Goal: Task Accomplishment & Management: Manage account settings

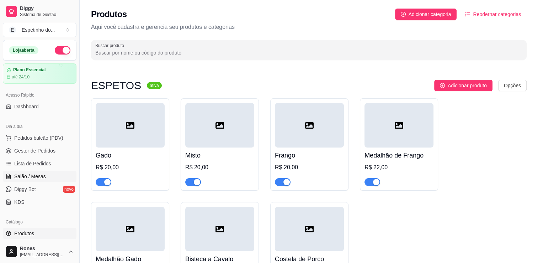
click at [27, 178] on span "Salão / Mesas" at bounding box center [30, 176] width 32 height 7
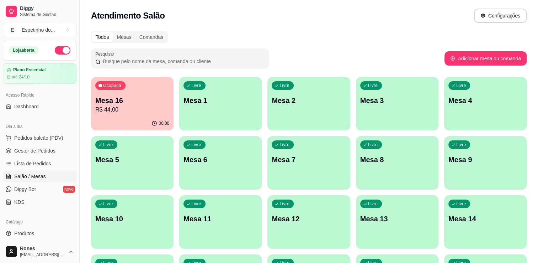
click at [538, 226] on div "Todos Mesas Comandas Pesquisar Adicionar mesa ou comanda Ocupada Mesa 16 R$ 44,…" at bounding box center [309, 201] width 459 height 348
click at [31, 178] on span "Salão / Mesas" at bounding box center [30, 176] width 32 height 7
click at [153, 106] on p "R$ 44,00" at bounding box center [132, 109] width 72 height 8
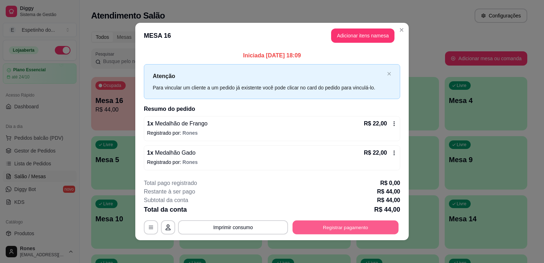
click at [321, 228] on button "Registrar pagamento" at bounding box center [345, 227] width 106 height 14
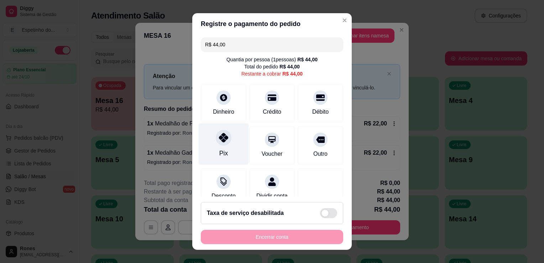
click at [236, 151] on div "Pix" at bounding box center [224, 144] width 50 height 42
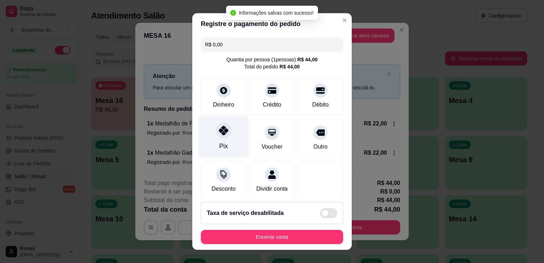
type input "R$ 0,00"
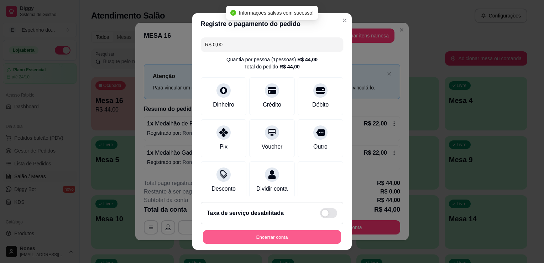
click at [293, 237] on button "Encerrar conta" at bounding box center [272, 237] width 138 height 14
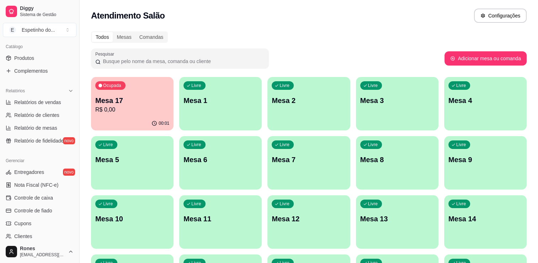
scroll to position [249, 0]
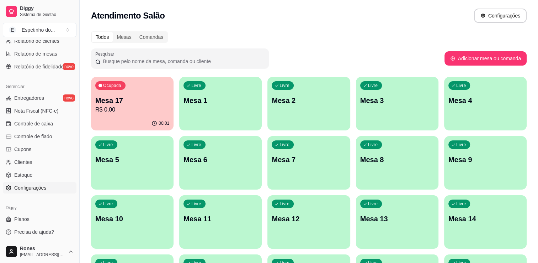
click at [18, 186] on span "Configurações" at bounding box center [30, 187] width 32 height 7
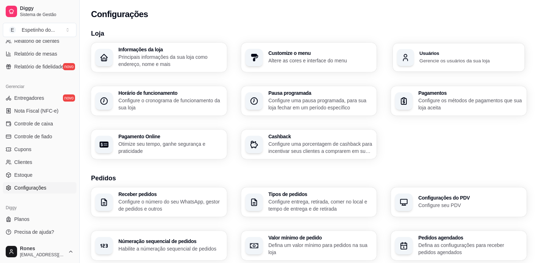
click at [496, 58] on p "Gerencie os usuários da sua loja" at bounding box center [470, 60] width 101 height 7
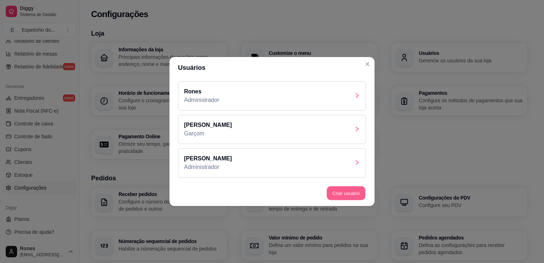
click at [349, 190] on button "Criar usuário" at bounding box center [346, 193] width 39 height 14
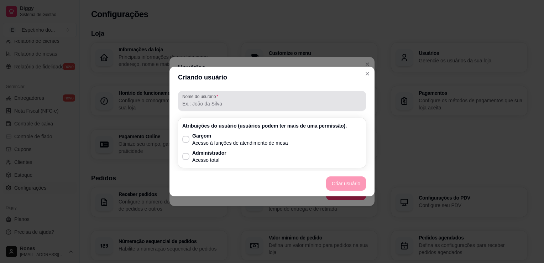
click at [212, 106] on input "Nome do usurário" at bounding box center [271, 103] width 179 height 7
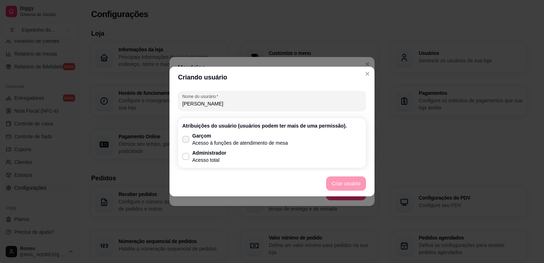
type input "Robson"
click at [186, 141] on icon at bounding box center [185, 139] width 5 height 4
click at [186, 141] on input "Garçom Acesso à funções de atendimento de mesa" at bounding box center [184, 143] width 5 height 5
checkbox input "true"
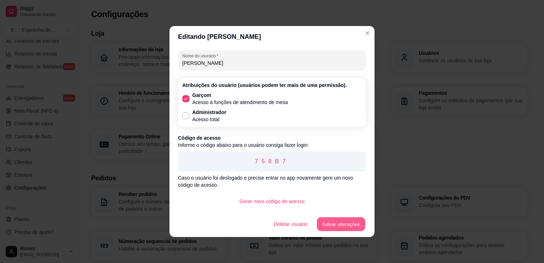
click at [346, 223] on button "Salvar alterações" at bounding box center [341, 224] width 48 height 14
click at [346, 223] on footer "Deletar usuário Salvar alterações" at bounding box center [271, 224] width 205 height 26
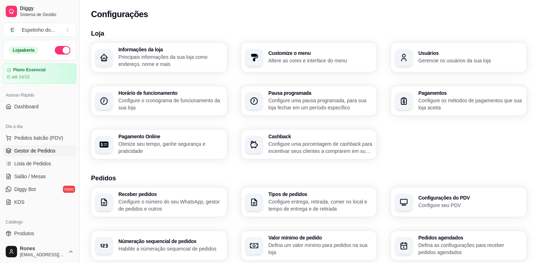
click at [33, 149] on span "Gestor de Pedidos" at bounding box center [34, 150] width 41 height 7
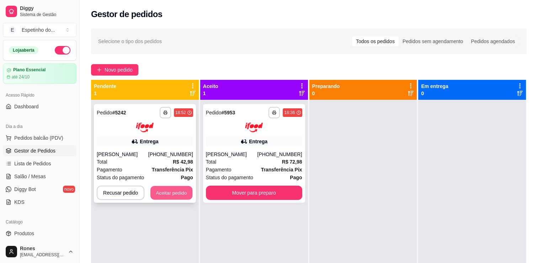
click at [176, 195] on button "Aceitar pedido" at bounding box center [172, 192] width 42 height 14
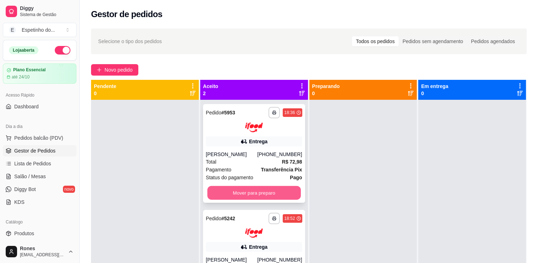
click at [291, 192] on button "Mover para preparo" at bounding box center [254, 192] width 94 height 14
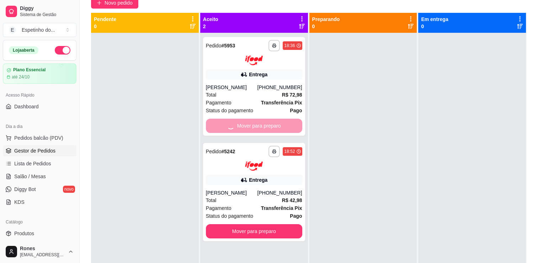
scroll to position [108, 0]
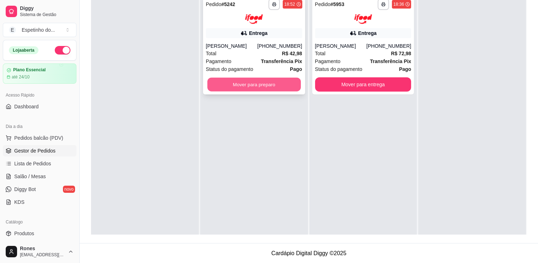
click at [285, 85] on button "Mover para preparo" at bounding box center [254, 84] width 94 height 14
click at [274, 85] on button "Mover para preparo" at bounding box center [254, 84] width 94 height 14
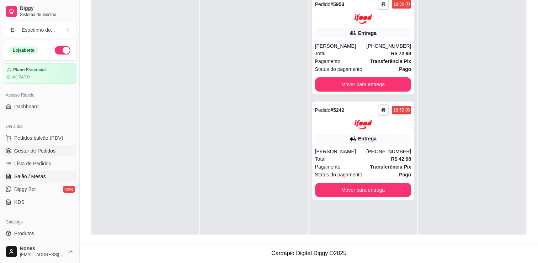
click at [30, 174] on span "Salão / Mesas" at bounding box center [30, 176] width 32 height 7
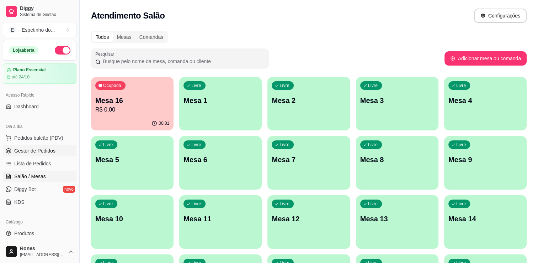
click at [23, 148] on span "Gestor de Pedidos" at bounding box center [34, 150] width 41 height 7
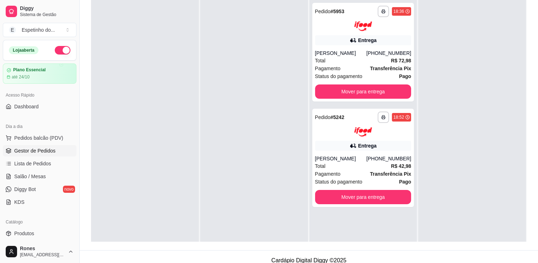
scroll to position [108, 0]
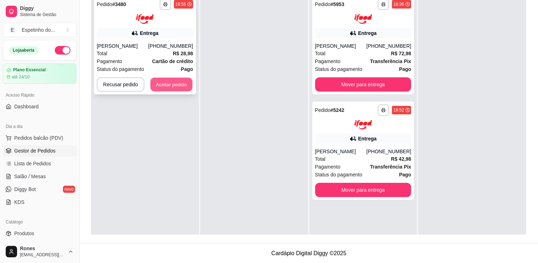
click at [179, 83] on button "Aceitar pedido" at bounding box center [172, 84] width 42 height 14
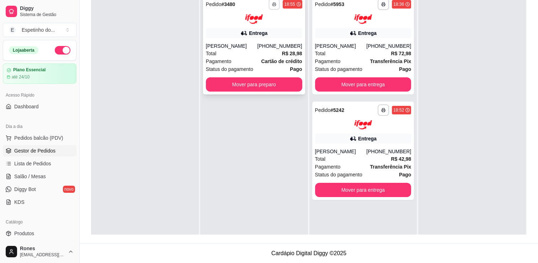
click at [274, 6] on rect "button" at bounding box center [275, 5] width 2 height 1
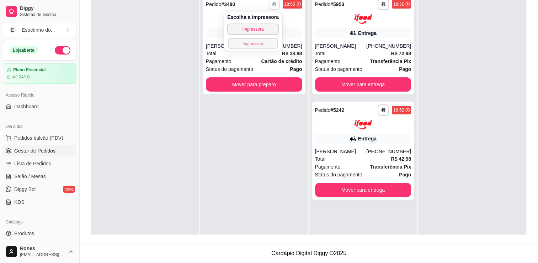
click at [264, 44] on button "Impressora" at bounding box center [253, 43] width 50 height 11
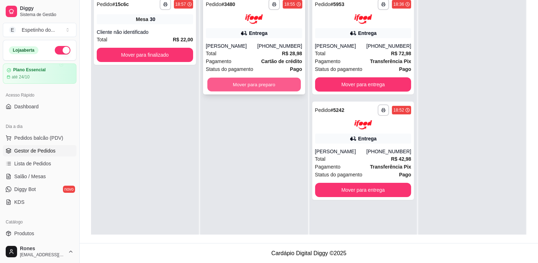
click at [255, 88] on button "Mover para preparo" at bounding box center [254, 84] width 94 height 14
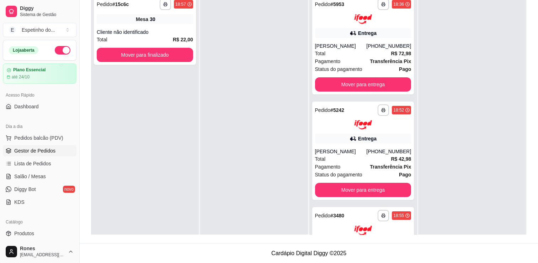
scroll to position [0, 0]
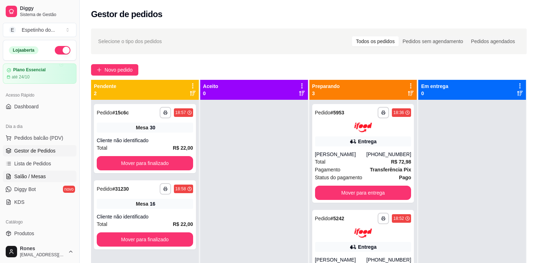
click at [28, 174] on span "Salão / Mesas" at bounding box center [30, 176] width 32 height 7
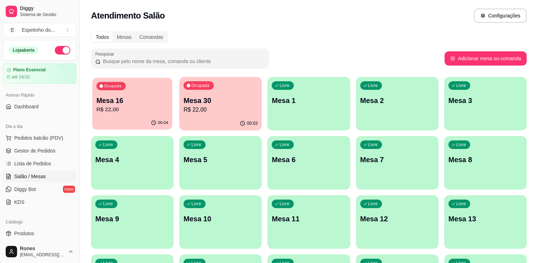
click at [148, 108] on p "R$ 22,00" at bounding box center [132, 109] width 72 height 8
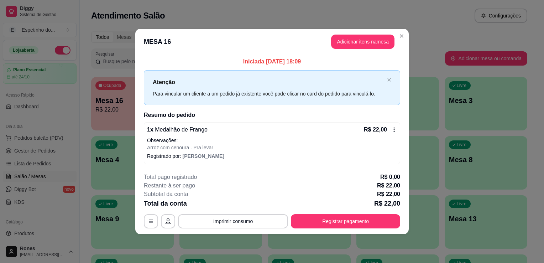
click at [393, 129] on icon at bounding box center [394, 130] width 6 height 6
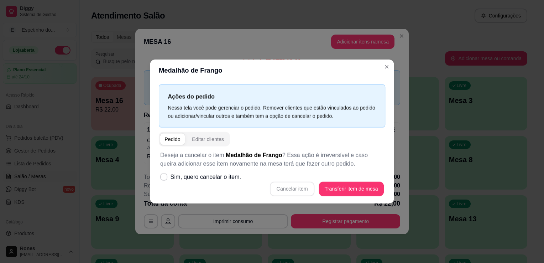
click at [393, 129] on div "Medalhão de Frango Ações do pedido Nessa tela você pode gerenciar o pedido. Rem…" at bounding box center [272, 132] width 554 height 268
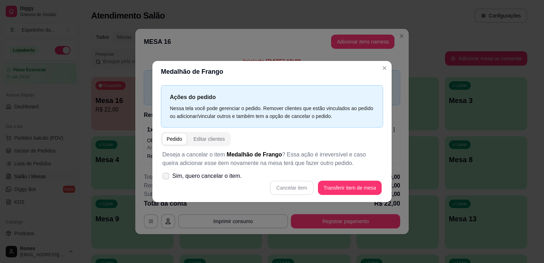
click at [174, 174] on span "Sim, quero cancelar o item." at bounding box center [206, 176] width 69 height 9
click at [167, 177] on input "Sim, quero cancelar o item." at bounding box center [164, 179] width 5 height 5
checkbox input "true"
click at [292, 188] on button "Cancelar item" at bounding box center [291, 188] width 42 height 14
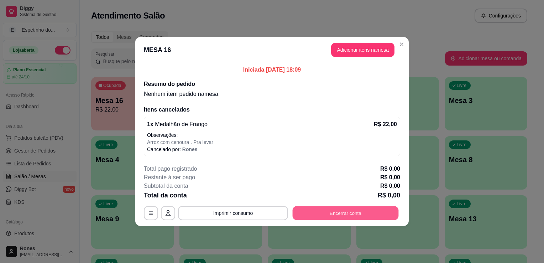
click at [367, 217] on button "Encerrar conta" at bounding box center [345, 213] width 106 height 14
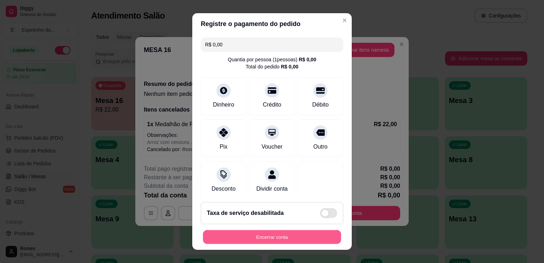
click at [262, 236] on button "Encerrar conta" at bounding box center [272, 237] width 138 height 14
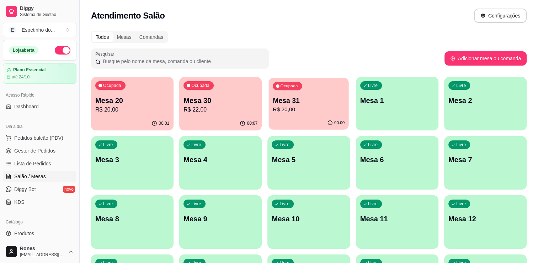
click at [318, 111] on p "R$ 20,00" at bounding box center [309, 109] width 72 height 8
click at [134, 110] on p "R$ 20,00" at bounding box center [132, 109] width 72 height 8
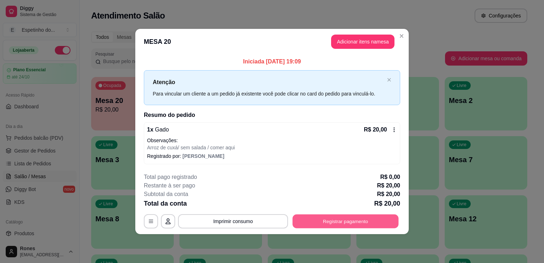
click at [342, 220] on button "Registrar pagamento" at bounding box center [345, 221] width 106 height 14
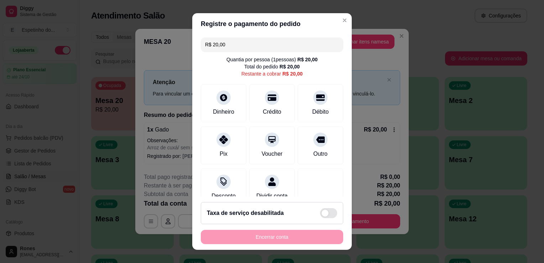
click at [223, 44] on input "R$ 20,00" at bounding box center [272, 44] width 134 height 14
click at [220, 102] on div at bounding box center [224, 96] width 16 height 16
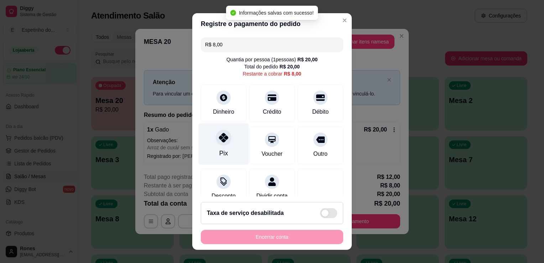
click at [223, 155] on div "Pix" at bounding box center [224, 144] width 50 height 42
type input "R$ 0,00"
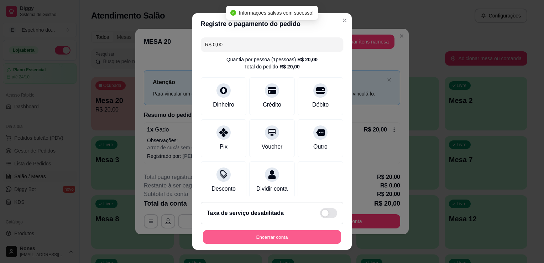
click at [279, 236] on button "Encerrar conta" at bounding box center [272, 237] width 138 height 14
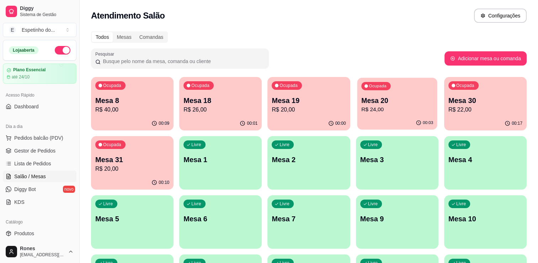
click at [414, 106] on p "R$ 24,00" at bounding box center [398, 109] width 72 height 8
click at [406, 112] on p "R$ 24,00" at bounding box center [398, 109] width 72 height 8
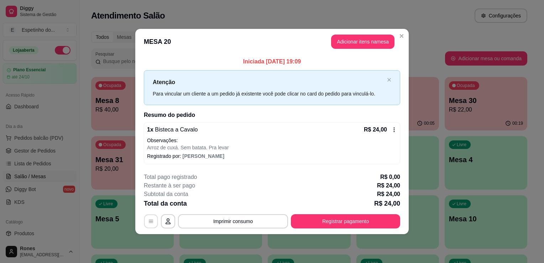
click at [150, 218] on icon "button" at bounding box center [151, 221] width 6 height 6
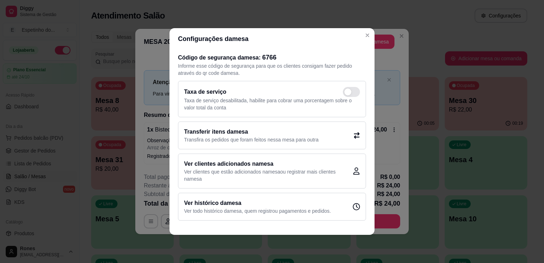
click at [337, 138] on div "Transferir itens da mesa Transfira os pedidos que foram feitos nessa mesa para …" at bounding box center [272, 135] width 188 height 28
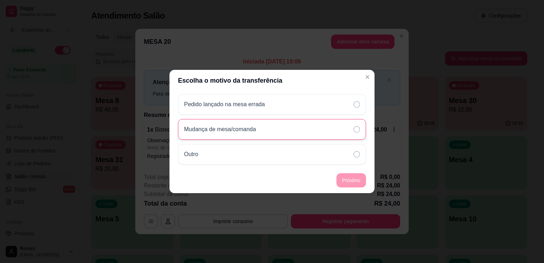
click at [343, 132] on div "Mudança de mesa/comanda" at bounding box center [272, 129] width 188 height 21
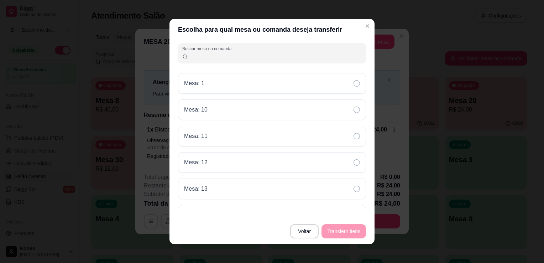
click at [218, 57] on input "Buscar mesa ou comanda" at bounding box center [275, 55] width 174 height 7
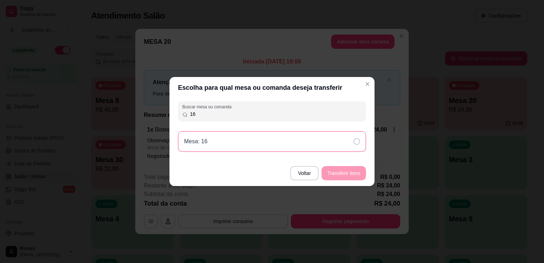
type input "16"
click at [354, 141] on icon at bounding box center [356, 141] width 6 height 6
click at [352, 174] on button "Transferir itens" at bounding box center [343, 173] width 44 height 14
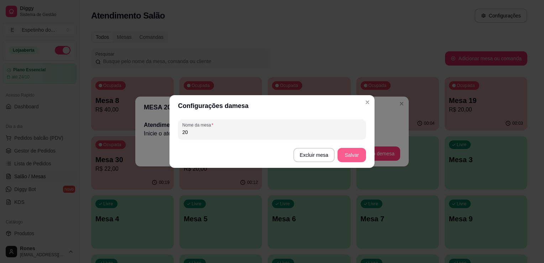
click at [354, 156] on button "Salvar" at bounding box center [351, 155] width 28 height 14
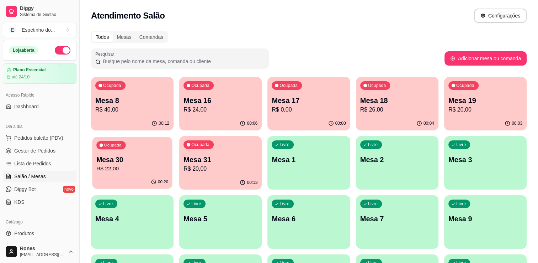
click at [158, 168] on p "R$ 22,00" at bounding box center [132, 168] width 72 height 8
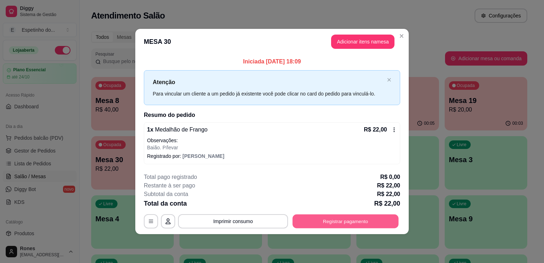
click at [346, 221] on button "Registrar pagamento" at bounding box center [345, 221] width 106 height 14
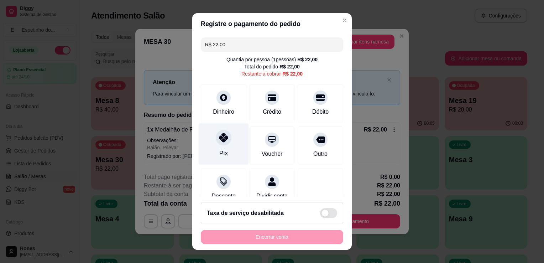
click at [221, 146] on div "Pix" at bounding box center [224, 144] width 50 height 42
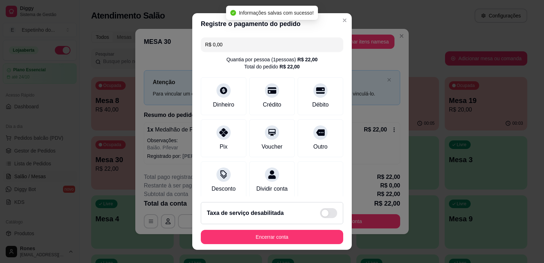
type input "R$ 0,00"
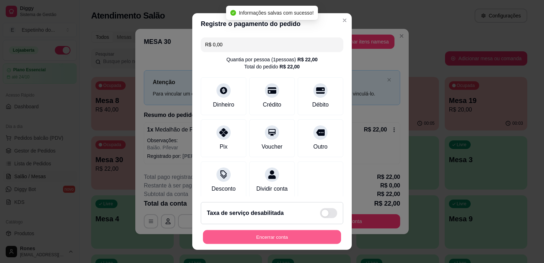
click at [292, 239] on button "Encerrar conta" at bounding box center [272, 237] width 138 height 14
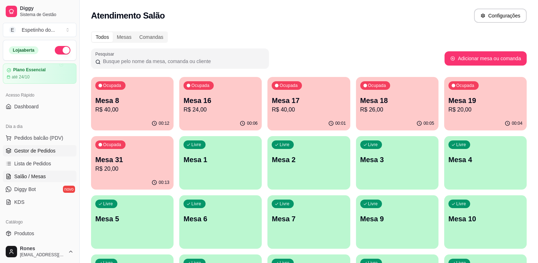
click at [46, 155] on link "Gestor de Pedidos" at bounding box center [40, 150] width 74 height 11
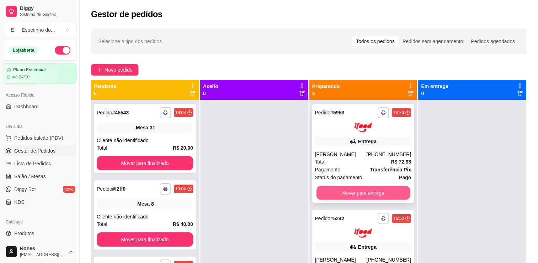
click at [342, 190] on button "Mover para entrega" at bounding box center [364, 192] width 94 height 14
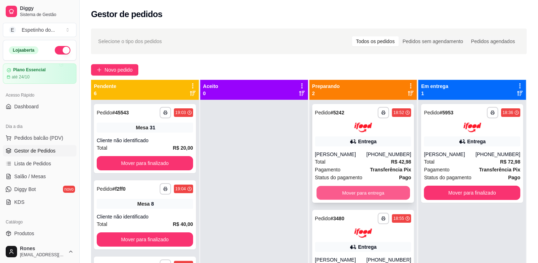
click at [367, 190] on button "Mover para entrega" at bounding box center [364, 192] width 94 height 14
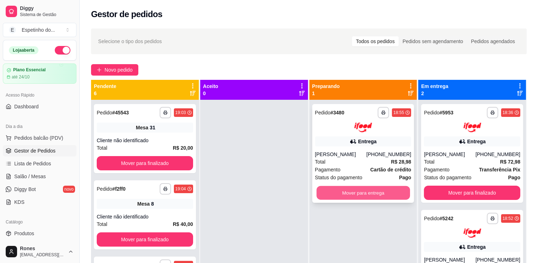
click at [395, 194] on button "Mover para entrega" at bounding box center [364, 192] width 94 height 14
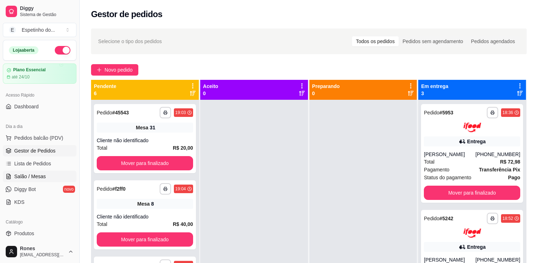
click at [34, 172] on link "Salão / Mesas" at bounding box center [40, 175] width 74 height 11
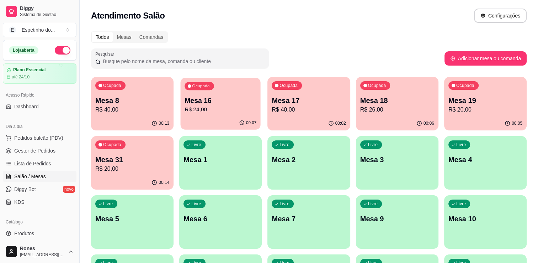
click at [232, 110] on p "R$ 24,00" at bounding box center [221, 109] width 72 height 8
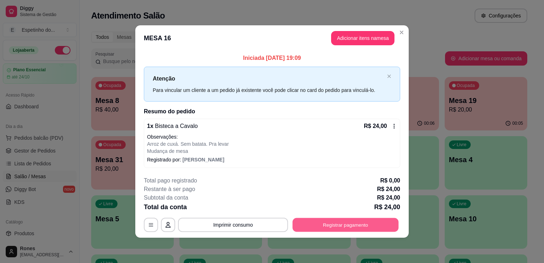
click at [318, 223] on button "Registrar pagamento" at bounding box center [345, 224] width 106 height 14
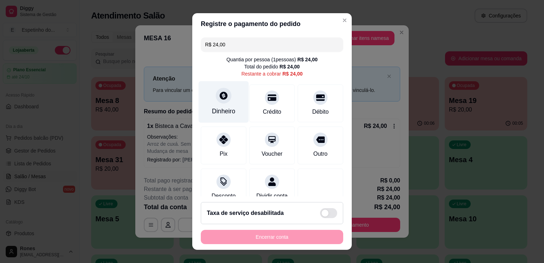
click at [230, 111] on div "Dinheiro" at bounding box center [223, 110] width 23 height 9
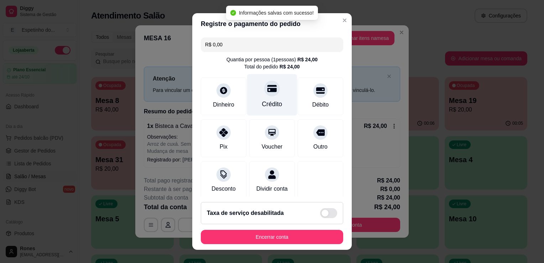
type input "R$ 0,00"
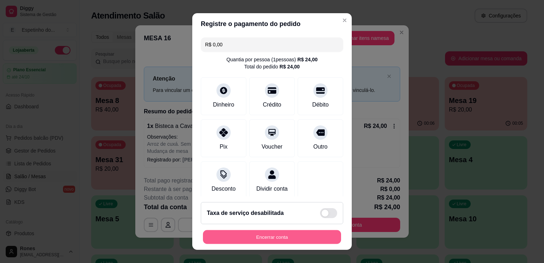
click at [254, 236] on button "Encerrar conta" at bounding box center [272, 237] width 138 height 14
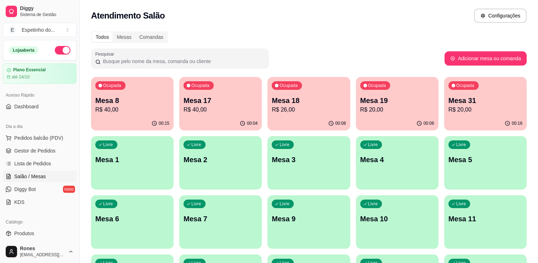
click at [86, 171] on div "Todos Mesas Comandas Pesquisar Adicionar mesa ou comanda Ocupada Mesa 8 R$ 40,0…" at bounding box center [309, 201] width 459 height 348
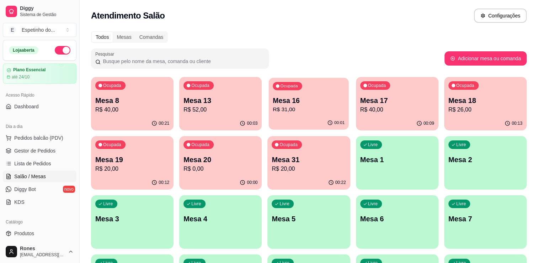
click at [307, 101] on p "Mesa 16" at bounding box center [309, 101] width 72 height 10
click at [122, 101] on p "Mesa 8" at bounding box center [132, 101] width 72 height 10
click at [36, 150] on span "Gestor de Pedidos" at bounding box center [34, 150] width 41 height 7
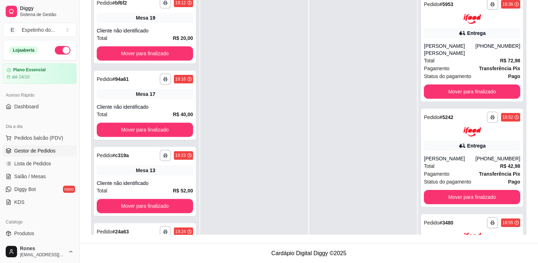
scroll to position [460, 0]
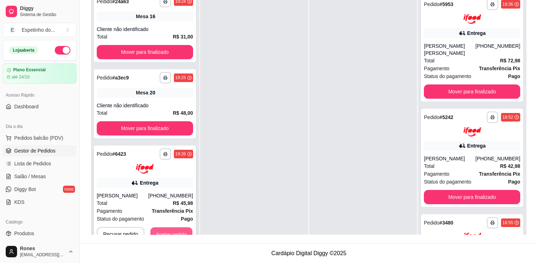
click at [177, 232] on button "Aceitar pedido" at bounding box center [172, 234] width 42 height 14
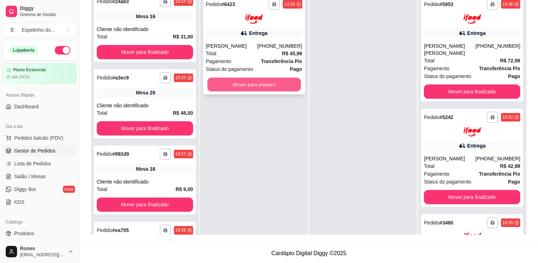
click at [265, 83] on button "Mover para preparo" at bounding box center [254, 84] width 94 height 14
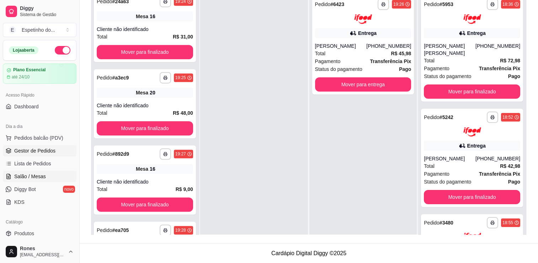
click at [36, 176] on span "Salão / Mesas" at bounding box center [30, 176] width 32 height 7
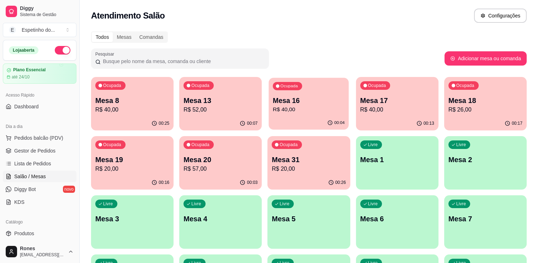
click at [300, 104] on p "Mesa 16" at bounding box center [309, 101] width 72 height 10
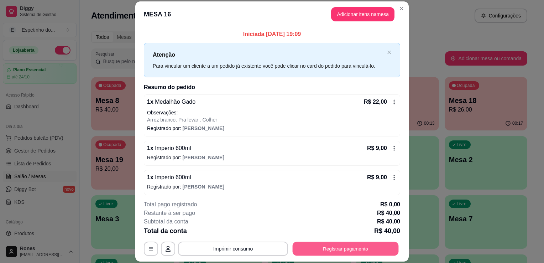
click at [355, 247] on button "Registrar pagamento" at bounding box center [345, 249] width 106 height 14
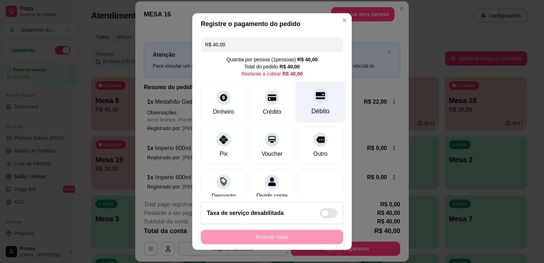
click at [313, 107] on div "Débito" at bounding box center [320, 110] width 18 height 9
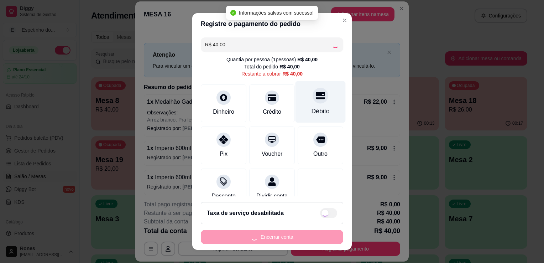
type input "R$ 0,00"
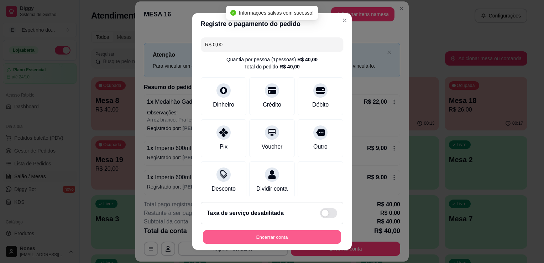
click at [279, 233] on button "Encerrar conta" at bounding box center [272, 237] width 138 height 14
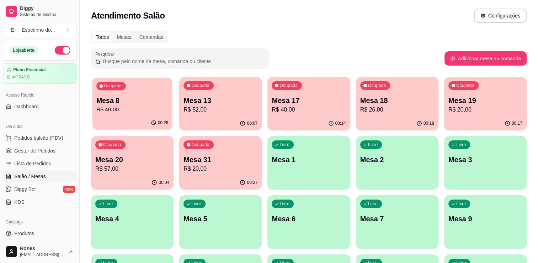
click at [129, 117] on div "00:25" at bounding box center [132, 123] width 80 height 14
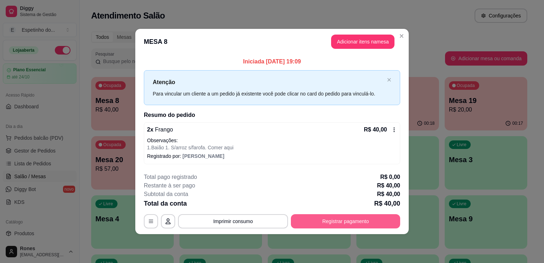
click at [333, 221] on button "Registrar pagamento" at bounding box center [345, 221] width 109 height 14
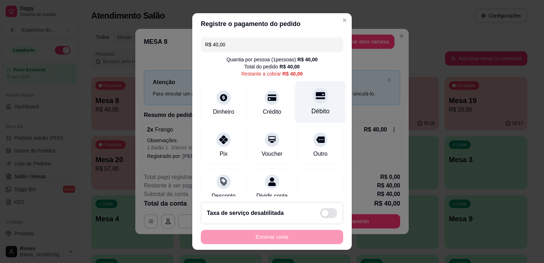
click at [311, 112] on div "Débito" at bounding box center [320, 110] width 18 height 9
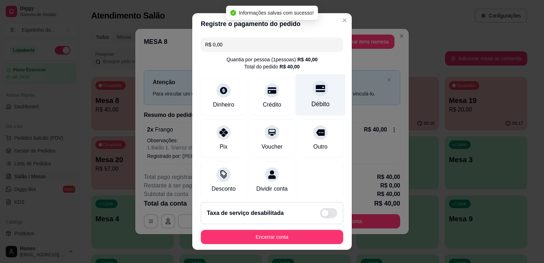
type input "R$ 0,00"
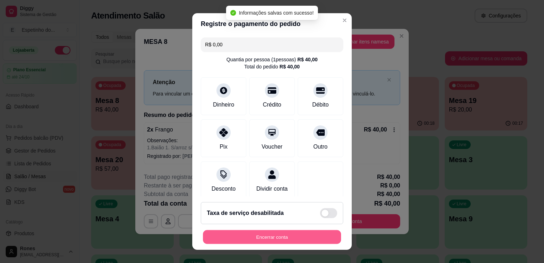
click at [283, 237] on button "Encerrar conta" at bounding box center [272, 237] width 138 height 14
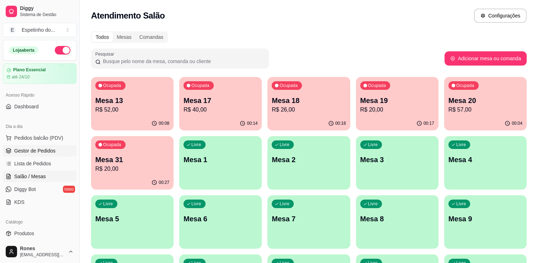
click at [36, 153] on span "Gestor de Pedidos" at bounding box center [34, 150] width 41 height 7
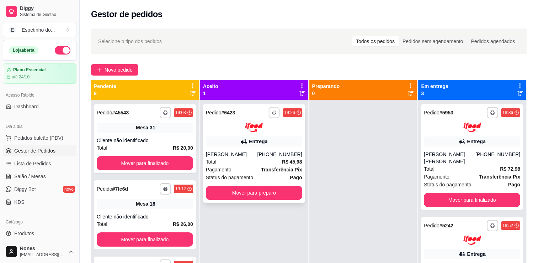
click at [274, 114] on rect "button" at bounding box center [275, 113] width 2 height 1
click at [265, 150] on button "Impressora" at bounding box center [253, 151] width 50 height 11
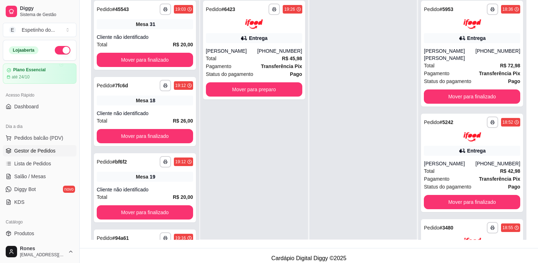
scroll to position [108, 0]
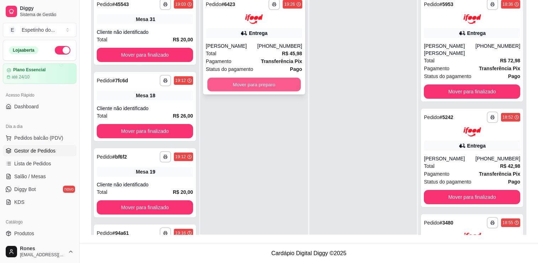
click at [266, 82] on button "Mover para preparo" at bounding box center [254, 84] width 94 height 14
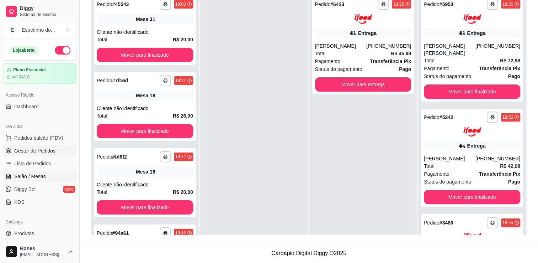
click at [40, 175] on span "Salão / Mesas" at bounding box center [30, 176] width 32 height 7
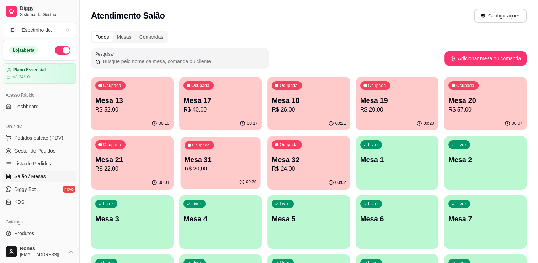
click at [247, 164] on p "Mesa 31" at bounding box center [221, 160] width 72 height 10
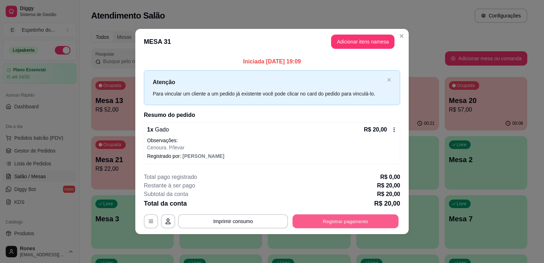
click at [341, 220] on button "Registrar pagamento" at bounding box center [345, 221] width 106 height 14
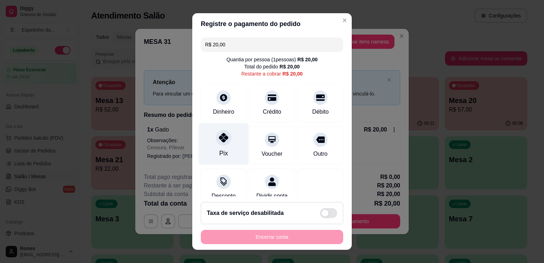
click at [221, 144] on div at bounding box center [224, 138] width 16 height 16
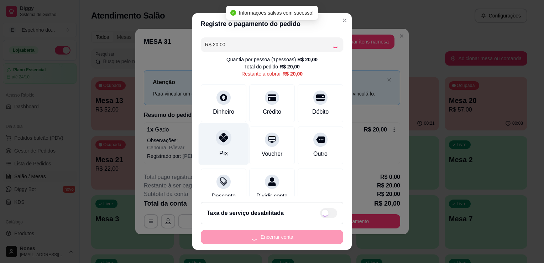
type input "R$ 0,00"
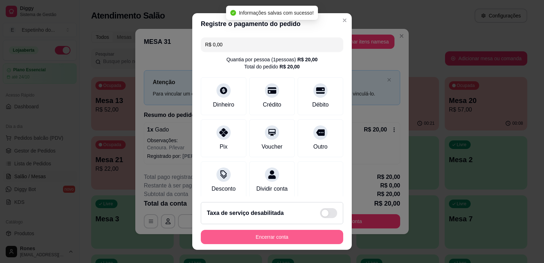
click at [264, 240] on button "Encerrar conta" at bounding box center [272, 237] width 142 height 14
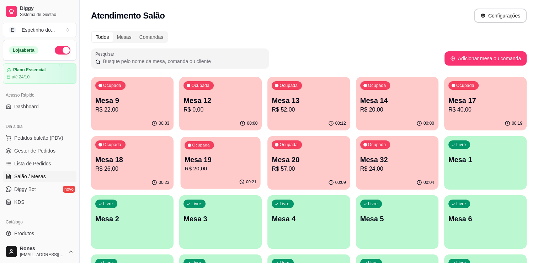
click at [232, 163] on p "Mesa 19" at bounding box center [221, 160] width 72 height 10
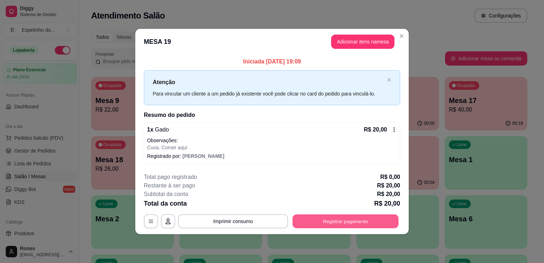
click at [334, 223] on button "Registrar pagamento" at bounding box center [345, 221] width 106 height 14
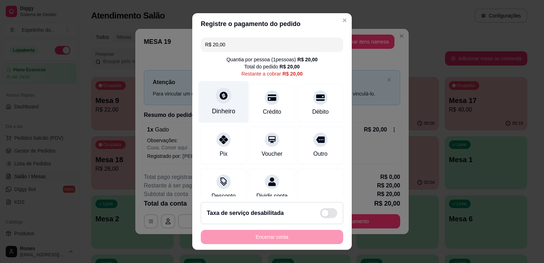
click at [225, 112] on div "Dinheiro" at bounding box center [223, 110] width 23 height 9
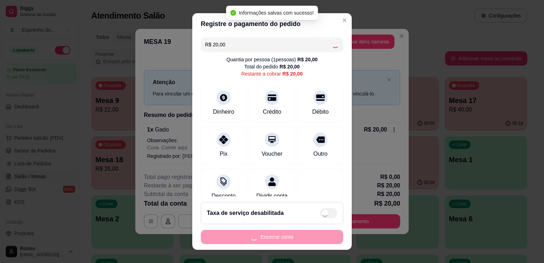
type input "R$ 0,00"
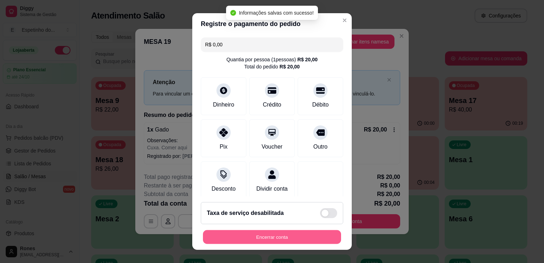
click at [296, 238] on button "Encerrar conta" at bounding box center [272, 237] width 138 height 14
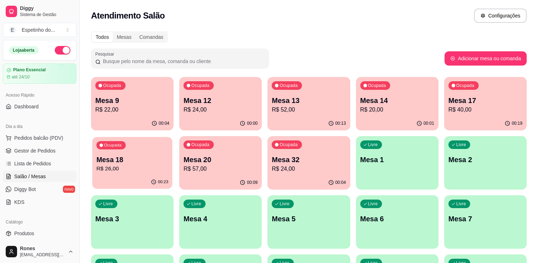
click at [131, 172] on p "R$ 26,00" at bounding box center [132, 168] width 72 height 8
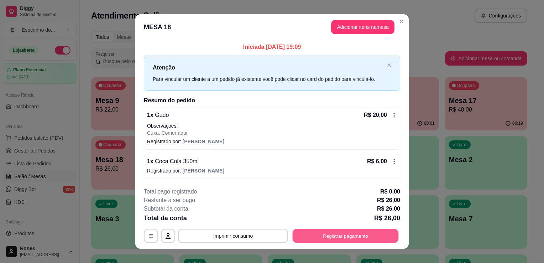
click at [321, 232] on button "Registrar pagamento" at bounding box center [345, 235] width 106 height 14
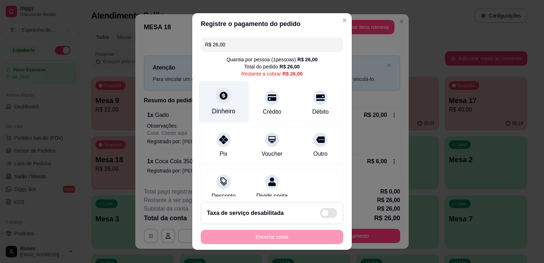
click at [222, 110] on div "Dinheiro" at bounding box center [223, 110] width 23 height 9
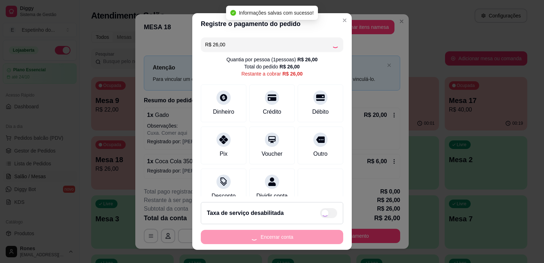
type input "R$ 0,00"
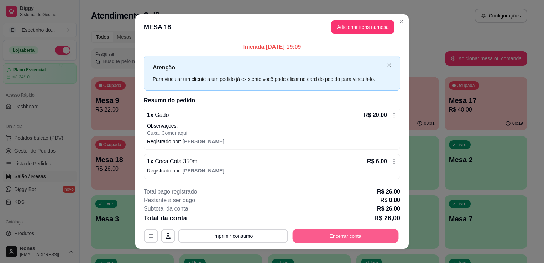
click at [306, 236] on button "Encerrar conta" at bounding box center [345, 235] width 106 height 14
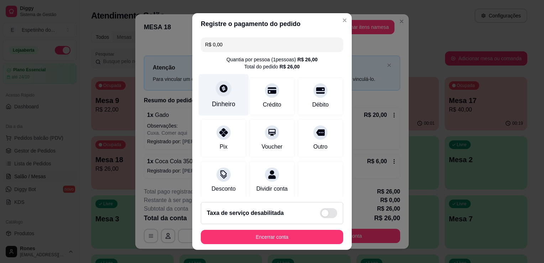
click at [223, 96] on div "Dinheiro" at bounding box center [224, 95] width 50 height 42
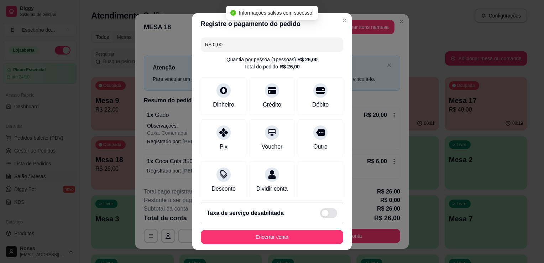
scroll to position [77, 0]
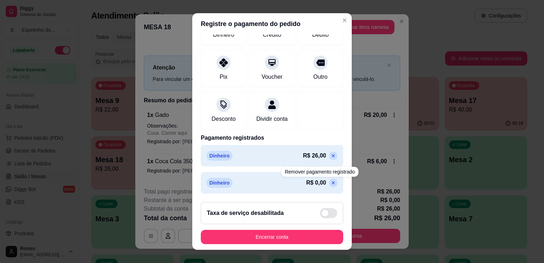
click at [330, 181] on icon at bounding box center [333, 183] width 6 height 6
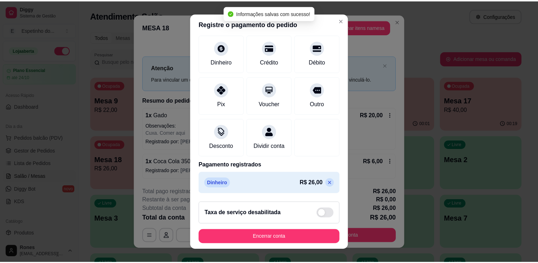
scroll to position [50, 0]
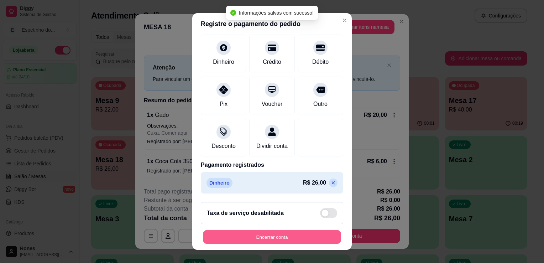
click at [308, 235] on button "Encerrar conta" at bounding box center [272, 237] width 138 height 14
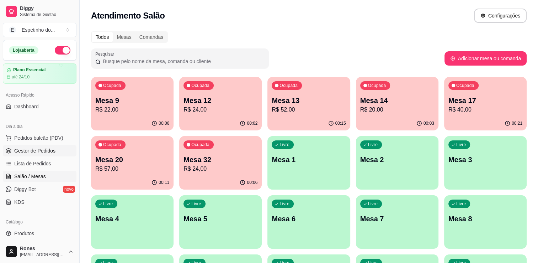
click at [25, 152] on span "Gestor de Pedidos" at bounding box center [34, 150] width 41 height 7
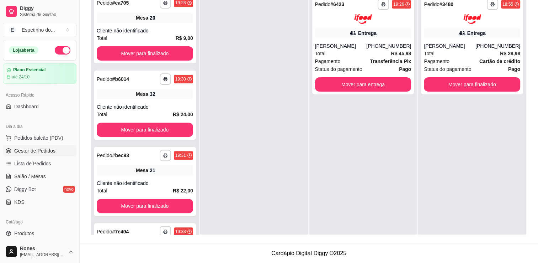
scroll to position [459, 0]
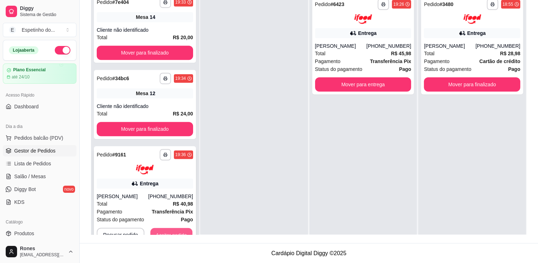
click at [175, 230] on button "Aceitar pedido" at bounding box center [172, 234] width 42 height 14
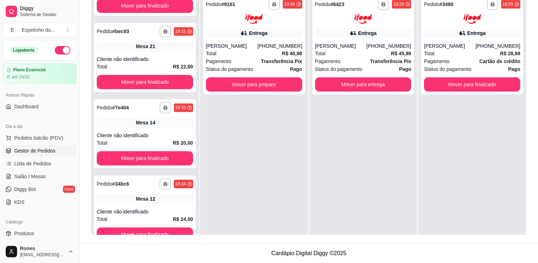
scroll to position [430, 0]
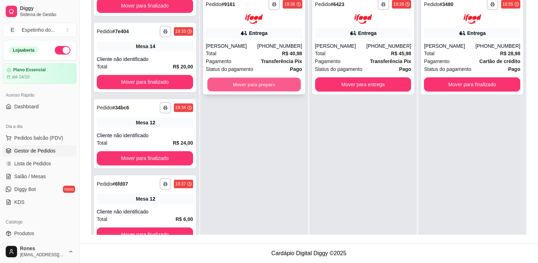
click at [279, 85] on button "Mover para preparo" at bounding box center [254, 84] width 94 height 14
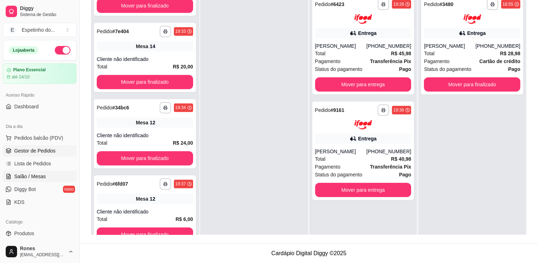
click at [43, 172] on link "Salão / Mesas" at bounding box center [40, 175] width 74 height 11
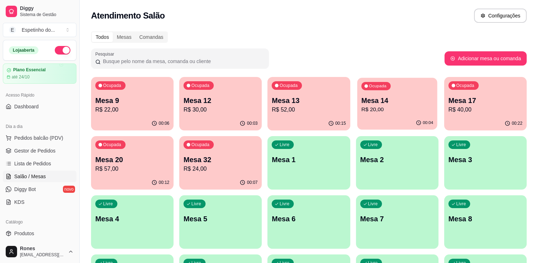
click at [387, 109] on p "R$ 20,00" at bounding box center [398, 109] width 72 height 8
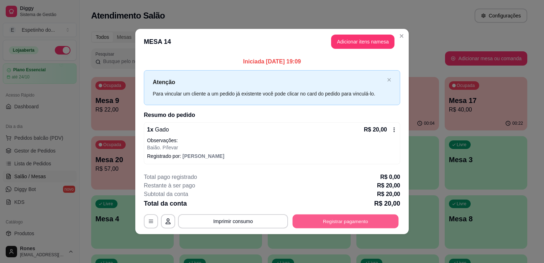
click at [382, 219] on button "Registrar pagamento" at bounding box center [345, 221] width 106 height 14
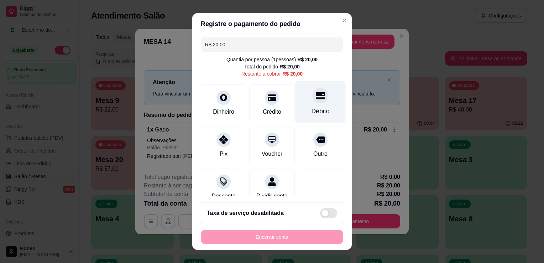
click at [311, 108] on div "Débito" at bounding box center [320, 110] width 18 height 9
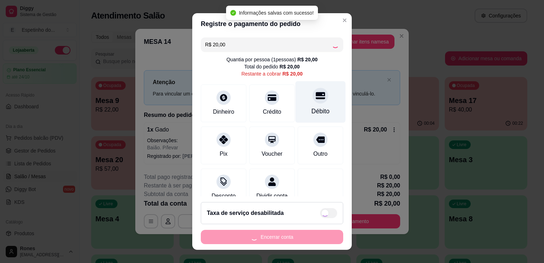
type input "R$ 0,00"
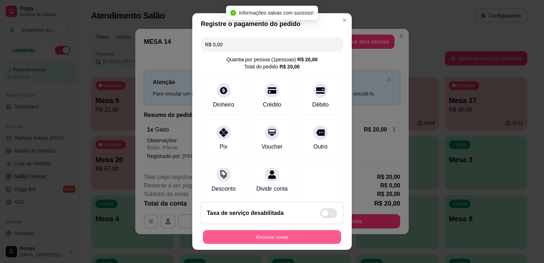
click at [270, 238] on button "Encerrar conta" at bounding box center [272, 237] width 138 height 14
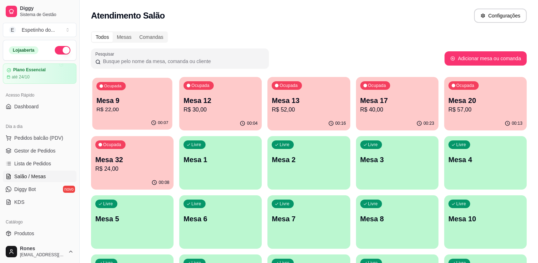
click at [138, 97] on p "Mesa 9" at bounding box center [132, 101] width 72 height 10
click at [145, 94] on div "Ocupada Mesa 9 R$ 22,00" at bounding box center [132, 96] width 83 height 39
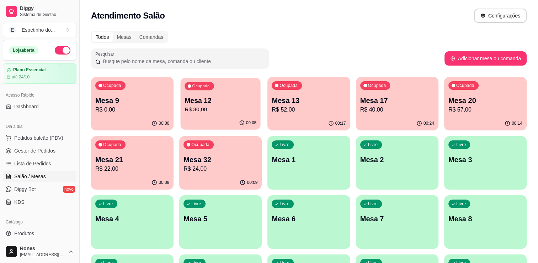
click at [196, 116] on div "00:05" at bounding box center [221, 123] width 80 height 14
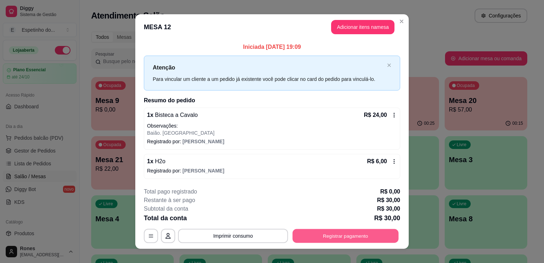
click at [350, 238] on button "Registrar pagamento" at bounding box center [345, 235] width 106 height 14
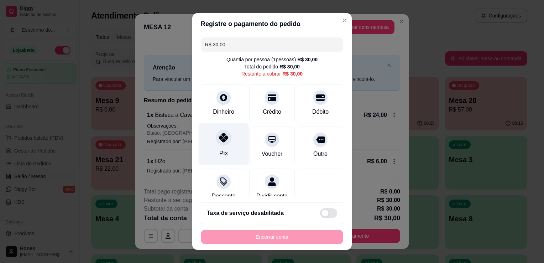
click at [221, 148] on div "Pix" at bounding box center [224, 144] width 50 height 42
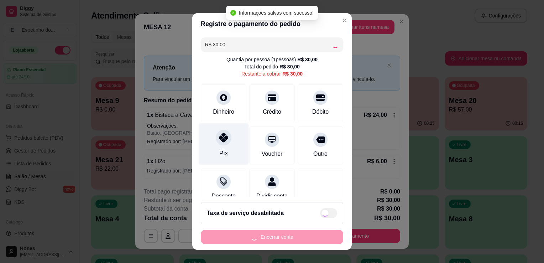
type input "R$ 0,00"
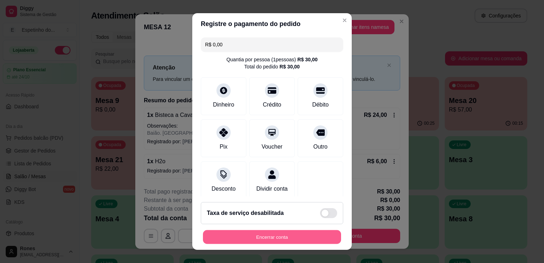
click at [297, 234] on button "Encerrar conta" at bounding box center [272, 237] width 138 height 14
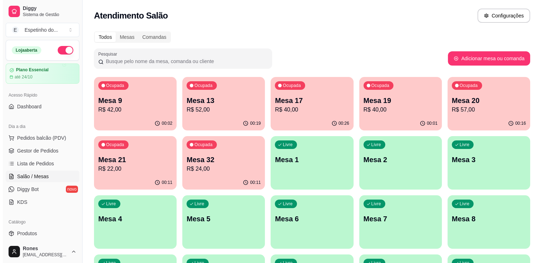
scroll to position [132, 0]
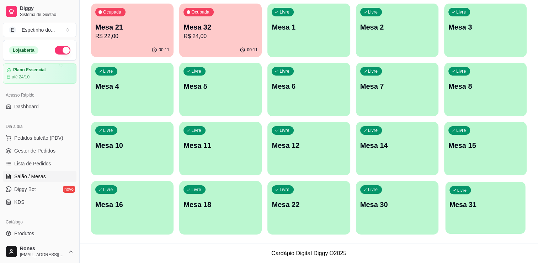
click at [505, 209] on p "Mesa 31" at bounding box center [486, 205] width 72 height 10
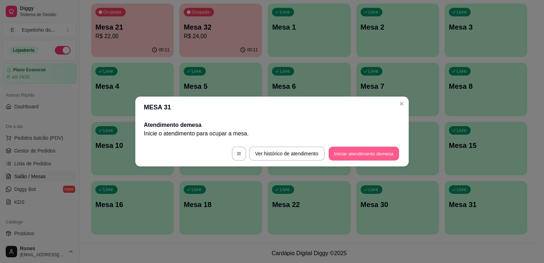
click at [380, 155] on button "Iniciar atendimento de mesa" at bounding box center [363, 154] width 70 height 14
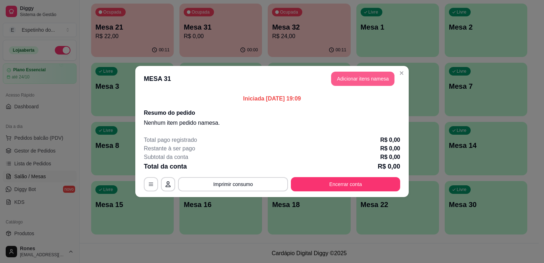
click at [366, 79] on button "Adicionar itens na mesa" at bounding box center [362, 79] width 63 height 14
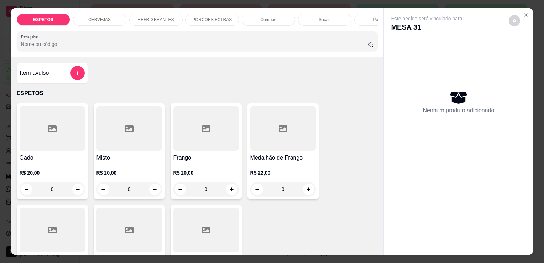
click at [130, 233] on icon at bounding box center [129, 230] width 9 height 6
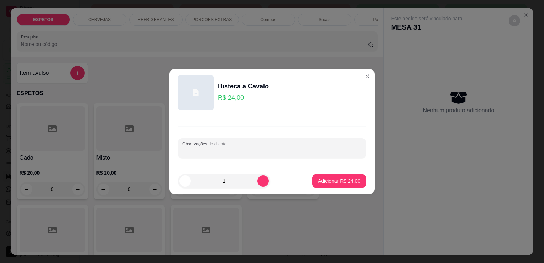
click at [216, 149] on input "Observações do cliente" at bounding box center [271, 150] width 179 height 7
type input "cuxa para viagem"
click at [337, 183] on p "Adicionar R$ 24,00" at bounding box center [338, 180] width 41 height 7
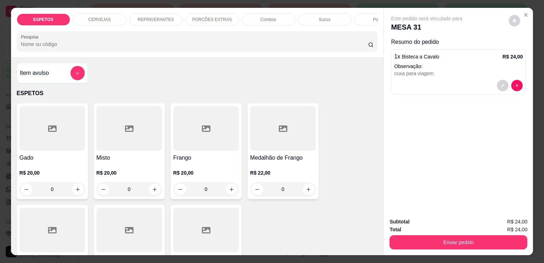
click at [213, 18] on p "PORCÕES EXTRAS" at bounding box center [211, 20] width 39 height 6
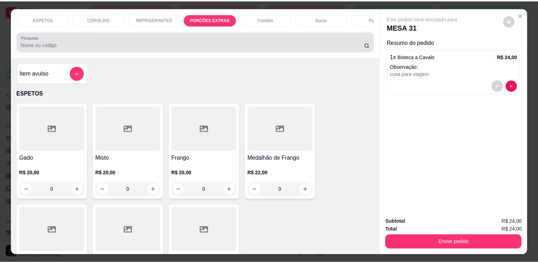
scroll to position [17, 0]
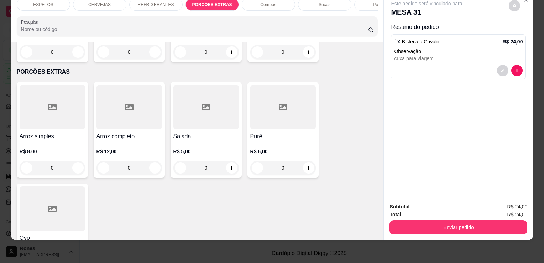
click at [56, 90] on div at bounding box center [52, 107] width 65 height 44
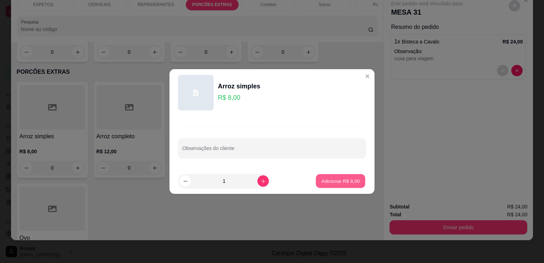
click at [342, 181] on p "Adicionar R$ 8,00" at bounding box center [340, 180] width 38 height 7
type input "1"
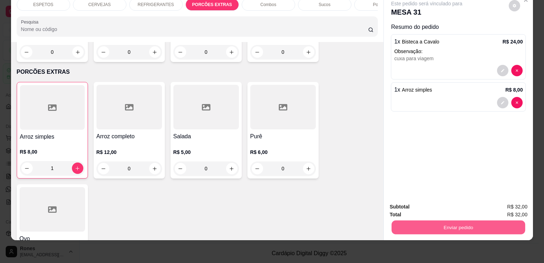
click at [438, 226] on button "Enviar pedido" at bounding box center [457, 227] width 133 height 14
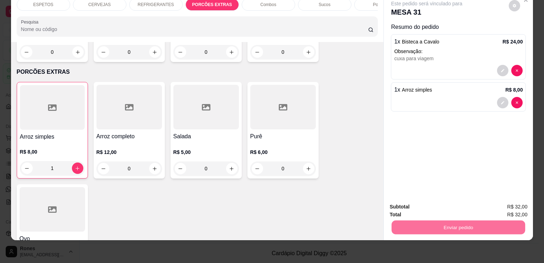
click at [519, 201] on button "Enviar pedido" at bounding box center [508, 204] width 39 height 13
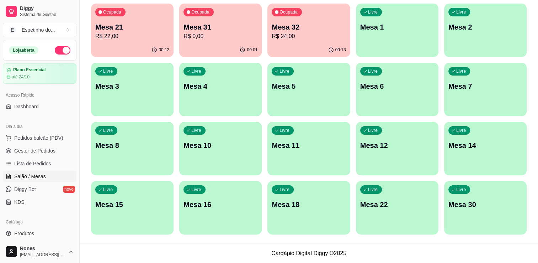
scroll to position [0, 0]
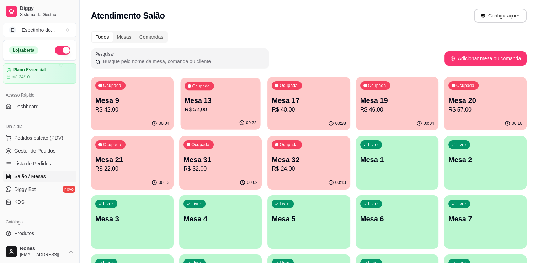
click at [225, 101] on p "Mesa 13" at bounding box center [221, 101] width 72 height 10
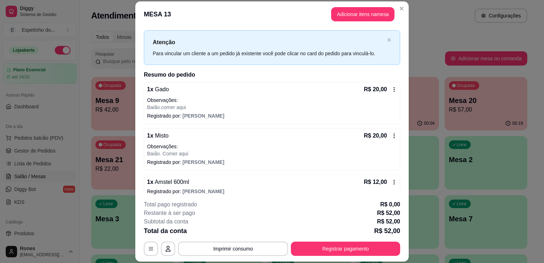
scroll to position [19, 0]
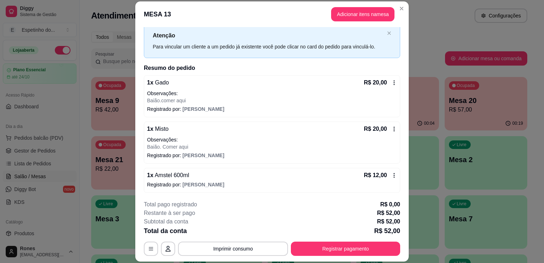
click at [391, 173] on icon at bounding box center [394, 175] width 6 height 6
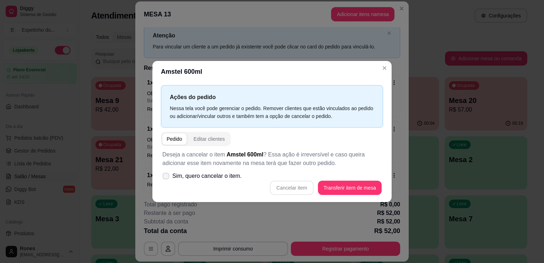
click at [164, 178] on icon at bounding box center [165, 176] width 5 height 4
click at [164, 178] on input "Sim, quero cancelar o item." at bounding box center [164, 179] width 5 height 5
checkbox input "true"
click at [309, 186] on button "Cancelar item" at bounding box center [291, 188] width 42 height 14
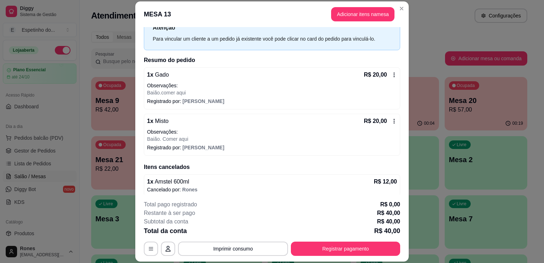
scroll to position [31, 0]
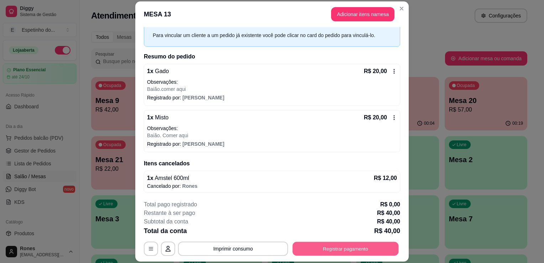
click at [352, 243] on button "Registrar pagamento" at bounding box center [345, 249] width 106 height 14
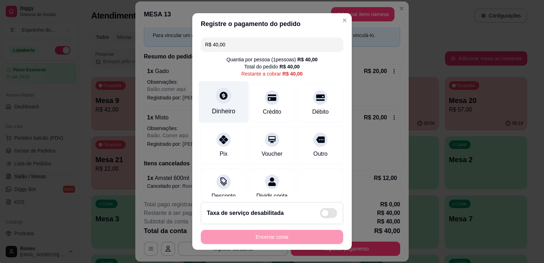
click at [222, 108] on div "Dinheiro" at bounding box center [223, 110] width 23 height 9
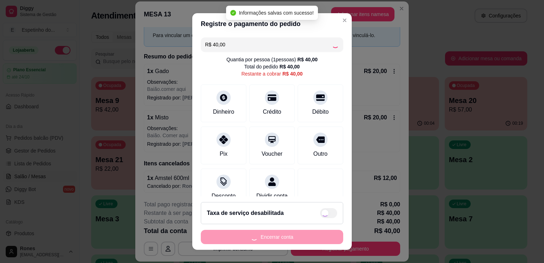
type input "R$ 0,00"
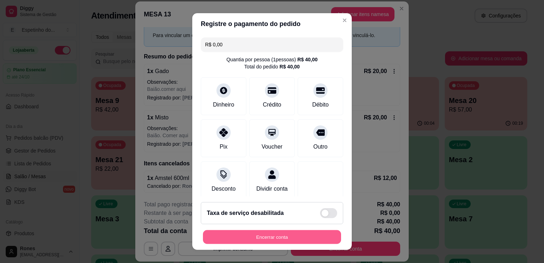
click at [302, 233] on button "Encerrar conta" at bounding box center [272, 237] width 138 height 14
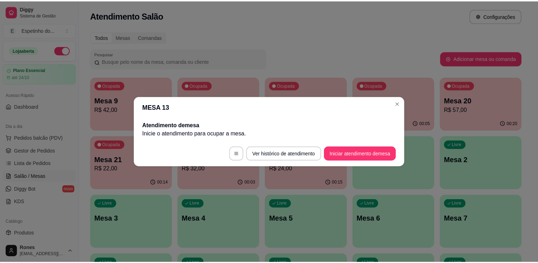
scroll to position [0, 0]
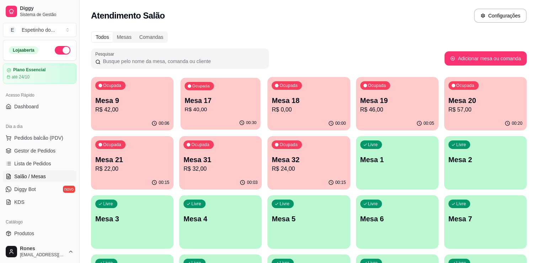
click at [234, 100] on p "Mesa 17" at bounding box center [221, 101] width 72 height 10
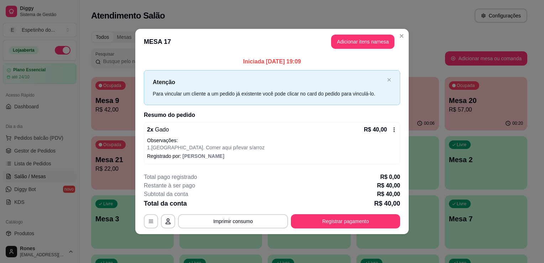
click at [395, 132] on icon at bounding box center [394, 130] width 6 height 6
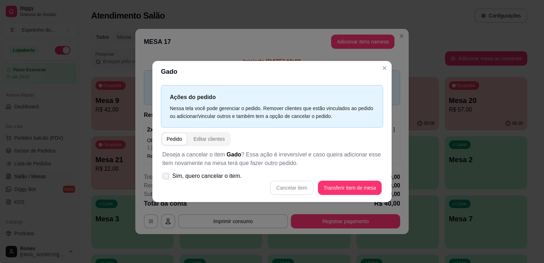
click at [165, 176] on icon at bounding box center [165, 176] width 5 height 4
click at [165, 177] on input "Sim, quero cancelar o item." at bounding box center [164, 179] width 5 height 5
checkbox input "true"
click at [295, 191] on button "Cancelar item" at bounding box center [291, 188] width 42 height 14
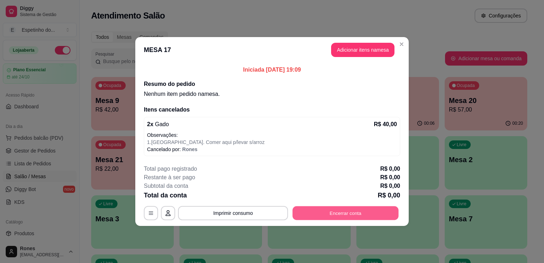
click at [372, 211] on button "Encerrar conta" at bounding box center [345, 213] width 106 height 14
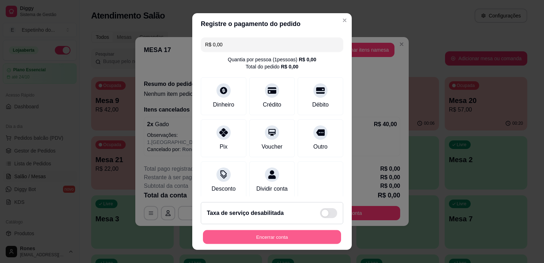
click at [297, 241] on button "Encerrar conta" at bounding box center [272, 237] width 138 height 14
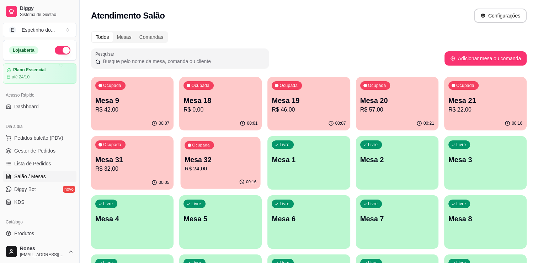
click at [242, 156] on p "Mesa 32" at bounding box center [221, 160] width 72 height 10
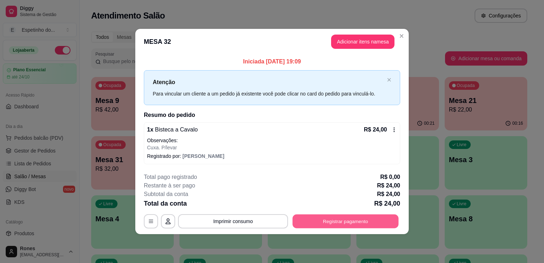
click at [344, 219] on button "Registrar pagamento" at bounding box center [345, 221] width 106 height 14
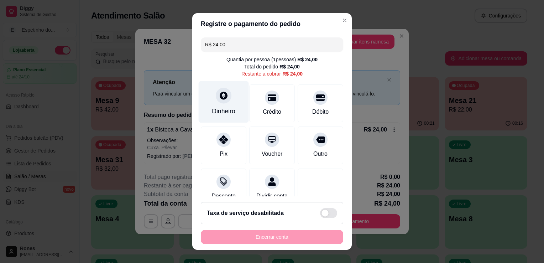
click at [220, 114] on div "Dinheiro" at bounding box center [223, 110] width 23 height 9
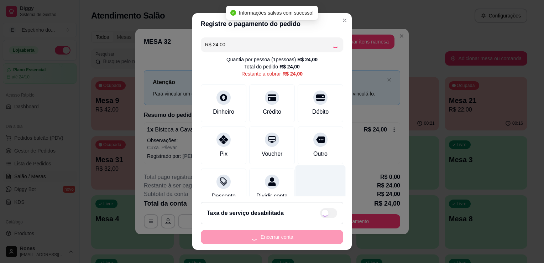
type input "R$ 0,00"
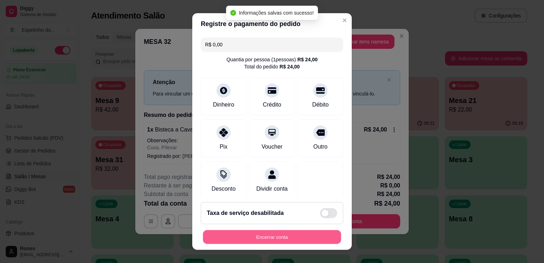
click at [275, 237] on button "Encerrar conta" at bounding box center [272, 237] width 138 height 14
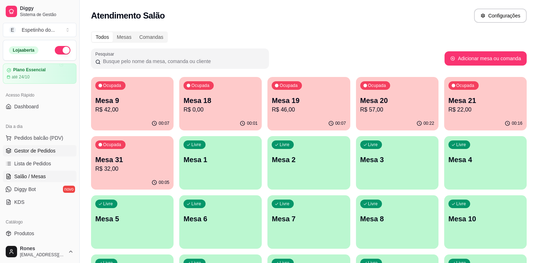
click at [40, 150] on span "Gestor de Pedidos" at bounding box center [34, 150] width 41 height 7
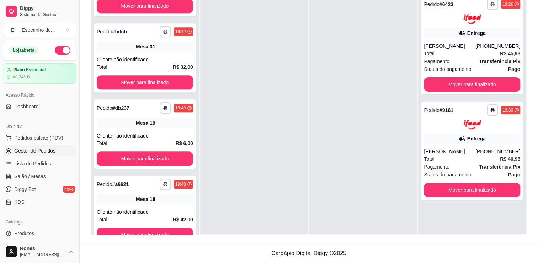
scroll to position [459, 0]
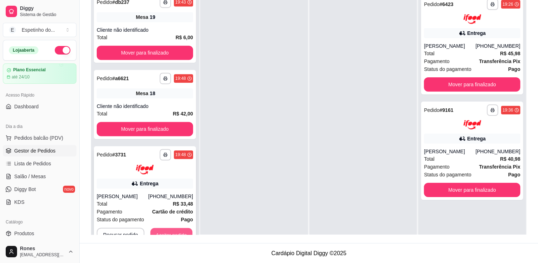
click at [183, 229] on button "Aceitar pedido" at bounding box center [172, 234] width 42 height 14
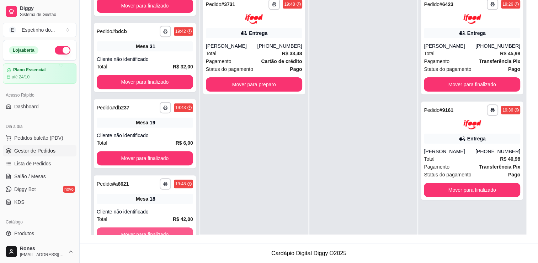
scroll to position [353, 0]
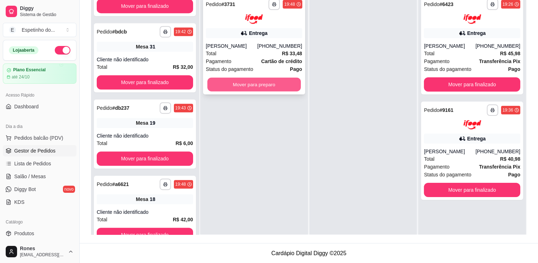
click at [238, 82] on button "Mover para preparo" at bounding box center [254, 84] width 94 height 14
click at [246, 85] on button "Mover para preparo" at bounding box center [254, 84] width 94 height 14
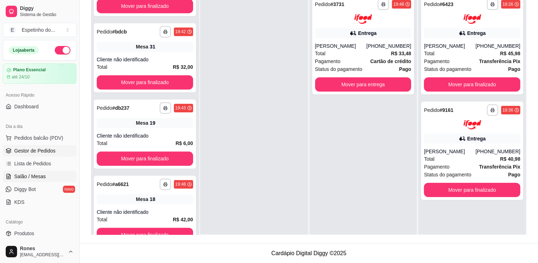
click at [37, 175] on span "Salão / Mesas" at bounding box center [30, 176] width 32 height 7
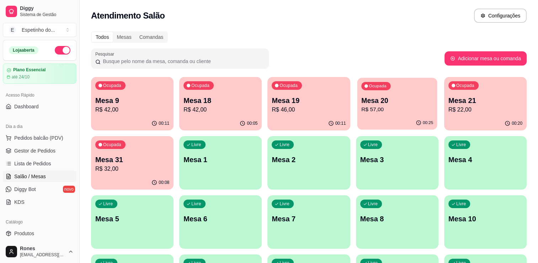
click at [377, 111] on p "R$ 57,00" at bounding box center [398, 109] width 72 height 8
click at [148, 164] on p "Mesa 31" at bounding box center [132, 160] width 72 height 10
click at [144, 106] on p "R$ 42,00" at bounding box center [132, 109] width 72 height 8
click at [34, 150] on span "Gestor de Pedidos" at bounding box center [34, 150] width 41 height 7
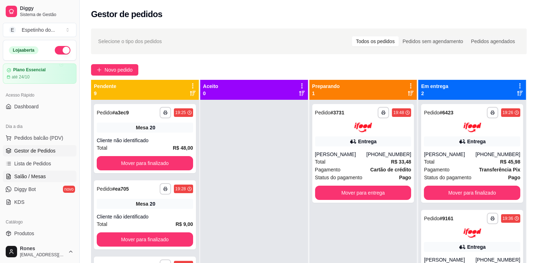
click at [39, 176] on span "Salão / Mesas" at bounding box center [30, 176] width 32 height 7
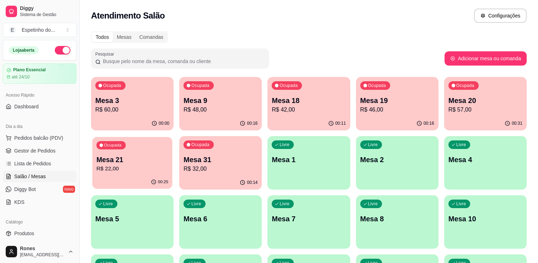
click at [125, 179] on div "00:25" at bounding box center [132, 182] width 80 height 14
click at [137, 170] on p "R$ 22,00" at bounding box center [132, 168] width 72 height 8
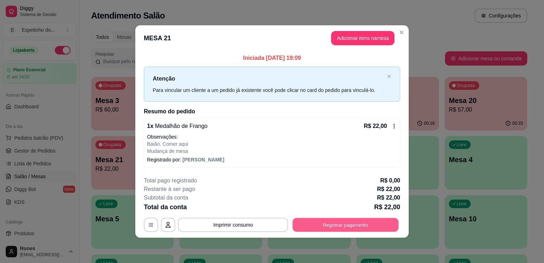
click at [352, 221] on button "Registrar pagamento" at bounding box center [345, 224] width 106 height 14
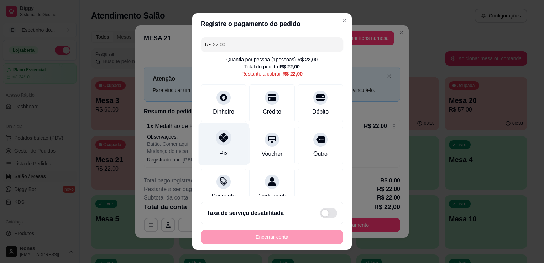
click at [227, 154] on div "Pix" at bounding box center [224, 144] width 50 height 42
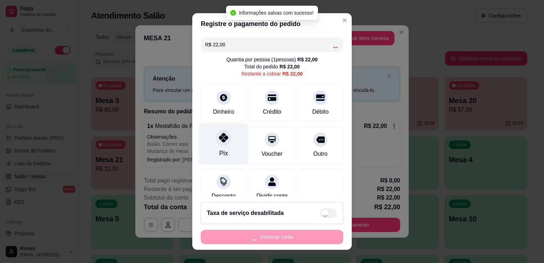
type input "R$ 0,00"
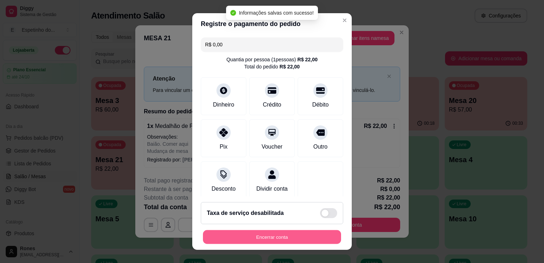
click at [302, 237] on button "Encerrar conta" at bounding box center [272, 237] width 138 height 14
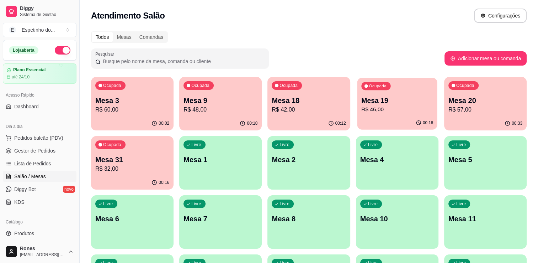
click at [375, 99] on p "Mesa 19" at bounding box center [398, 101] width 72 height 10
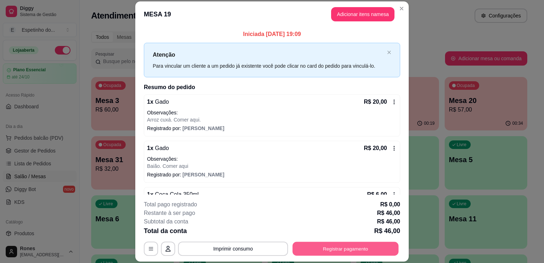
click at [340, 247] on button "Registrar pagamento" at bounding box center [345, 249] width 106 height 14
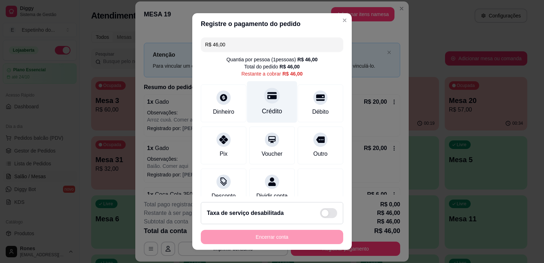
click at [270, 107] on div "Crédito" at bounding box center [272, 110] width 20 height 9
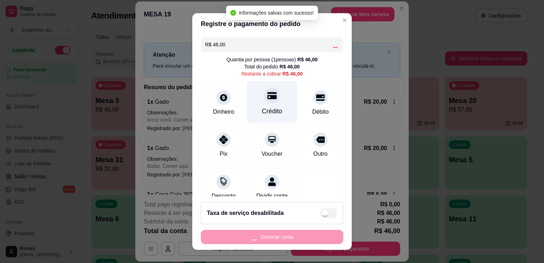
type input "R$ 0,00"
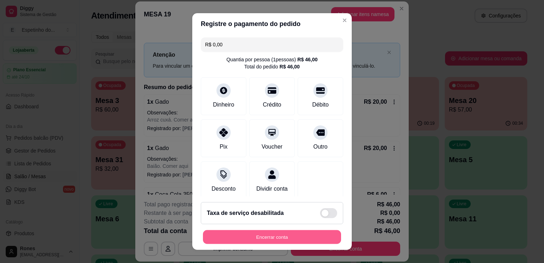
click at [285, 239] on button "Encerrar conta" at bounding box center [272, 237] width 138 height 14
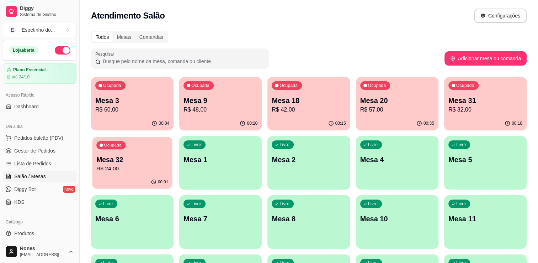
click at [144, 162] on p "Mesa 32" at bounding box center [132, 160] width 72 height 10
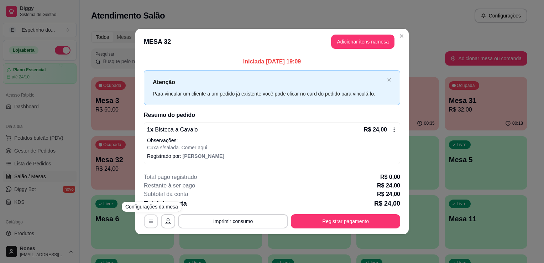
click at [152, 223] on icon "button" at bounding box center [151, 221] width 6 height 6
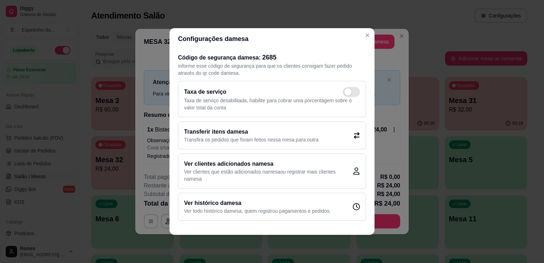
click at [280, 136] on p "Transfira os pedidos que foram feitos nessa mesa para outra" at bounding box center [251, 139] width 135 height 7
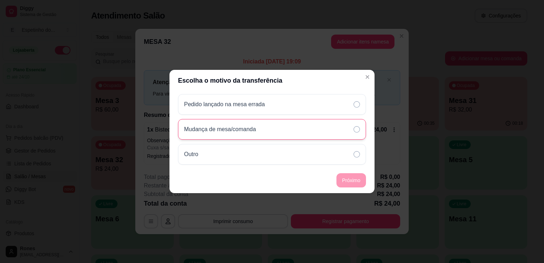
click at [343, 132] on div "Mudança de mesa/comanda" at bounding box center [272, 129] width 188 height 21
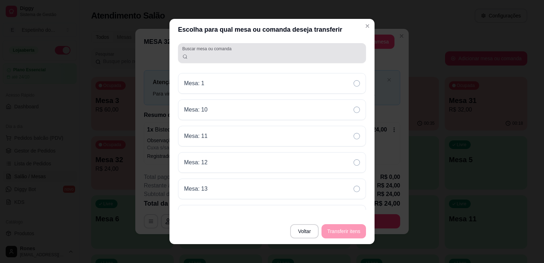
click at [229, 60] on div "Buscar mesa ou comanda" at bounding box center [272, 53] width 188 height 20
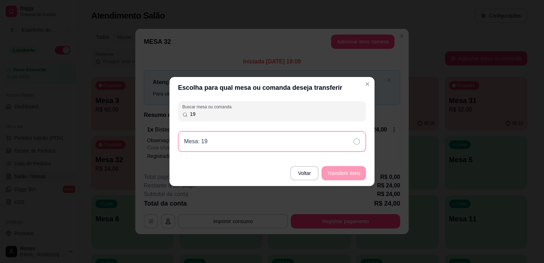
type input "19"
click at [327, 139] on div "Mesa: 19" at bounding box center [272, 141] width 188 height 21
click at [352, 174] on button "Transferir itens" at bounding box center [343, 173] width 43 height 14
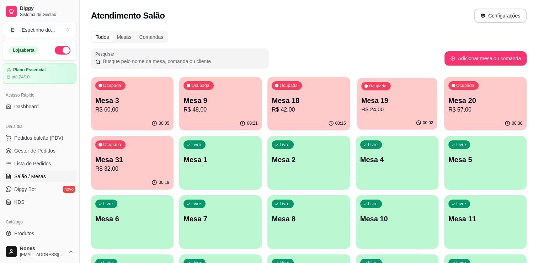
click at [373, 104] on p "Mesa 19" at bounding box center [398, 101] width 72 height 10
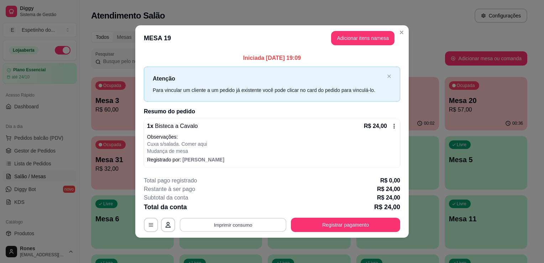
click at [268, 225] on button "Imprimir consumo" at bounding box center [233, 224] width 107 height 14
click at [242, 207] on button "Impressora" at bounding box center [235, 207] width 50 height 11
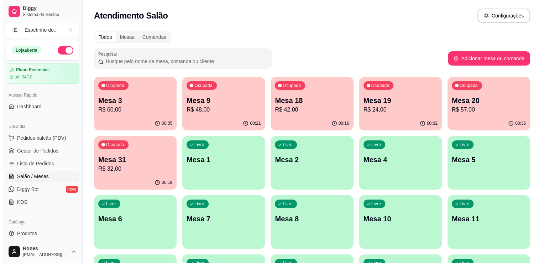
scroll to position [132, 0]
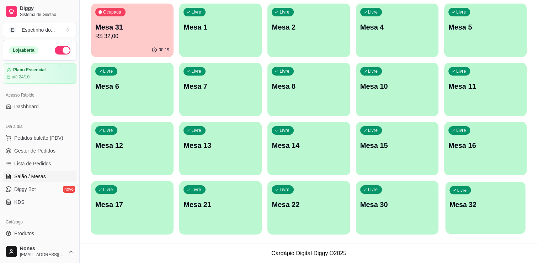
click at [506, 196] on div "Livre Mesa 32" at bounding box center [485, 202] width 80 height 43
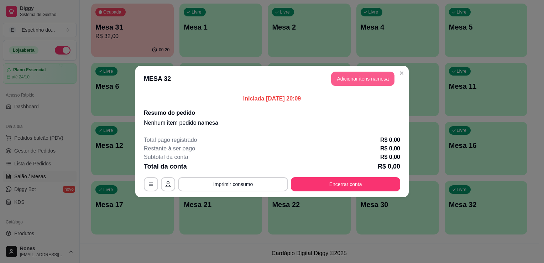
click at [377, 81] on button "Adicionar itens na mesa" at bounding box center [362, 79] width 63 height 14
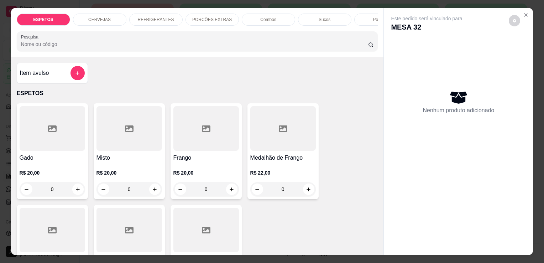
click at [158, 18] on p "REFRIGERANTES" at bounding box center [156, 20] width 36 height 6
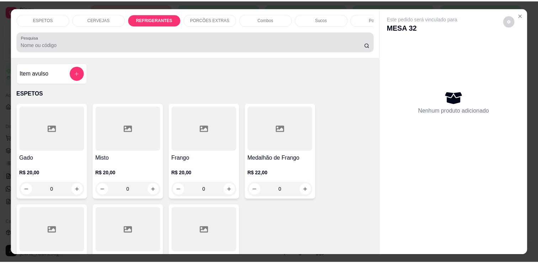
scroll to position [17, 0]
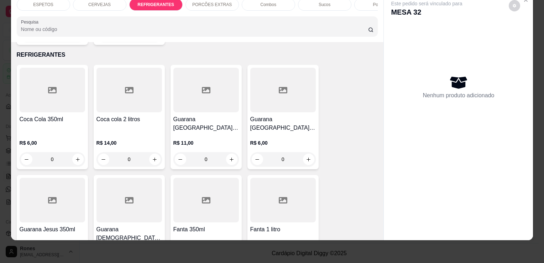
click at [208, 132] on div "R$ 11,00 0" at bounding box center [205, 149] width 65 height 34
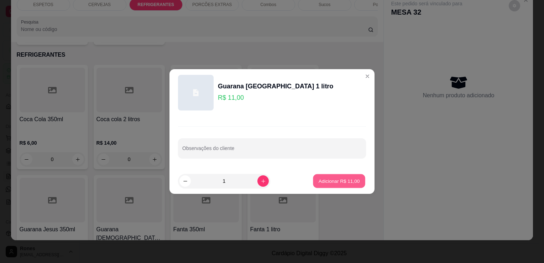
click at [343, 179] on p "Adicionar R$ 11,00" at bounding box center [338, 180] width 41 height 7
type input "1"
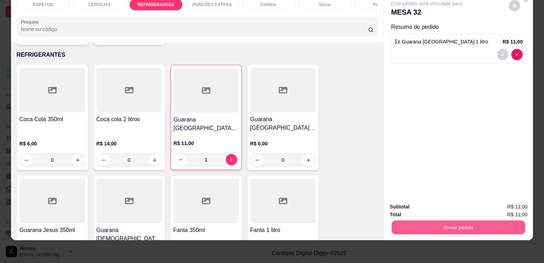
click at [447, 223] on button "Enviar pedido" at bounding box center [457, 227] width 133 height 14
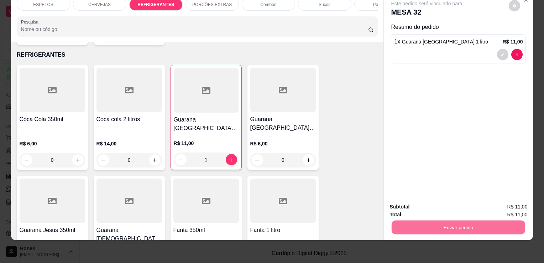
click at [522, 200] on button "Enviar pedido" at bounding box center [508, 204] width 39 height 13
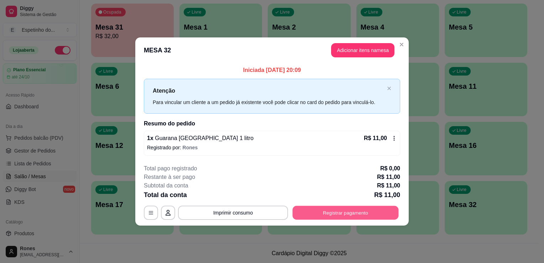
click at [347, 210] on button "Registrar pagamento" at bounding box center [345, 212] width 106 height 14
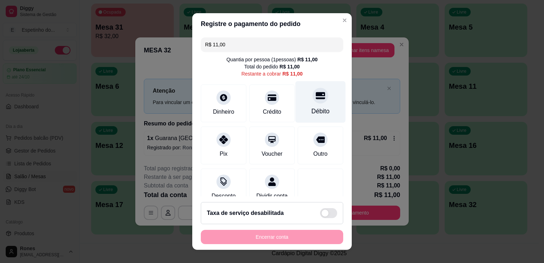
click at [311, 115] on div "Débito" at bounding box center [320, 110] width 18 height 9
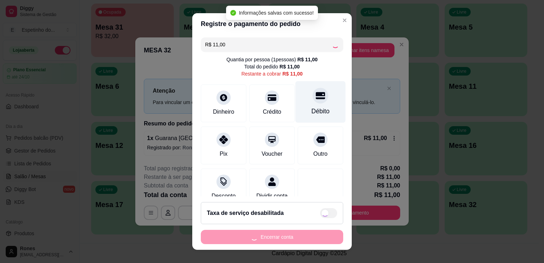
type input "R$ 0,00"
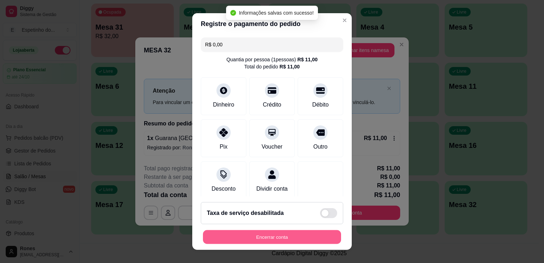
click at [279, 237] on button "Encerrar conta" at bounding box center [272, 237] width 138 height 14
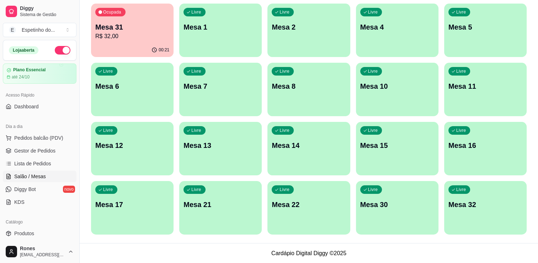
scroll to position [0, 0]
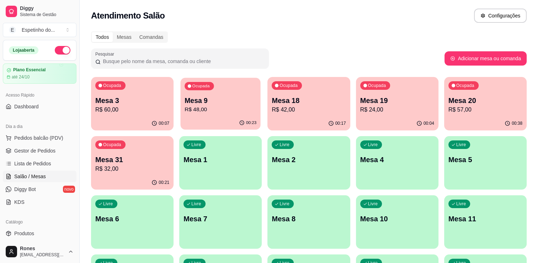
click at [216, 110] on p "R$ 48,00" at bounding box center [221, 109] width 72 height 8
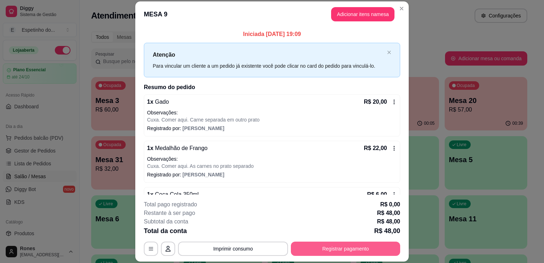
click at [353, 246] on button "Registrar pagamento" at bounding box center [345, 248] width 109 height 14
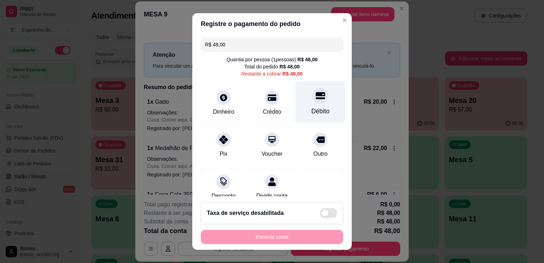
click at [321, 110] on div "Débito" at bounding box center [320, 102] width 50 height 42
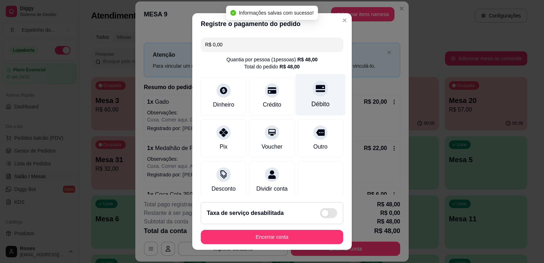
type input "R$ 0,00"
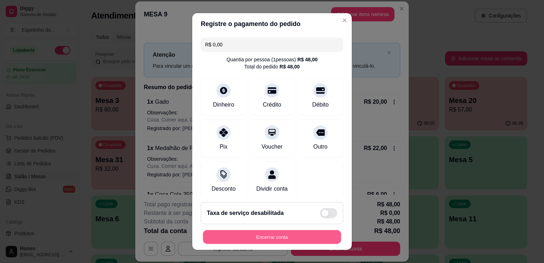
click at [277, 231] on button "Encerrar conta" at bounding box center [272, 237] width 138 height 14
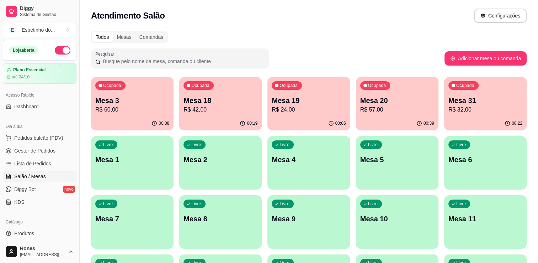
scroll to position [132, 0]
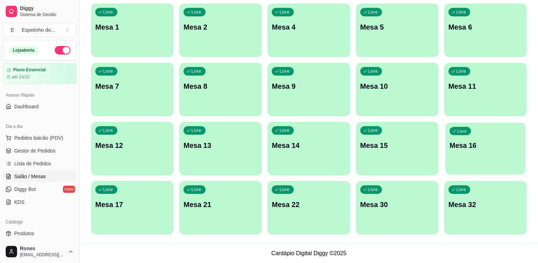
click at [482, 148] on p "Mesa 16" at bounding box center [486, 146] width 72 height 10
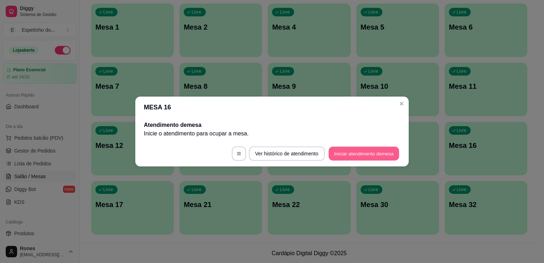
click at [391, 152] on button "Iniciar atendimento de mesa" at bounding box center [363, 154] width 70 height 14
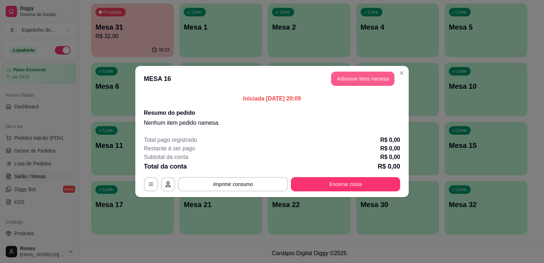
click at [353, 80] on button "Adicionar itens na mesa" at bounding box center [362, 79] width 63 height 14
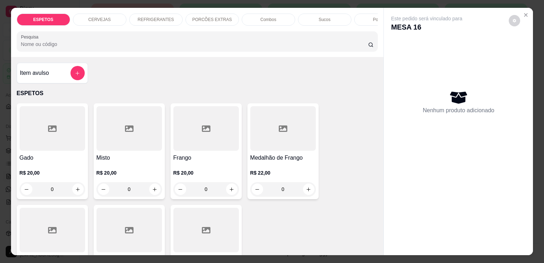
click at [66, 145] on div at bounding box center [52, 128] width 65 height 44
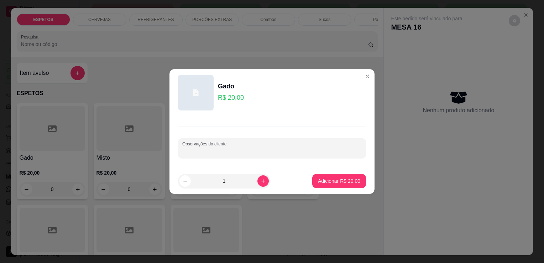
click at [213, 149] on input "Observações do cliente" at bounding box center [271, 150] width 179 height 7
type input "cenoura para viagem"
click at [337, 183] on p "Adicionar R$ 20,00" at bounding box center [338, 180] width 41 height 7
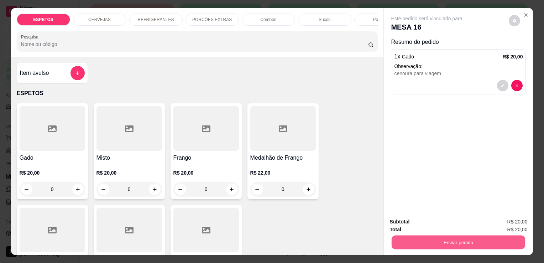
click at [415, 237] on button "Enviar pedido" at bounding box center [457, 242] width 133 height 14
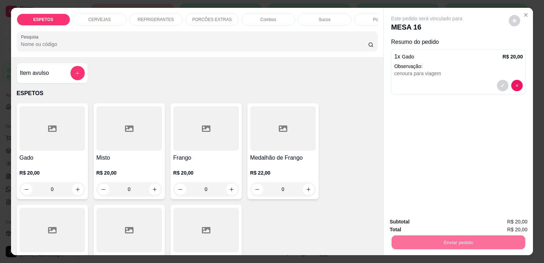
click at [514, 221] on button "Enviar pedido" at bounding box center [508, 222] width 39 height 13
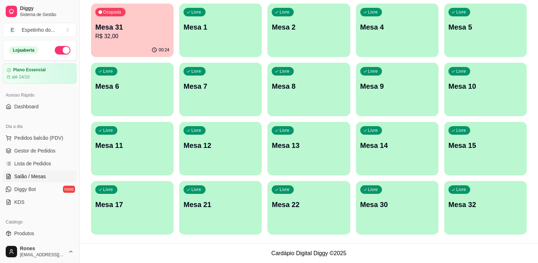
scroll to position [0, 0]
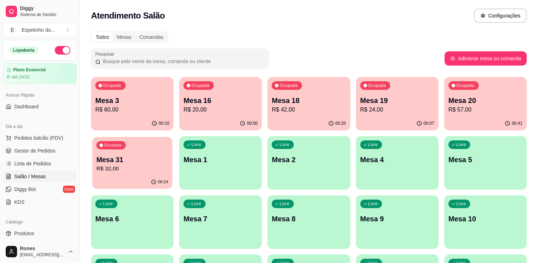
click at [143, 170] on p "R$ 32,00" at bounding box center [132, 168] width 72 height 8
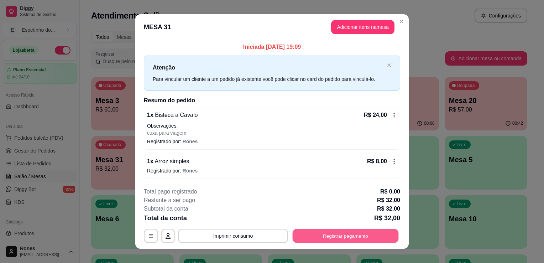
click at [344, 236] on button "Registrar pagamento" at bounding box center [345, 235] width 106 height 14
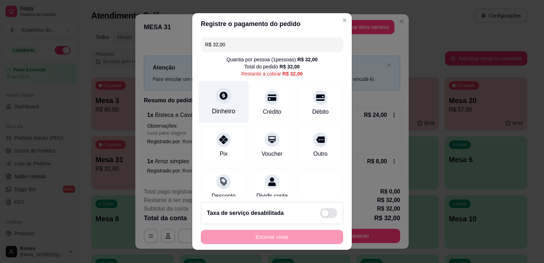
click at [226, 103] on div "Dinheiro" at bounding box center [224, 102] width 50 height 42
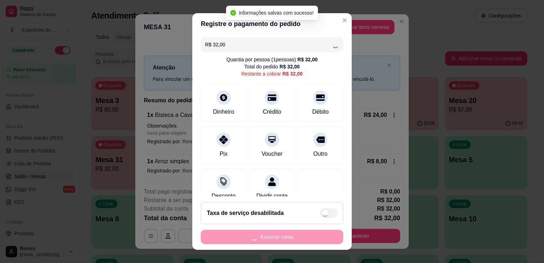
type input "R$ 0,00"
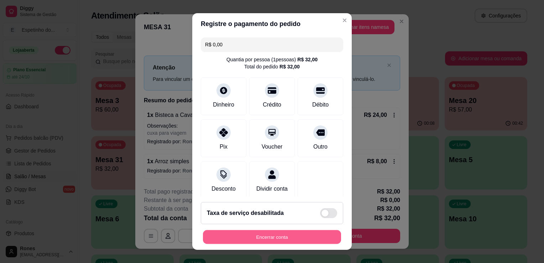
click at [278, 236] on button "Encerrar conta" at bounding box center [272, 237] width 138 height 14
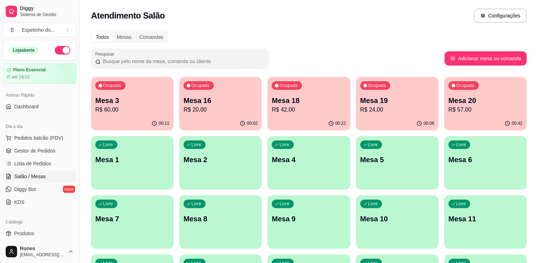
scroll to position [132, 0]
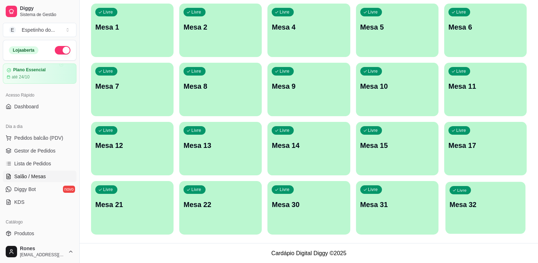
click at [484, 205] on p "Mesa 32" at bounding box center [486, 205] width 72 height 10
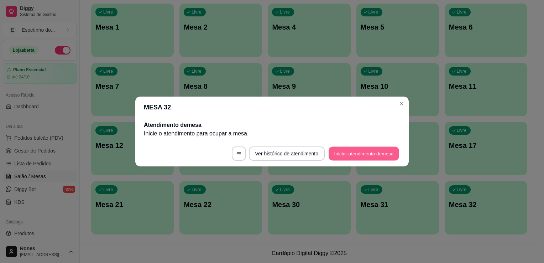
click at [389, 152] on button "Iniciar atendimento de mesa" at bounding box center [363, 154] width 70 height 14
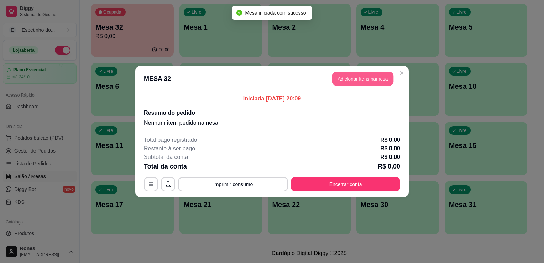
click at [355, 77] on button "Adicionar itens na mesa" at bounding box center [362, 79] width 61 height 14
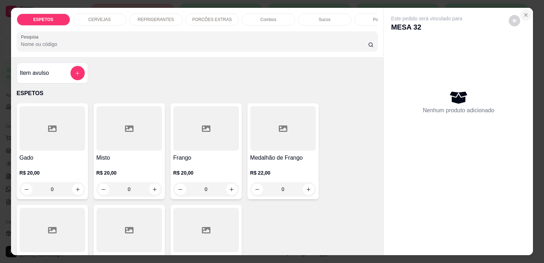
click at [523, 12] on icon "Close" at bounding box center [526, 15] width 6 height 6
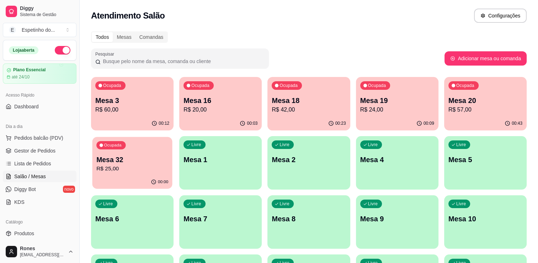
click at [158, 168] on p "R$ 25,00" at bounding box center [132, 168] width 72 height 8
click at [396, 22] on div "Atendimento Salão Configurações" at bounding box center [309, 16] width 436 height 14
click at [40, 154] on link "Gestor de Pedidos" at bounding box center [40, 150] width 74 height 11
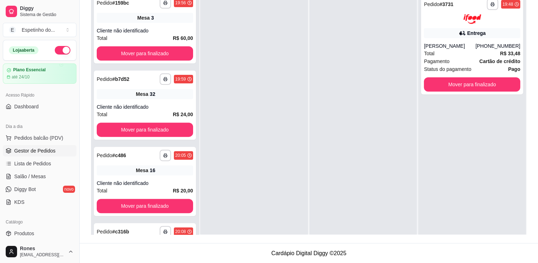
scroll to position [383, 0]
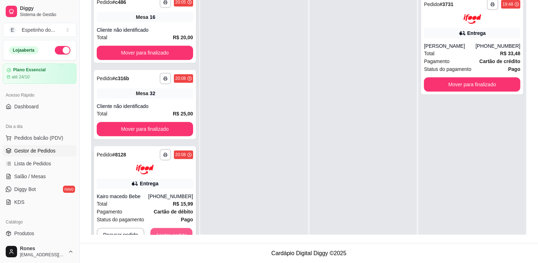
click at [175, 231] on button "Aceitar pedido" at bounding box center [172, 234] width 42 height 14
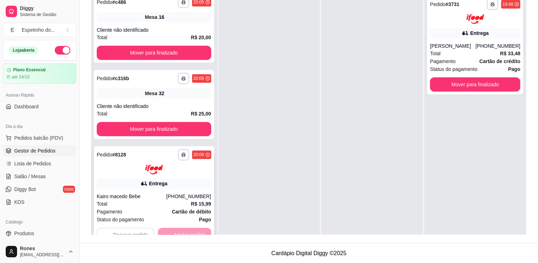
scroll to position [278, 0]
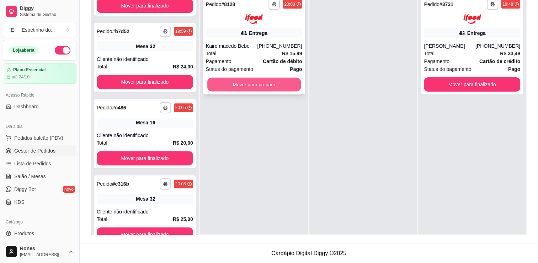
click at [287, 87] on button "Mover para preparo" at bounding box center [254, 84] width 94 height 14
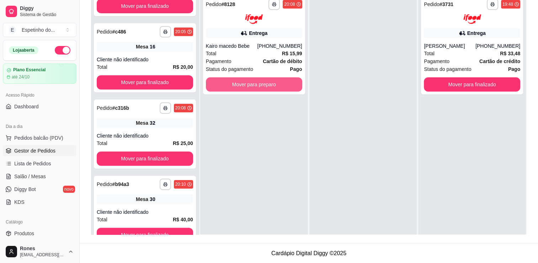
scroll to position [383, 0]
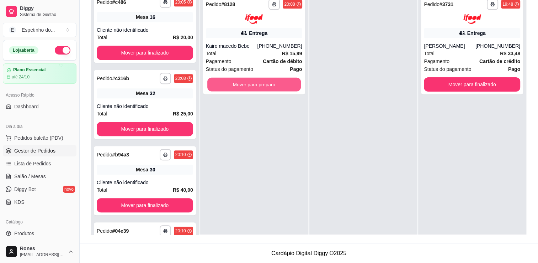
click at [287, 87] on button "Mover para preparo" at bounding box center [254, 84] width 94 height 14
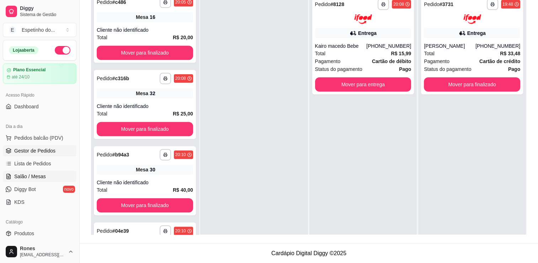
click at [23, 177] on span "Salão / Mesas" at bounding box center [30, 176] width 32 height 7
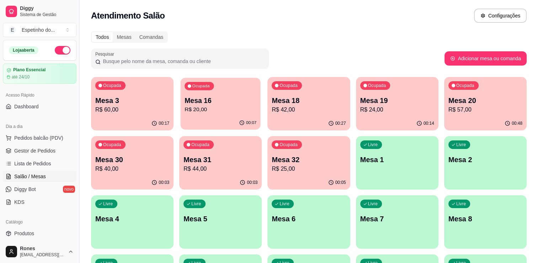
click at [239, 118] on div "00:07" at bounding box center [221, 123] width 80 height 14
click at [229, 103] on p "Mesa 16" at bounding box center [221, 101] width 72 height 10
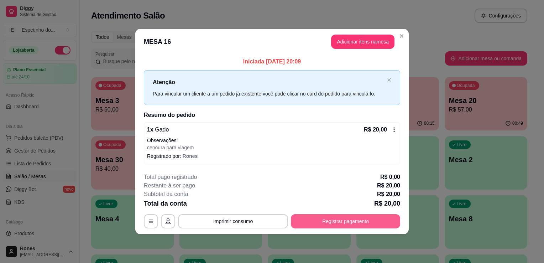
click at [369, 221] on button "Registrar pagamento" at bounding box center [345, 221] width 109 height 14
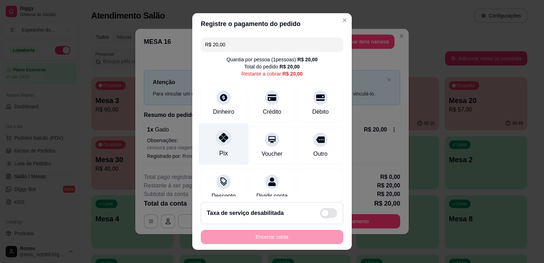
click at [238, 152] on div "Pix" at bounding box center [224, 144] width 50 height 42
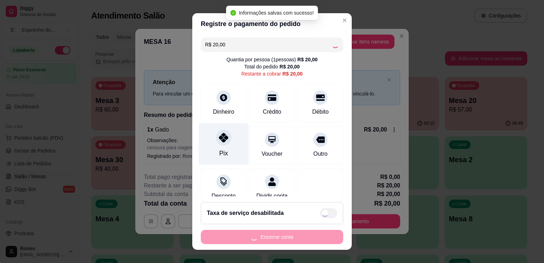
type input "R$ 0,00"
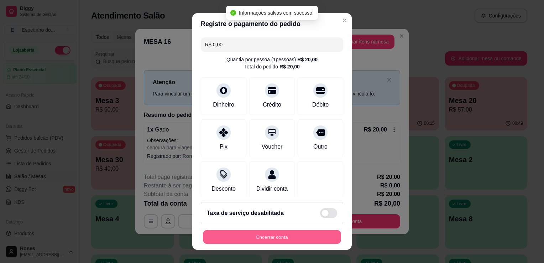
click at [250, 235] on button "Encerrar conta" at bounding box center [272, 237] width 138 height 14
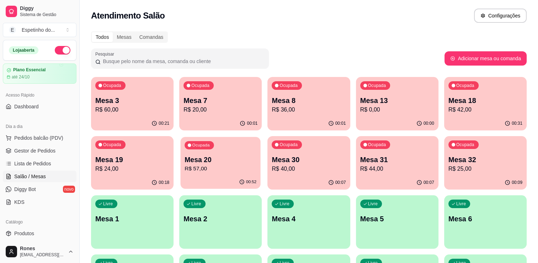
click at [224, 163] on p "Mesa 20" at bounding box center [221, 160] width 72 height 10
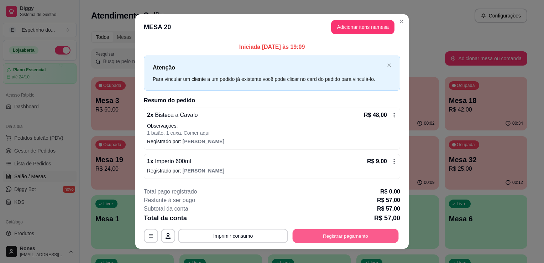
click at [342, 233] on button "Registrar pagamento" at bounding box center [345, 235] width 106 height 14
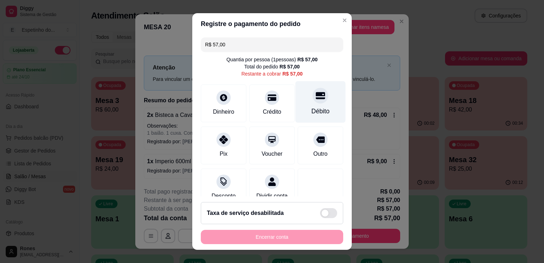
click at [316, 116] on div "Débito" at bounding box center [320, 102] width 50 height 42
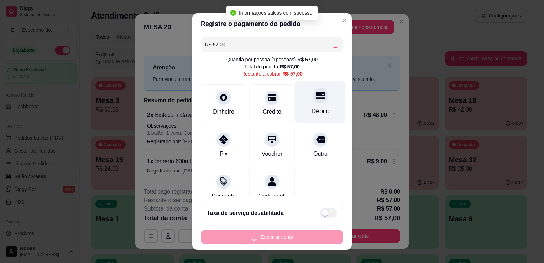
type input "R$ 0,00"
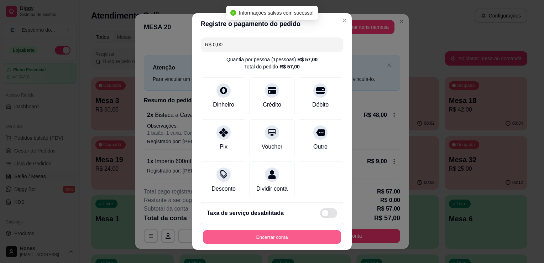
click at [299, 239] on button "Encerrar conta" at bounding box center [272, 237] width 138 height 14
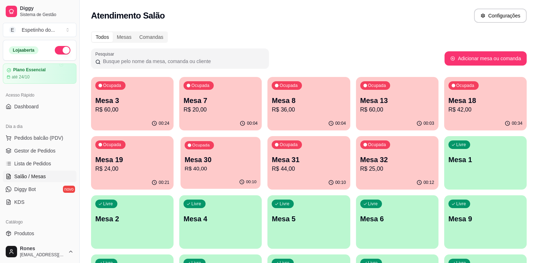
click at [252, 167] on p "R$ 40,00" at bounding box center [221, 168] width 72 height 8
click at [485, 104] on p "Mesa 18" at bounding box center [486, 101] width 72 height 10
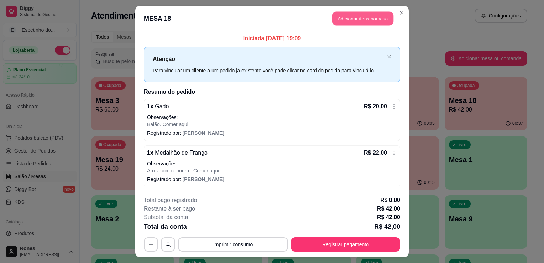
click at [369, 18] on button "Adicionar itens na mesa" at bounding box center [362, 19] width 61 height 14
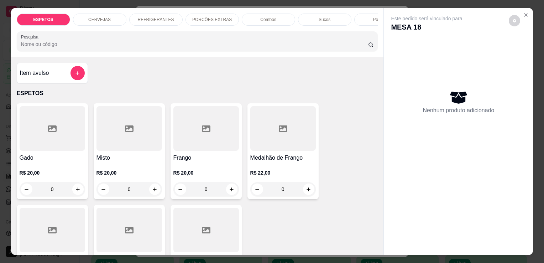
click at [154, 20] on div "REFRIGERANTES" at bounding box center [155, 20] width 53 height 12
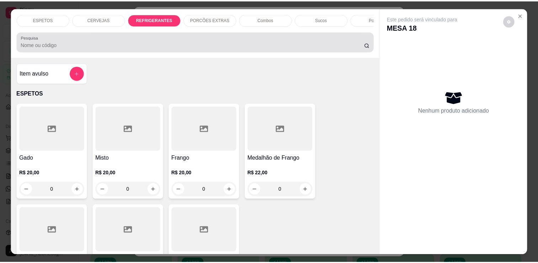
scroll to position [17, 0]
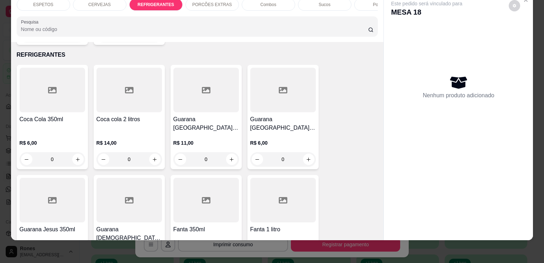
click at [205, 102] on div at bounding box center [205, 90] width 65 height 44
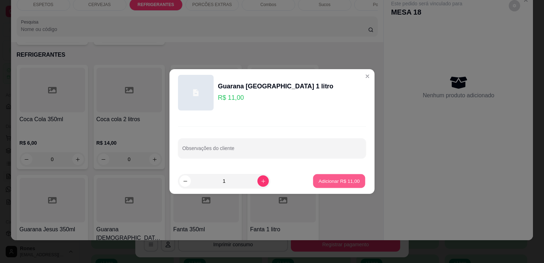
click at [345, 184] on p "Adicionar R$ 11,00" at bounding box center [338, 180] width 41 height 7
type input "1"
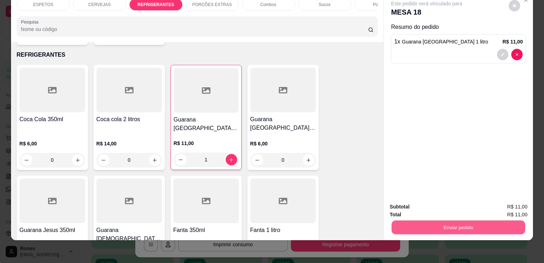
click at [466, 224] on button "Enviar pedido" at bounding box center [457, 227] width 133 height 14
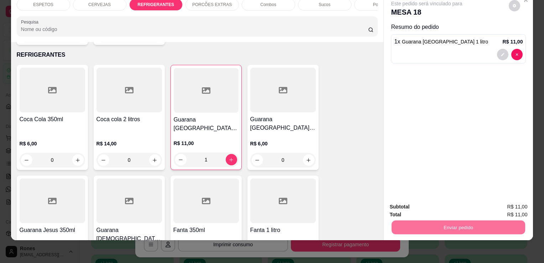
click at [504, 202] on button "Enviar pedido" at bounding box center [508, 203] width 39 height 13
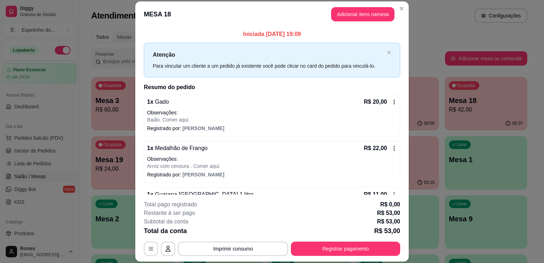
click at [394, 103] on icon at bounding box center [394, 101] width 1 height 5
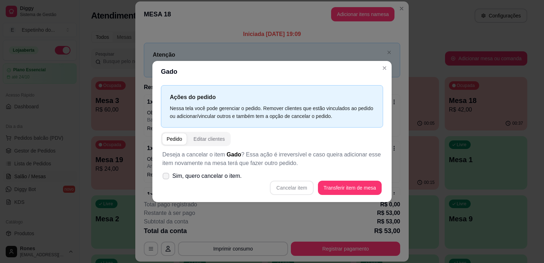
click at [168, 172] on label "Sim, quero cancelar o item." at bounding box center [201, 176] width 85 height 14
click at [167, 177] on input "Sim, quero cancelar o item." at bounding box center [164, 179] width 5 height 5
checkbox input "true"
click at [303, 186] on button "Cancelar item" at bounding box center [291, 188] width 42 height 14
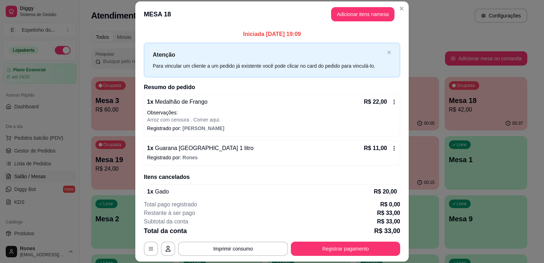
click at [394, 102] on icon at bounding box center [394, 101] width 1 height 5
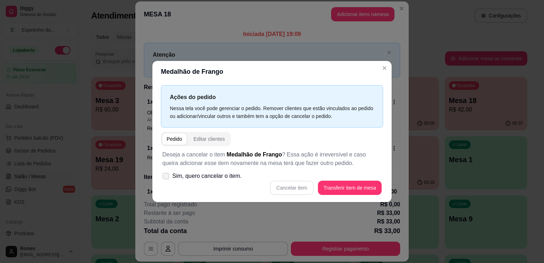
click at [183, 175] on span "Sim, quero cancelar o item." at bounding box center [206, 176] width 69 height 9
click at [167, 177] on input "Sim, quero cancelar o item." at bounding box center [164, 179] width 5 height 5
checkbox input "true"
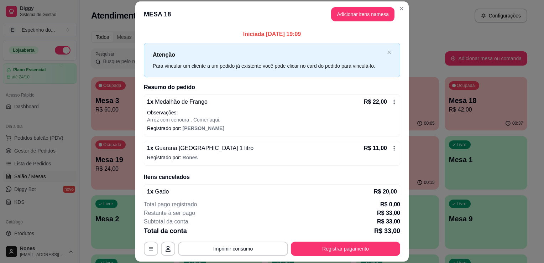
click at [391, 100] on icon at bounding box center [394, 102] width 6 height 6
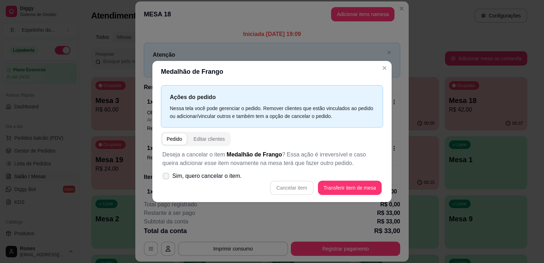
click at [178, 176] on span "Sim, quero cancelar o item." at bounding box center [206, 176] width 69 height 9
click at [167, 177] on input "Sim, quero cancelar o item." at bounding box center [164, 179] width 5 height 5
checkbox input "true"
click at [306, 186] on button "Cancelar item" at bounding box center [291, 188] width 42 height 14
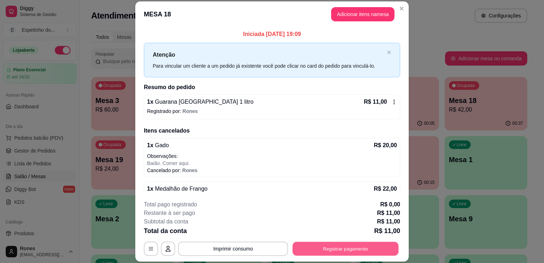
click at [336, 249] on button "Registrar pagamento" at bounding box center [345, 249] width 106 height 14
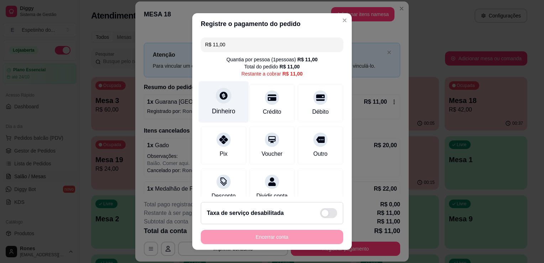
click at [213, 106] on div "Dinheiro" at bounding box center [224, 102] width 50 height 42
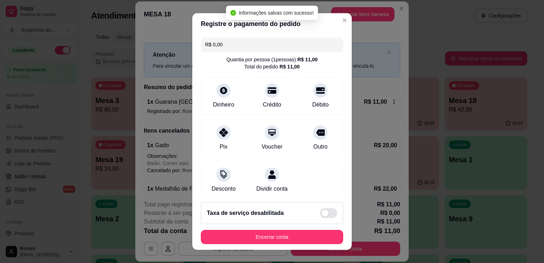
type input "R$ 0,00"
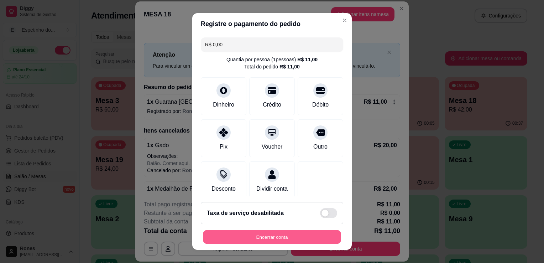
click at [313, 237] on button "Encerrar conta" at bounding box center [272, 237] width 138 height 14
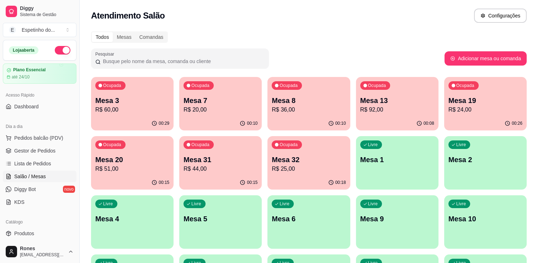
scroll to position [132, 0]
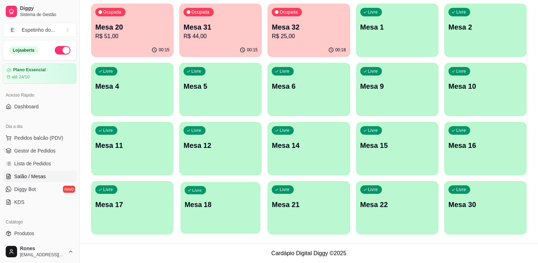
click at [204, 212] on div "Livre Mesa 18" at bounding box center [221, 202] width 80 height 43
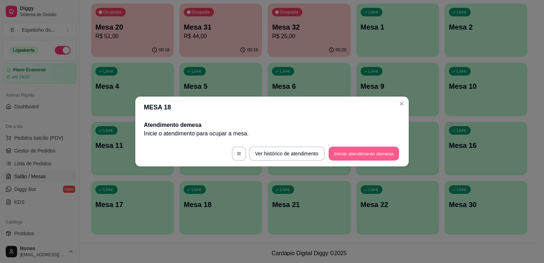
click at [353, 152] on button "Iniciar atendimento de mesa" at bounding box center [363, 154] width 70 height 14
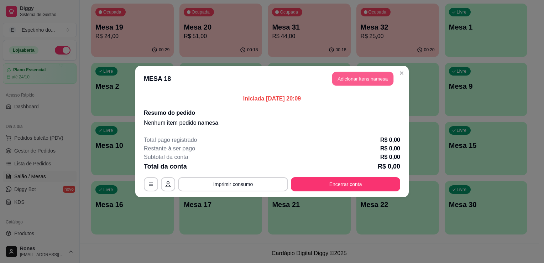
click at [374, 82] on button "Adicionar itens na mesa" at bounding box center [362, 79] width 61 height 14
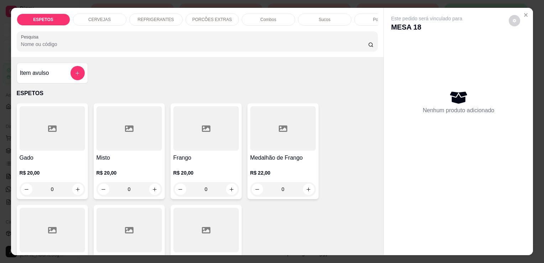
click at [273, 162] on h4 "Medalhão de Frango" at bounding box center [282, 157] width 65 height 9
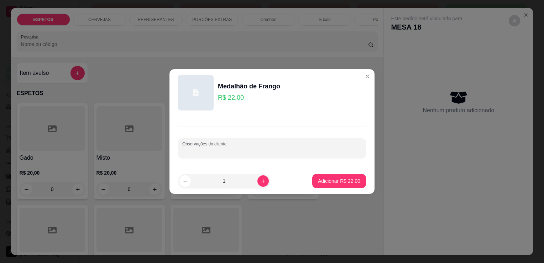
click at [230, 151] on input "Observações do cliente" at bounding box center [271, 150] width 179 height 7
type input "baiao para viagem colocar colher"
click at [348, 181] on p "Adicionar R$ 22,00" at bounding box center [338, 180] width 41 height 7
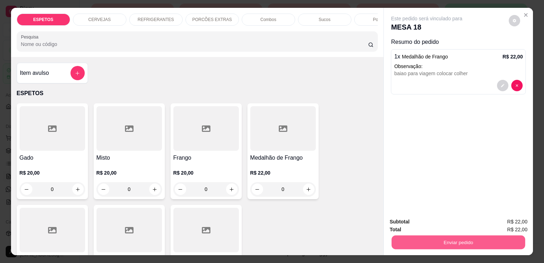
click at [431, 240] on button "Enviar pedido" at bounding box center [457, 242] width 133 height 14
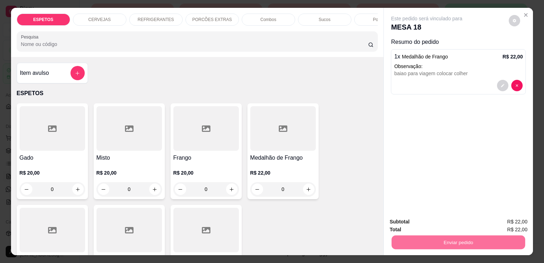
click at [510, 217] on button "Enviar pedido" at bounding box center [508, 222] width 39 height 13
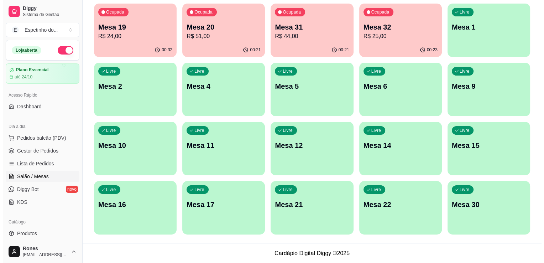
scroll to position [0, 0]
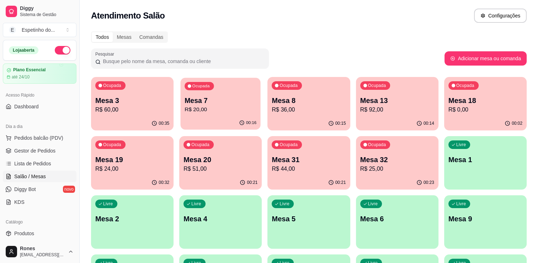
click at [203, 105] on p "R$ 20,00" at bounding box center [221, 109] width 72 height 8
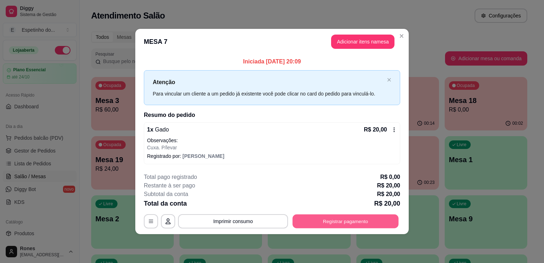
click at [350, 221] on button "Registrar pagamento" at bounding box center [345, 221] width 106 height 14
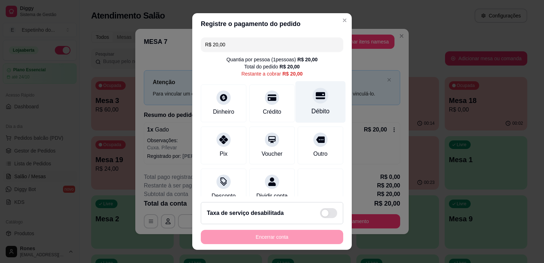
click at [308, 106] on div "Débito" at bounding box center [320, 102] width 50 height 42
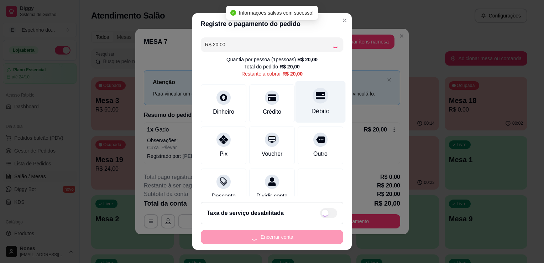
type input "R$ 0,00"
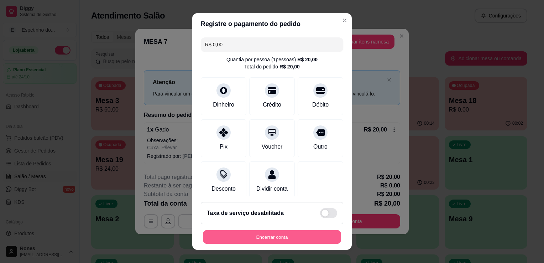
click at [275, 236] on button "Encerrar conta" at bounding box center [272, 237] width 138 height 14
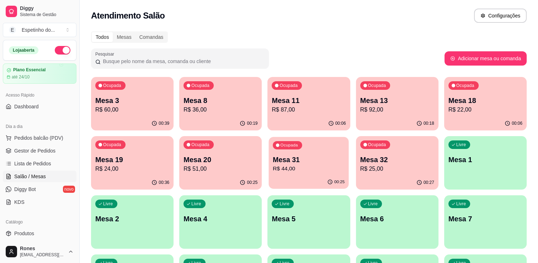
click at [299, 164] on p "Mesa 31" at bounding box center [309, 160] width 72 height 10
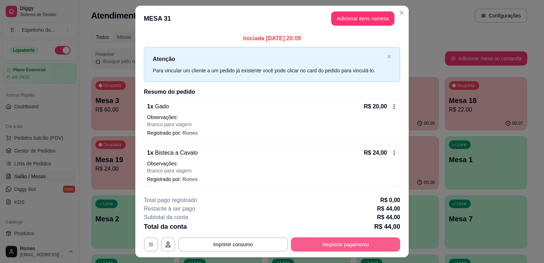
click at [379, 244] on button "Registrar pagamento" at bounding box center [345, 244] width 109 height 14
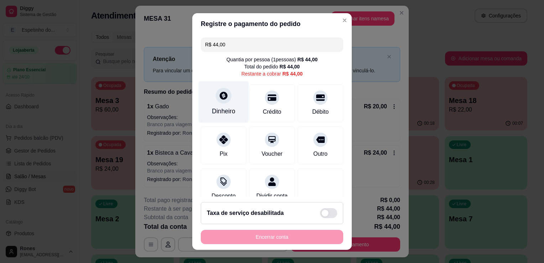
click at [208, 96] on div "Dinheiro" at bounding box center [224, 102] width 50 height 42
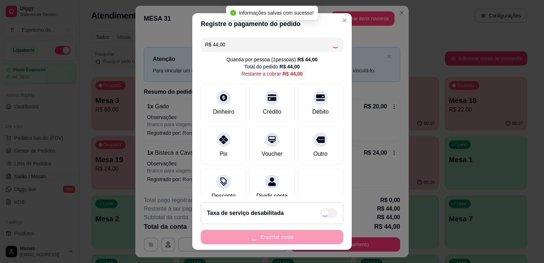
type input "R$ 0,00"
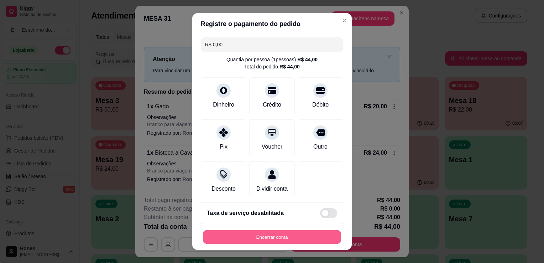
click at [316, 236] on button "Encerrar conta" at bounding box center [272, 237] width 138 height 14
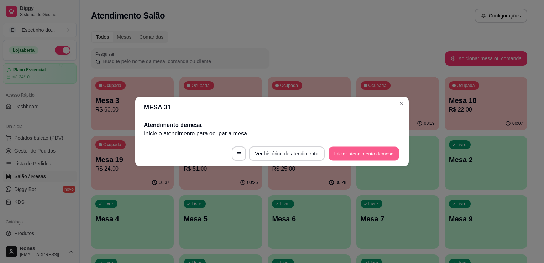
click at [349, 156] on button "Iniciar atendimento de mesa" at bounding box center [363, 154] width 70 height 14
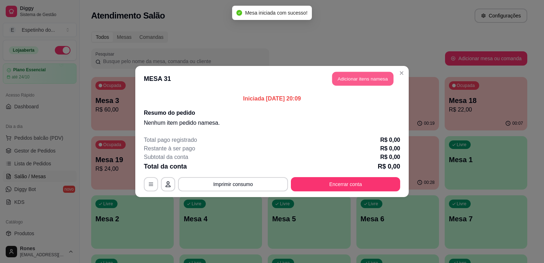
click at [379, 77] on button "Adicionar itens na mesa" at bounding box center [362, 79] width 61 height 14
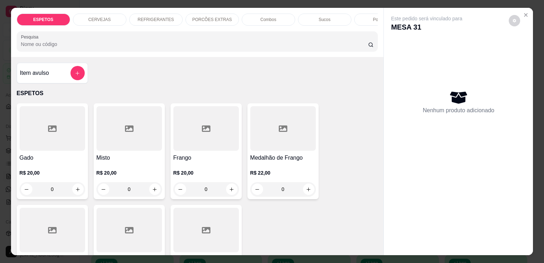
click at [61, 144] on div at bounding box center [52, 128] width 65 height 44
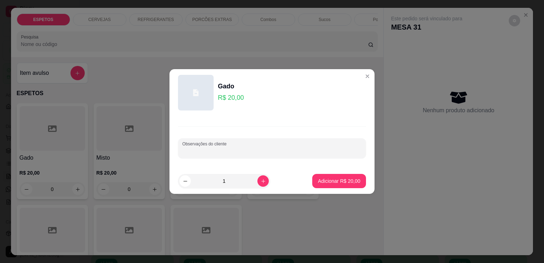
click at [286, 152] on input "Observações do cliente" at bounding box center [271, 150] width 179 height 7
type input "baiao para viagem"
click at [333, 183] on p "Adicionar R$ 20,00" at bounding box center [338, 180] width 41 height 7
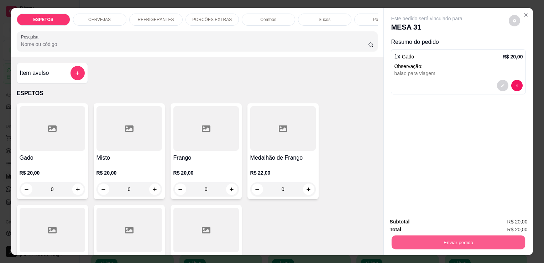
click at [478, 240] on button "Enviar pedido" at bounding box center [457, 242] width 133 height 14
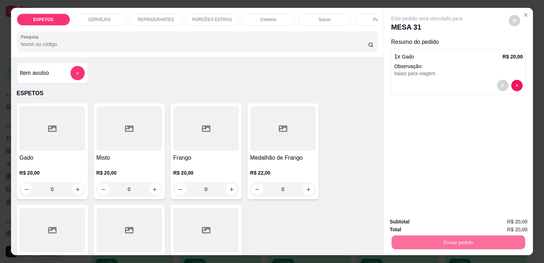
click at [484, 166] on div "Este pedido será vinculado para MESA 31 Resumo do pedido 1 x Gado R$ 20,00 Obse…" at bounding box center [458, 110] width 149 height 204
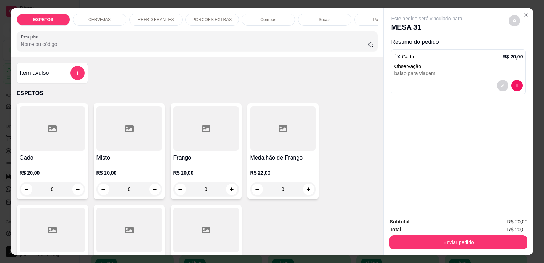
click at [167, 17] on p "REFRIGERANTES" at bounding box center [156, 20] width 36 height 6
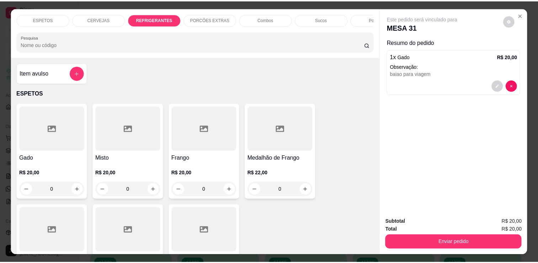
scroll to position [17, 0]
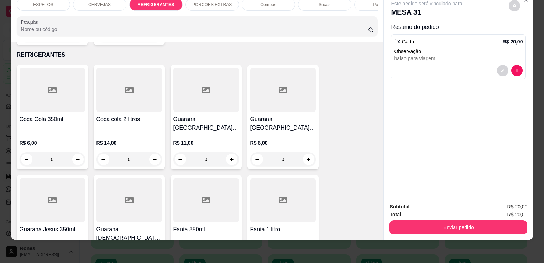
click at [70, 115] on h4 "Coca Cola 350ml" at bounding box center [52, 119] width 65 height 9
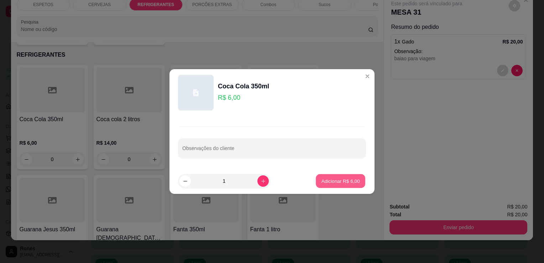
click at [326, 184] on p "Adicionar R$ 6,00" at bounding box center [340, 180] width 38 height 7
type input "1"
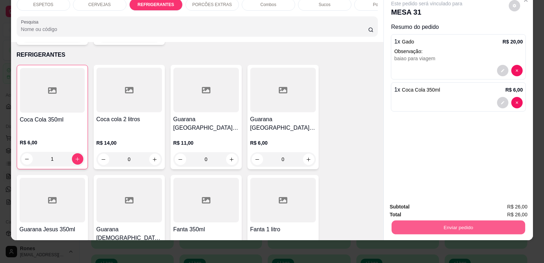
click at [438, 222] on button "Enviar pedido" at bounding box center [457, 227] width 133 height 14
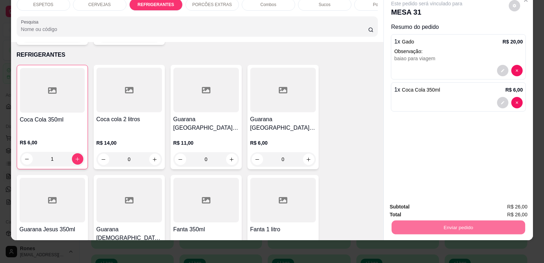
click at [515, 203] on button "Enviar pedido" at bounding box center [508, 203] width 39 height 13
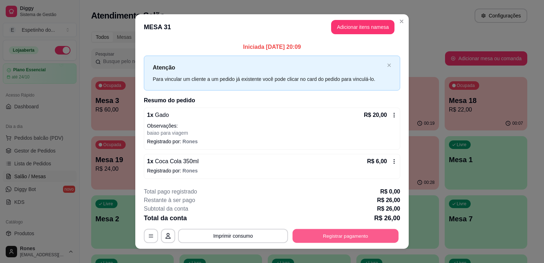
click at [343, 238] on button "Registrar pagamento" at bounding box center [345, 235] width 106 height 14
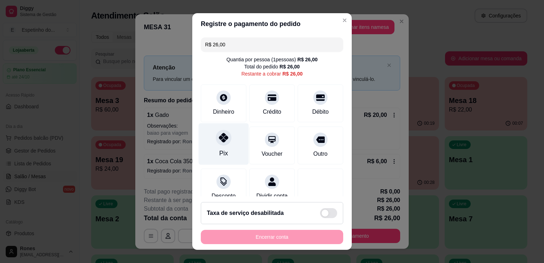
click at [231, 148] on div "Pix" at bounding box center [224, 144] width 50 height 42
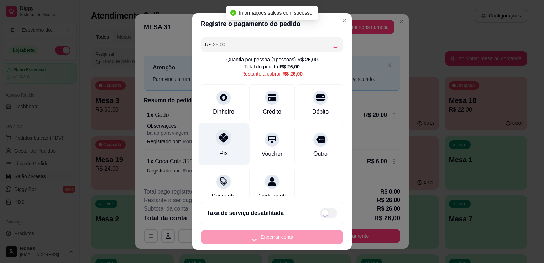
type input "R$ 0,00"
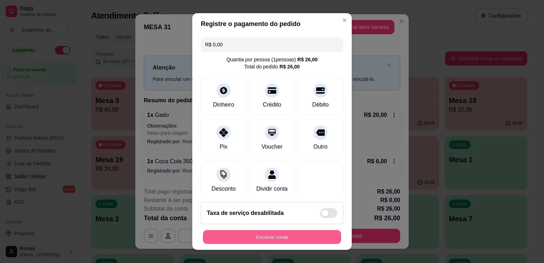
click at [320, 238] on button "Encerrar conta" at bounding box center [272, 237] width 138 height 14
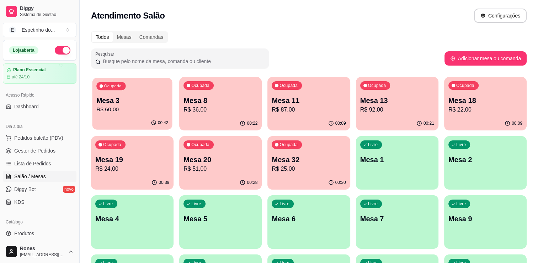
click at [112, 112] on p "R$ 60,00" at bounding box center [132, 109] width 72 height 8
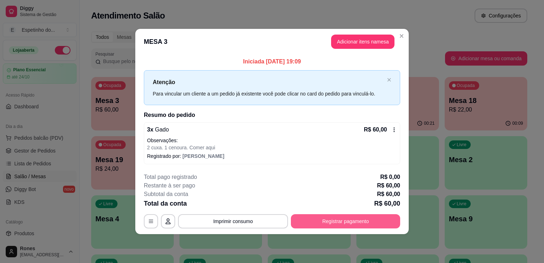
click at [355, 217] on button "Registrar pagamento" at bounding box center [345, 221] width 109 height 14
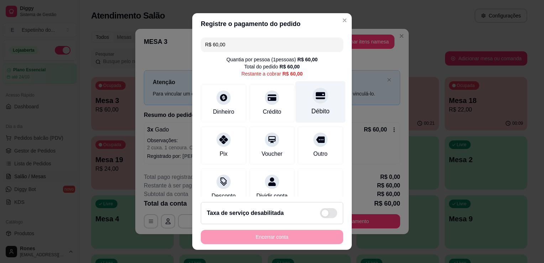
click at [307, 106] on div "Débito" at bounding box center [320, 102] width 50 height 42
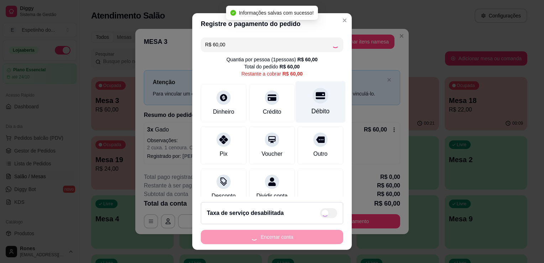
type input "R$ 0,00"
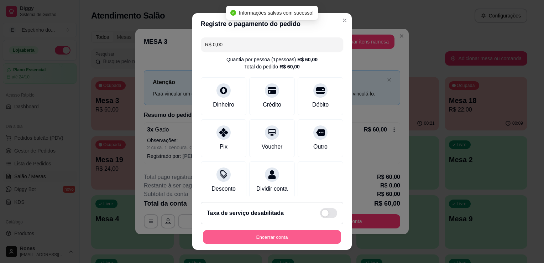
click at [278, 237] on button "Encerrar conta" at bounding box center [272, 237] width 138 height 14
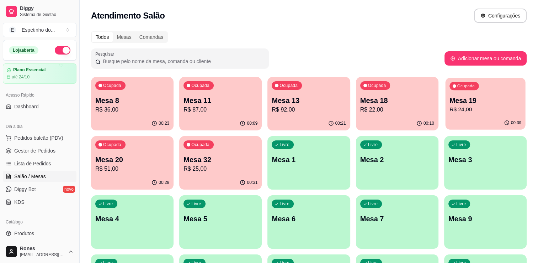
click at [468, 108] on p "R$ 24,00" at bounding box center [486, 109] width 72 height 8
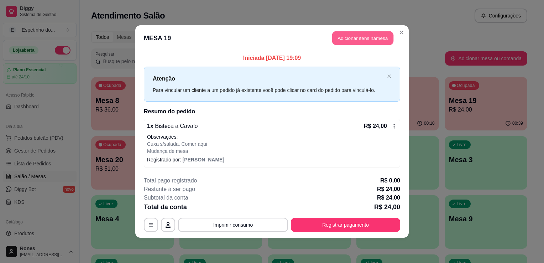
click at [375, 42] on button "Adicionar itens na mesa" at bounding box center [362, 38] width 61 height 14
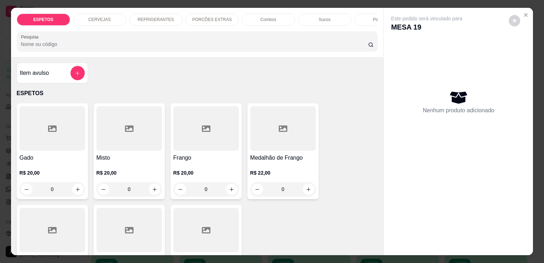
click at [157, 19] on p "REFRIGERANTES" at bounding box center [156, 20] width 36 height 6
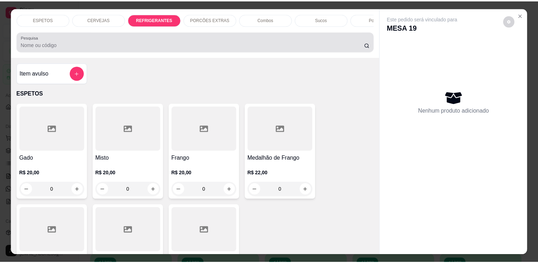
scroll to position [17, 0]
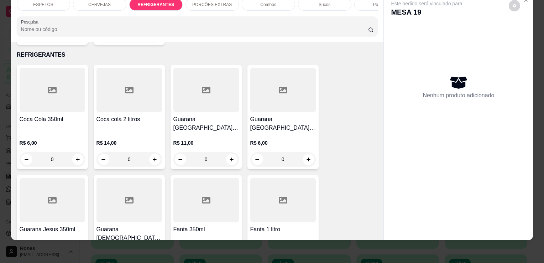
click at [52, 115] on h4 "Coca Cola 350ml" at bounding box center [52, 119] width 65 height 9
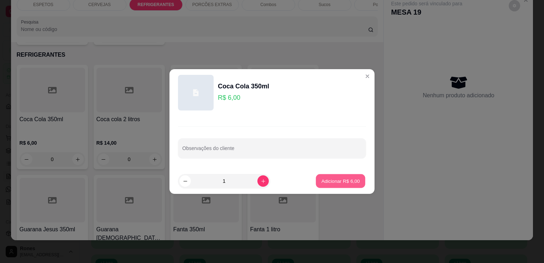
click at [323, 179] on p "Adicionar R$ 6,00" at bounding box center [340, 180] width 38 height 7
type input "1"
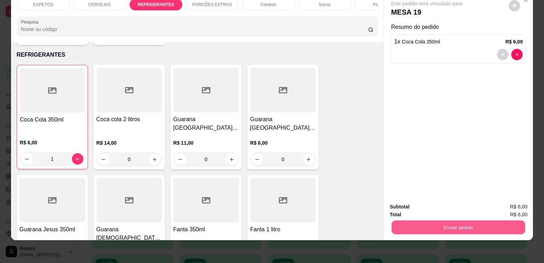
click at [434, 221] on button "Enviar pedido" at bounding box center [457, 227] width 133 height 14
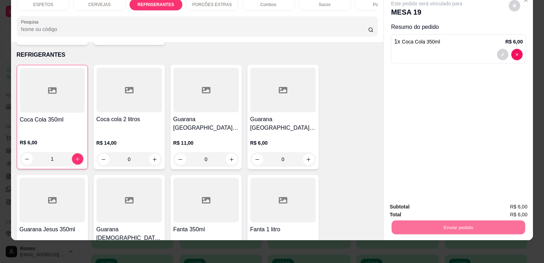
click at [526, 204] on button "Enviar pedido" at bounding box center [508, 203] width 39 height 13
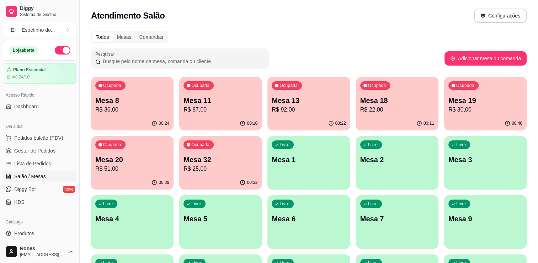
click at [469, 102] on p "Mesa 19" at bounding box center [486, 100] width 74 height 10
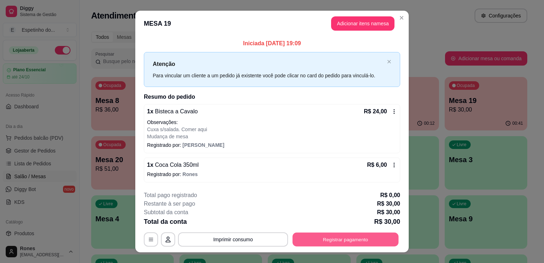
click at [331, 237] on button "Registrar pagamento" at bounding box center [345, 239] width 106 height 14
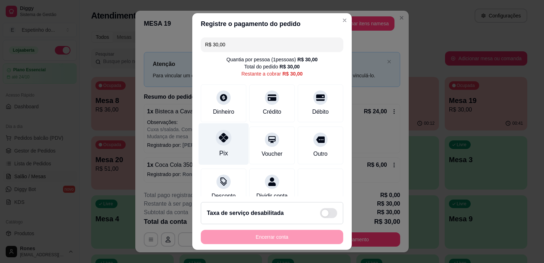
click at [219, 150] on div "Pix" at bounding box center [223, 152] width 9 height 9
type input "R$ 0,00"
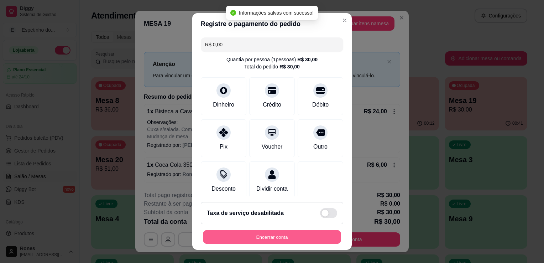
click at [319, 238] on button "Encerrar conta" at bounding box center [272, 237] width 138 height 14
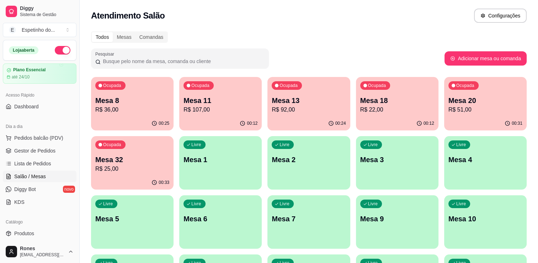
click at [366, 106] on p "R$ 22,00" at bounding box center [397, 109] width 74 height 9
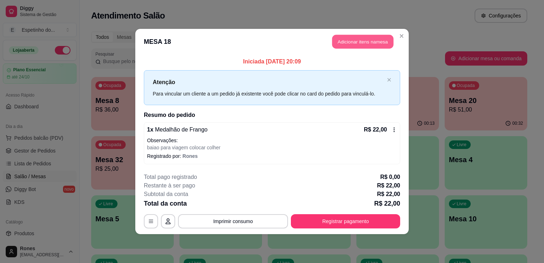
click at [347, 41] on button "Adicionar itens na mesa" at bounding box center [362, 42] width 61 height 14
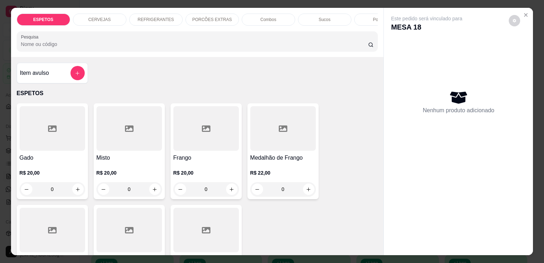
click at [102, 17] on p "CERVEJAS" at bounding box center [99, 20] width 22 height 6
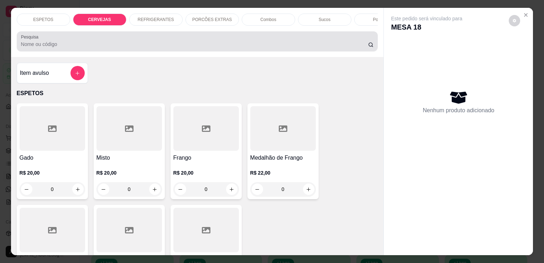
scroll to position [17, 0]
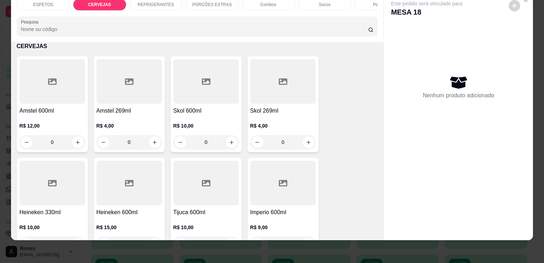
click at [200, 97] on div at bounding box center [205, 81] width 65 height 44
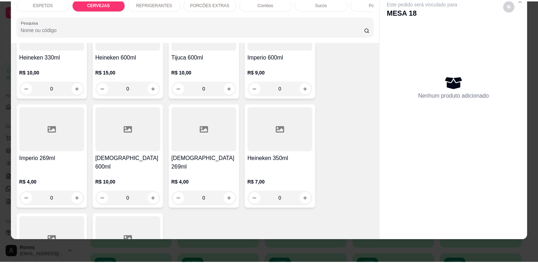
scroll to position [428, 0]
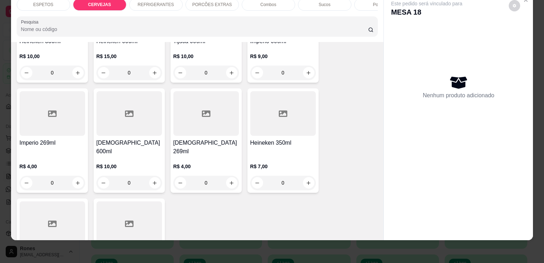
click at [106, 142] on h4 "Brahma 600ml" at bounding box center [128, 146] width 65 height 17
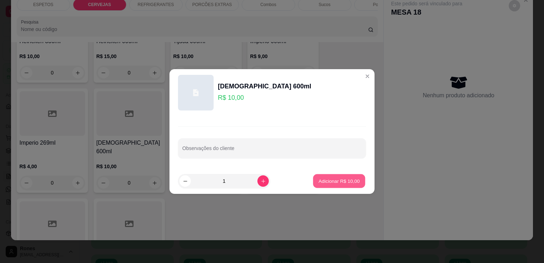
click at [340, 176] on button "Adicionar R$ 10,00" at bounding box center [339, 181] width 52 height 14
type input "1"
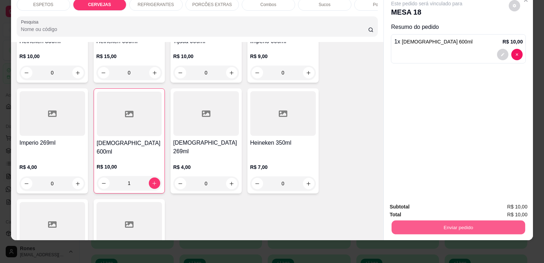
click at [483, 221] on button "Enviar pedido" at bounding box center [457, 227] width 133 height 14
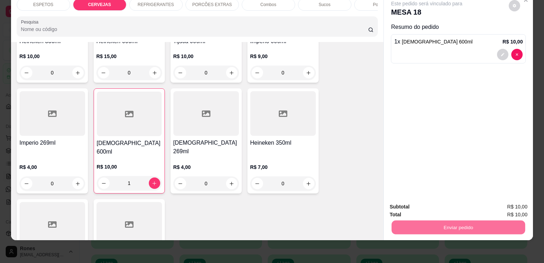
click at [504, 206] on button "Enviar pedido" at bounding box center [508, 203] width 39 height 13
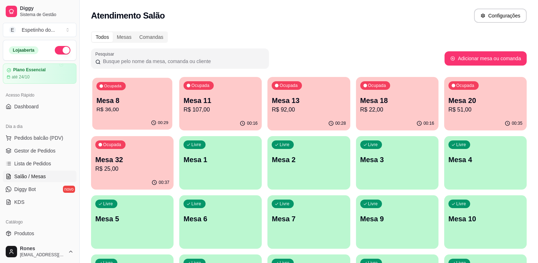
click at [150, 105] on p "R$ 36,00" at bounding box center [132, 109] width 72 height 8
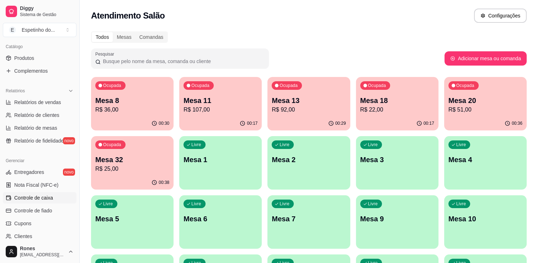
click at [35, 197] on span "Controle de caixa" at bounding box center [33, 197] width 39 height 7
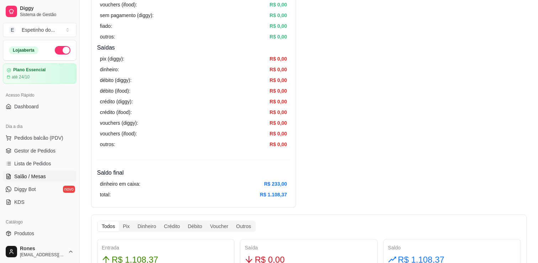
click at [30, 176] on span "Salão / Mesas" at bounding box center [30, 176] width 32 height 7
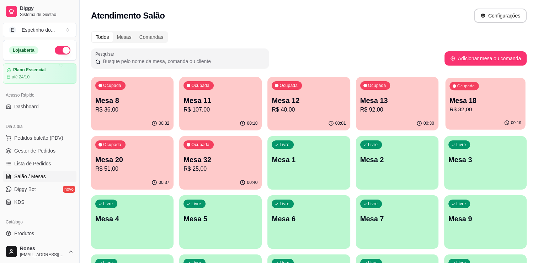
click at [476, 116] on div "Ocupada Mesa 18 R$ 32,00" at bounding box center [485, 97] width 80 height 38
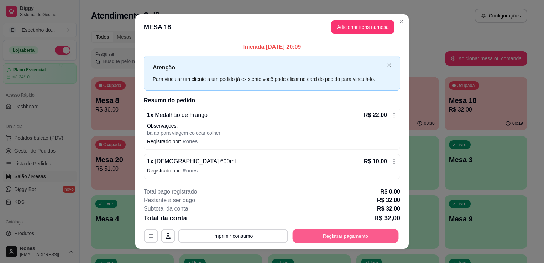
click at [345, 235] on button "Registrar pagamento" at bounding box center [345, 235] width 106 height 14
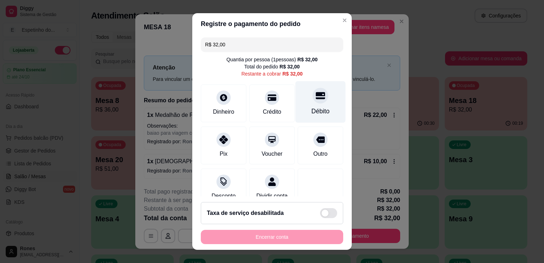
click at [311, 108] on div "Débito" at bounding box center [320, 110] width 18 height 9
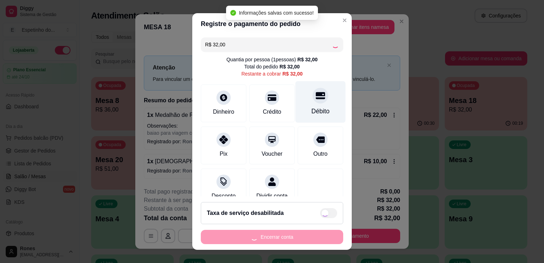
type input "R$ 0,00"
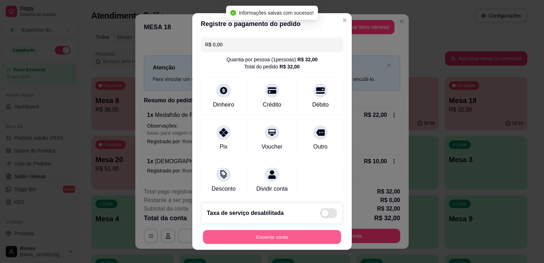
click at [310, 230] on button "Encerrar conta" at bounding box center [272, 237] width 138 height 14
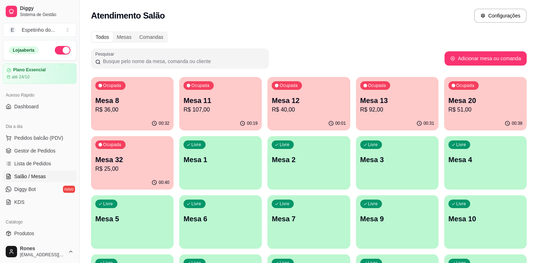
scroll to position [175, 0]
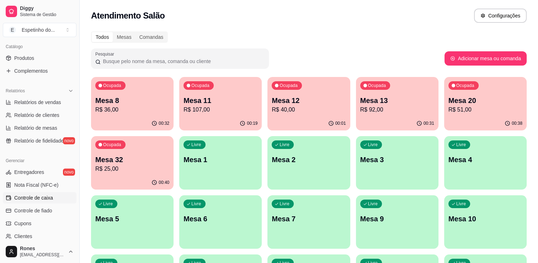
click at [46, 198] on span "Controle de caixa" at bounding box center [33, 197] width 39 height 7
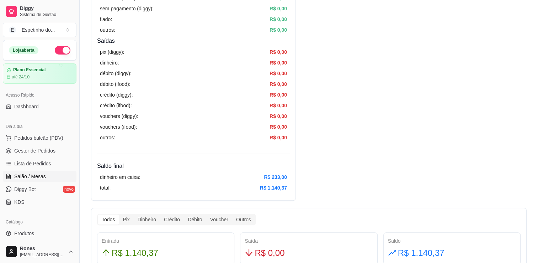
click at [28, 174] on span "Salão / Mesas" at bounding box center [30, 176] width 32 height 7
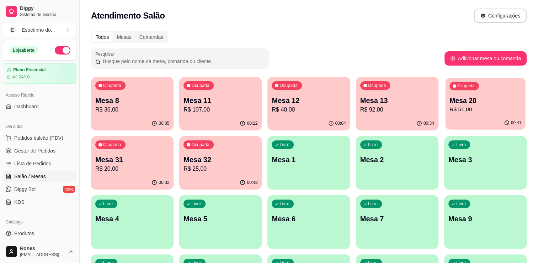
click at [500, 98] on p "Mesa 20" at bounding box center [486, 101] width 72 height 10
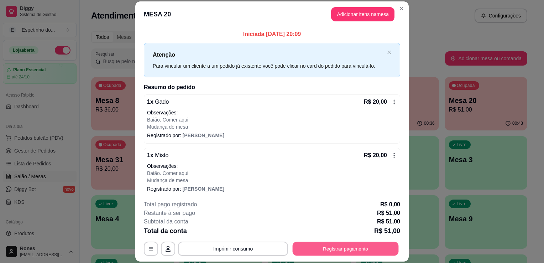
click at [343, 250] on button "Registrar pagamento" at bounding box center [345, 249] width 106 height 14
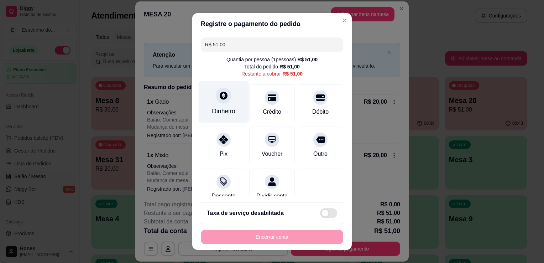
click at [212, 108] on div "Dinheiro" at bounding box center [223, 110] width 23 height 9
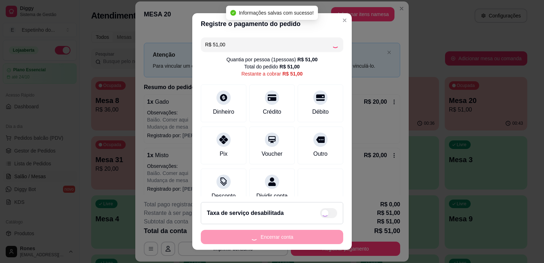
type input "R$ 0,00"
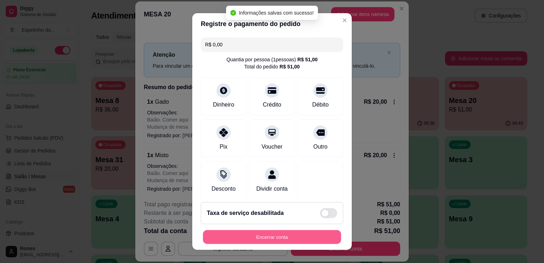
click at [276, 240] on button "Encerrar conta" at bounding box center [272, 237] width 138 height 14
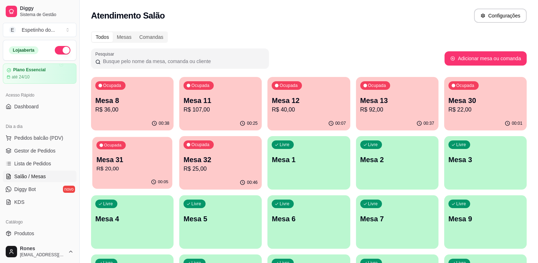
click at [128, 141] on div "Ocupada Mesa 31 R$ 20,00" at bounding box center [132, 156] width 80 height 38
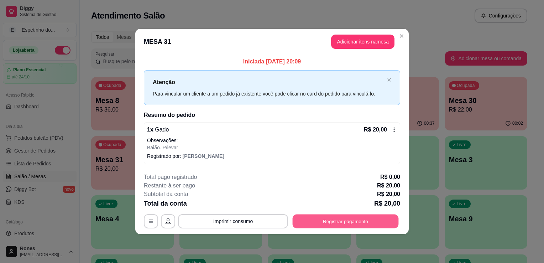
click at [332, 218] on button "Registrar pagamento" at bounding box center [345, 221] width 106 height 14
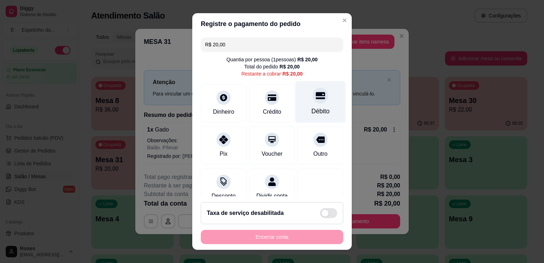
click at [311, 115] on div "Débito" at bounding box center [320, 110] width 18 height 9
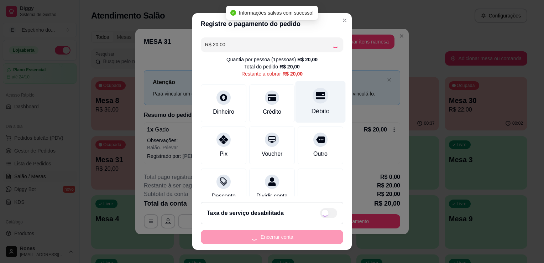
type input "R$ 0,00"
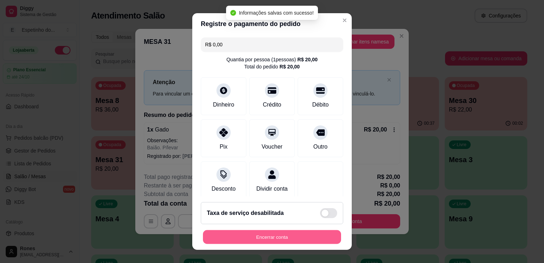
click at [275, 235] on button "Encerrar conta" at bounding box center [272, 237] width 138 height 14
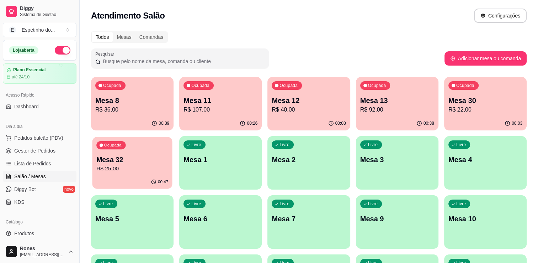
click at [155, 167] on p "R$ 25,00" at bounding box center [132, 168] width 72 height 8
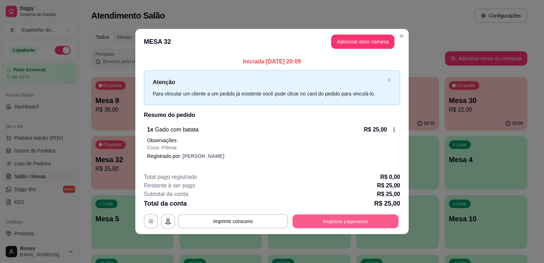
click at [342, 226] on button "Registrar pagamento" at bounding box center [345, 221] width 106 height 14
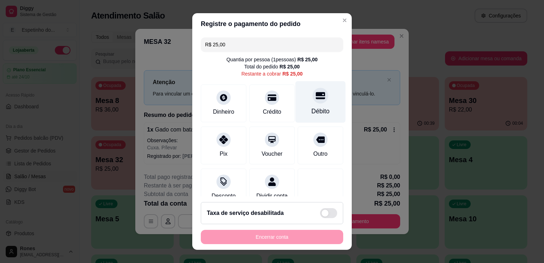
click at [311, 111] on div "Débito" at bounding box center [320, 110] width 18 height 9
type input "R$ 0,00"
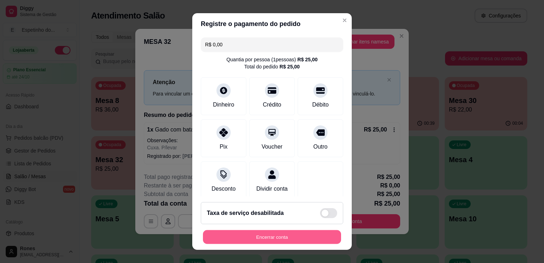
click at [282, 239] on button "Encerrar conta" at bounding box center [272, 237] width 138 height 14
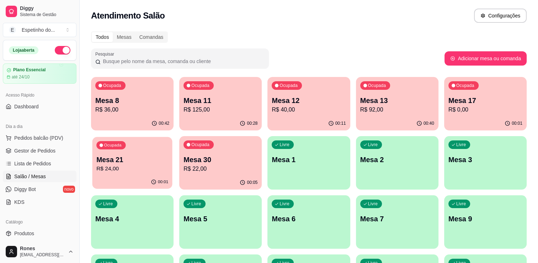
click at [118, 179] on div "00:01" at bounding box center [132, 182] width 80 height 14
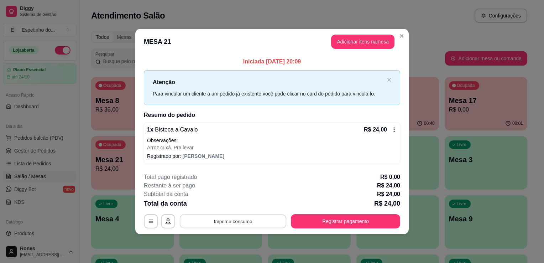
click at [252, 221] on button "Imprimir consumo" at bounding box center [233, 221] width 107 height 14
click at [250, 200] on button "Impressora" at bounding box center [235, 204] width 50 height 11
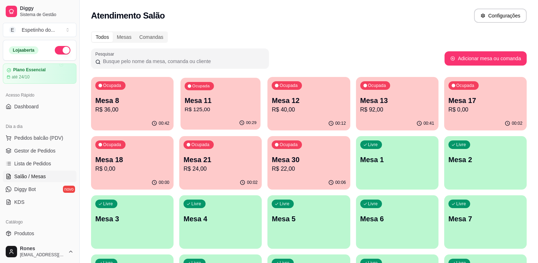
click at [207, 109] on p "R$ 125,00" at bounding box center [221, 109] width 72 height 8
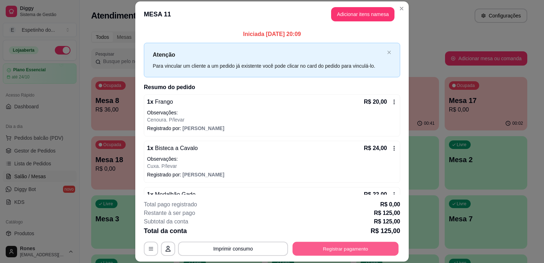
click at [333, 249] on button "Registrar pagamento" at bounding box center [345, 249] width 106 height 14
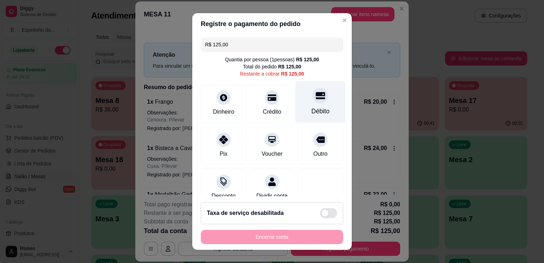
click at [311, 111] on div "Débito" at bounding box center [320, 110] width 18 height 9
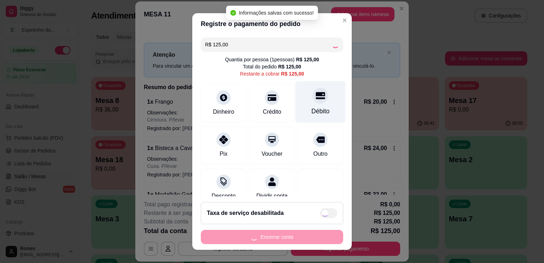
type input "R$ 0,00"
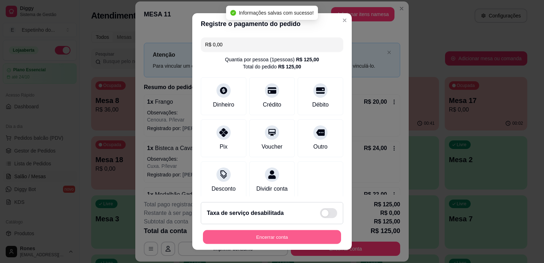
click at [269, 238] on button "Encerrar conta" at bounding box center [272, 237] width 138 height 14
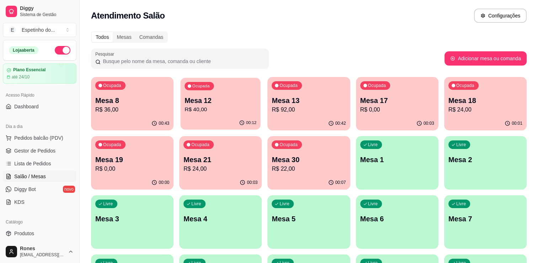
click at [205, 109] on p "R$ 40,00" at bounding box center [221, 109] width 72 height 8
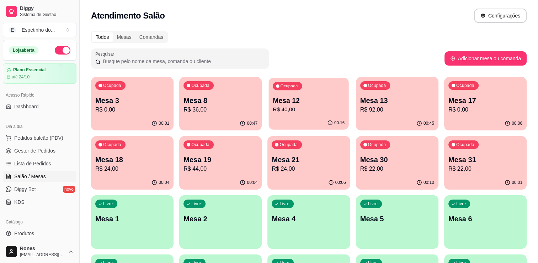
click at [316, 101] on p "Mesa 12" at bounding box center [309, 101] width 72 height 10
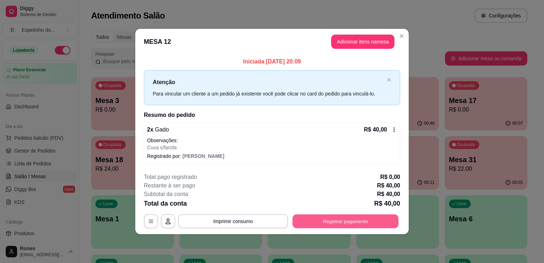
click at [352, 219] on button "Registrar pagamento" at bounding box center [345, 221] width 106 height 14
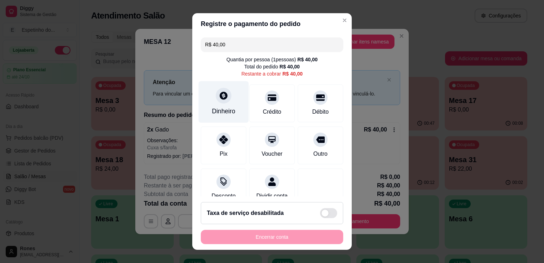
click at [221, 114] on div "Dinheiro" at bounding box center [223, 110] width 23 height 9
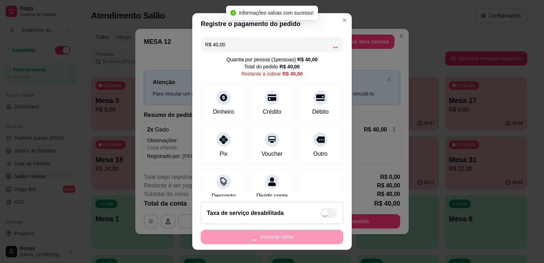
type input "R$ 0,00"
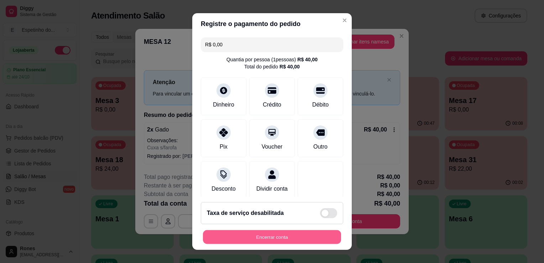
click at [284, 234] on button "Encerrar conta" at bounding box center [272, 237] width 138 height 14
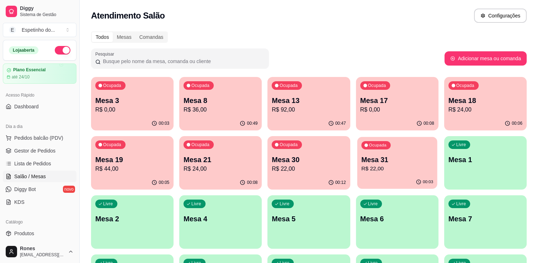
click at [381, 173] on p "R$ 22,00" at bounding box center [398, 168] width 72 height 8
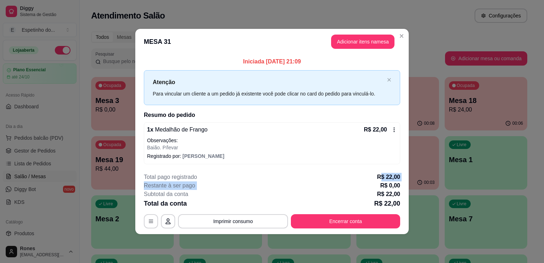
drag, startPoint x: 381, startPoint y: 173, endPoint x: 348, endPoint y: 193, distance: 39.3
click at [348, 193] on div "**********" at bounding box center [272, 201] width 256 height 56
click at [148, 223] on icon "button" at bounding box center [151, 221] width 6 height 6
click at [392, 128] on icon at bounding box center [394, 130] width 6 height 6
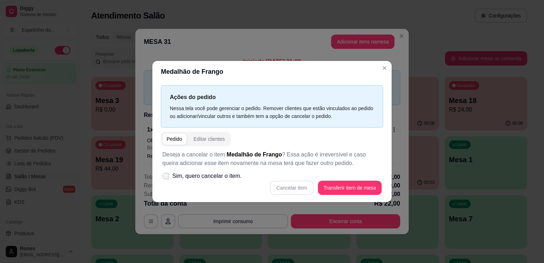
click at [207, 176] on span "Sim, quero cancelar o item." at bounding box center [206, 176] width 69 height 9
click at [167, 177] on input "Sim, quero cancelar o item." at bounding box center [164, 179] width 5 height 5
checkbox input "true"
click at [290, 186] on button "Cancelar item" at bounding box center [291, 188] width 42 height 14
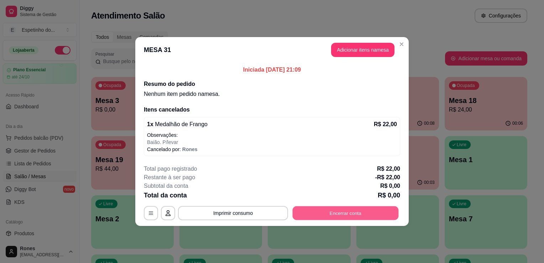
click at [337, 210] on button "Encerrar conta" at bounding box center [345, 213] width 106 height 14
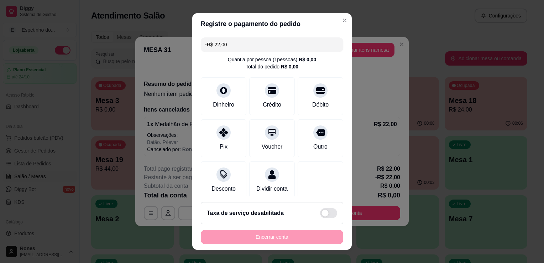
scroll to position [50, 0]
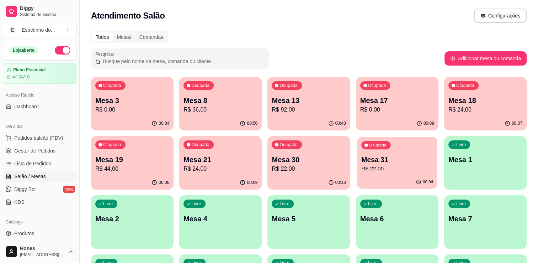
click at [406, 172] on p "R$ 22,00" at bounding box center [398, 168] width 72 height 8
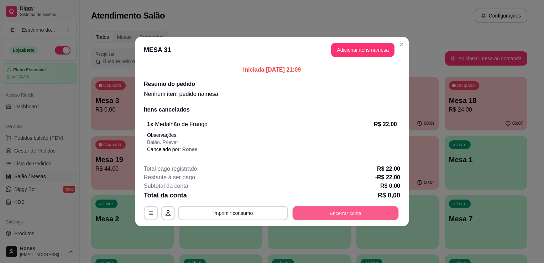
click at [344, 216] on button "Encerrar conta" at bounding box center [345, 213] width 106 height 14
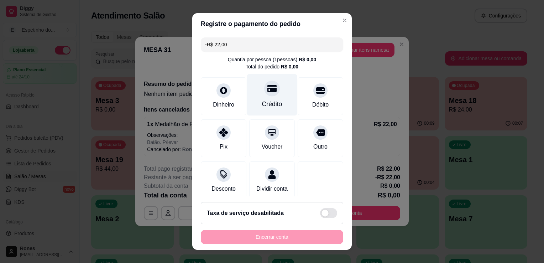
click at [274, 105] on div "Crédito" at bounding box center [272, 103] width 20 height 9
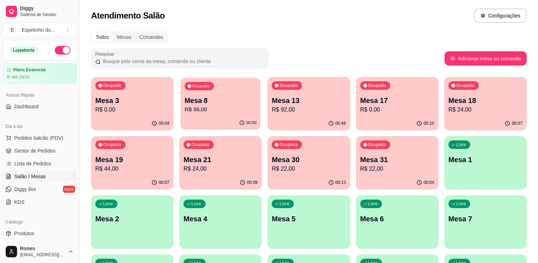
click at [216, 107] on p "R$ 36,00" at bounding box center [221, 109] width 72 height 8
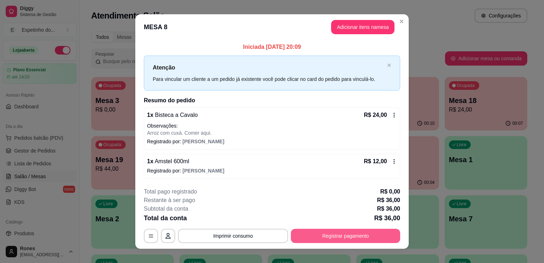
click at [336, 239] on button "Registrar pagamento" at bounding box center [345, 235] width 109 height 14
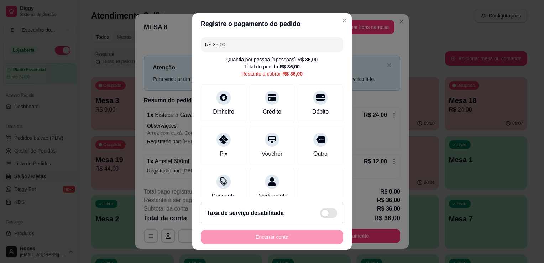
scroll to position [20, 0]
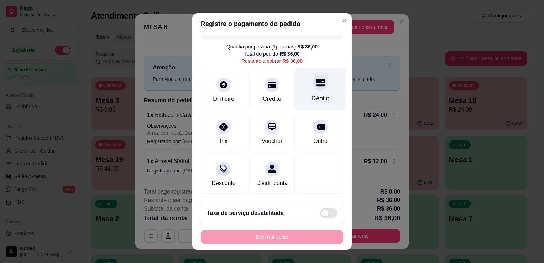
click at [311, 94] on div "Débito" at bounding box center [320, 98] width 18 height 9
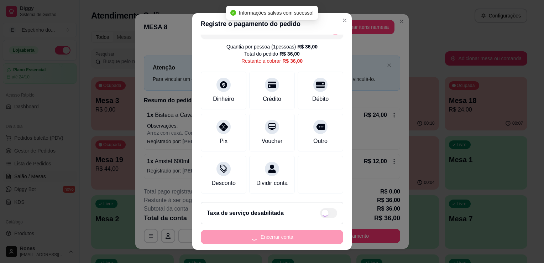
type input "R$ 0,00"
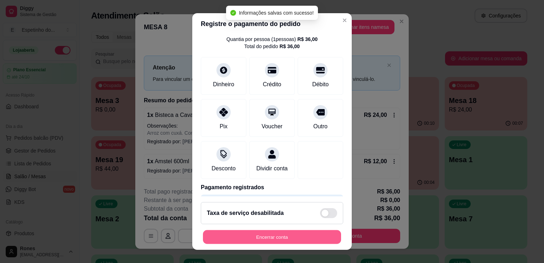
click at [298, 236] on button "Encerrar conta" at bounding box center [272, 237] width 138 height 14
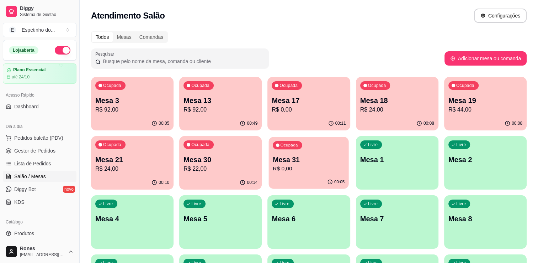
click at [320, 162] on p "Mesa 31" at bounding box center [309, 160] width 72 height 10
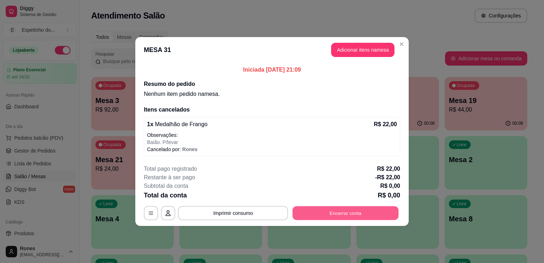
click at [350, 214] on button "Encerrar conta" at bounding box center [345, 213] width 106 height 14
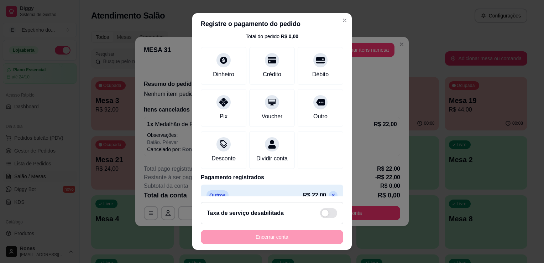
scroll to position [50, 0]
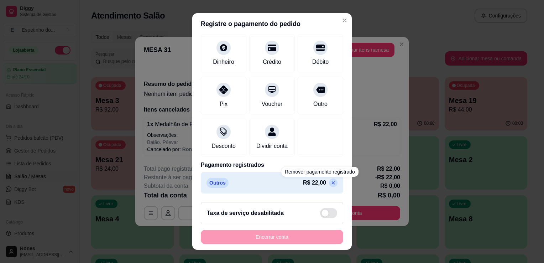
click at [330, 183] on icon at bounding box center [333, 183] width 6 height 6
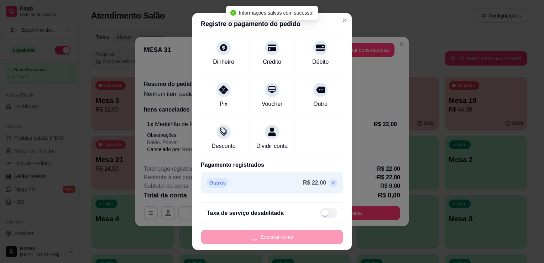
type input "R$ 0,00"
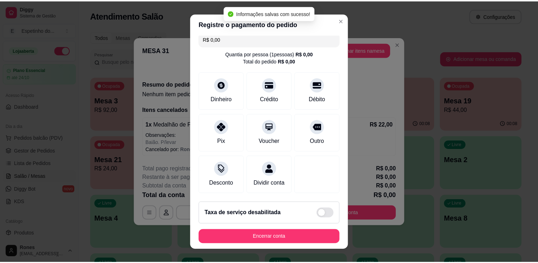
scroll to position [13, 0]
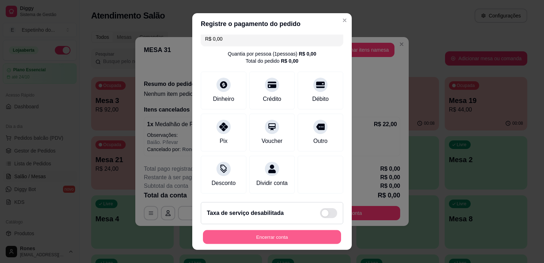
click at [306, 236] on button "Encerrar conta" at bounding box center [272, 237] width 138 height 14
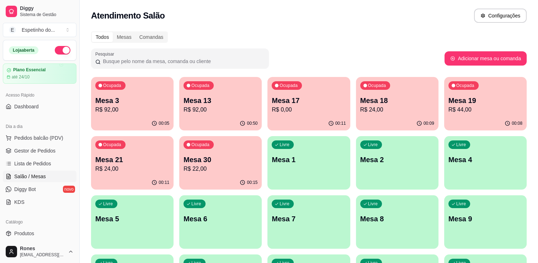
scroll to position [132, 0]
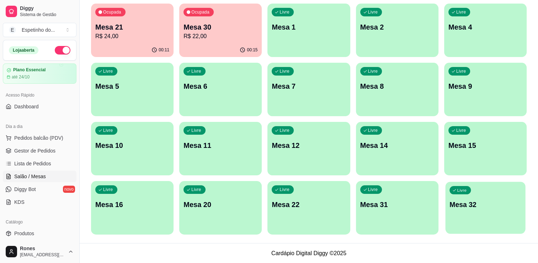
click at [478, 205] on p "Mesa 32" at bounding box center [486, 205] width 72 height 10
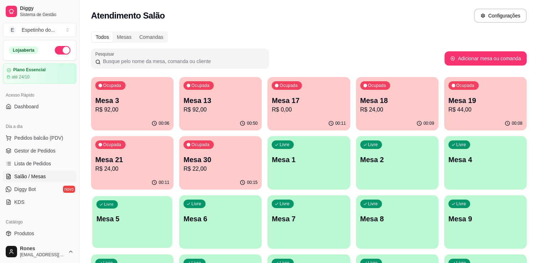
click at [151, 218] on p "Mesa 5" at bounding box center [132, 219] width 72 height 10
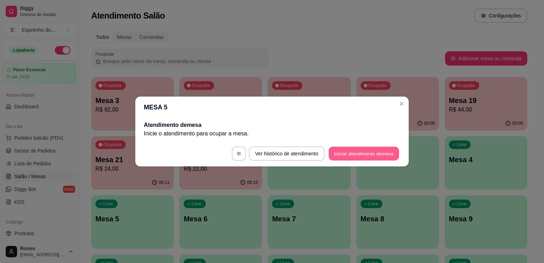
click at [369, 154] on button "Iniciar atendimento de mesa" at bounding box center [363, 154] width 70 height 14
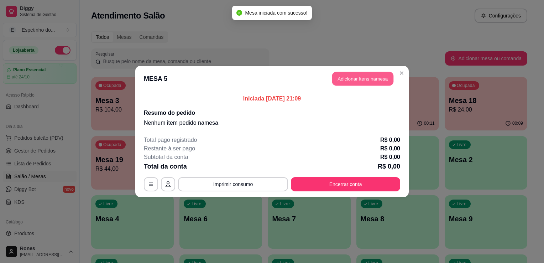
click at [373, 78] on button "Adicionar itens na mesa" at bounding box center [362, 79] width 61 height 14
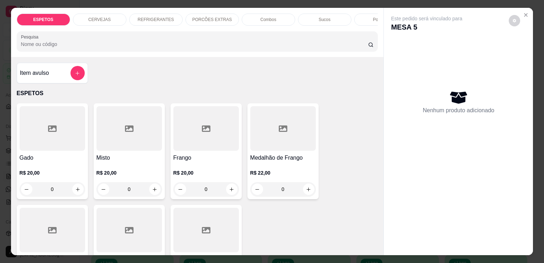
click at [128, 231] on icon at bounding box center [129, 230] width 9 height 6
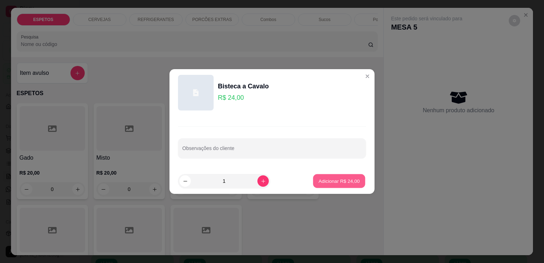
click at [329, 182] on p "Adicionar R$ 24,00" at bounding box center [338, 180] width 41 height 7
type input "1"
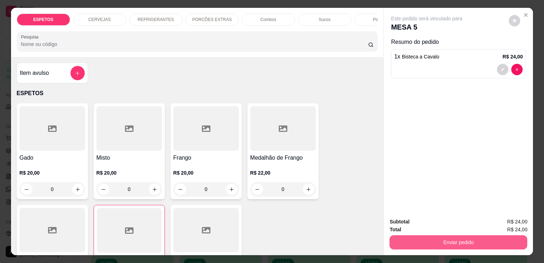
click at [490, 237] on button "Enviar pedido" at bounding box center [458, 242] width 138 height 14
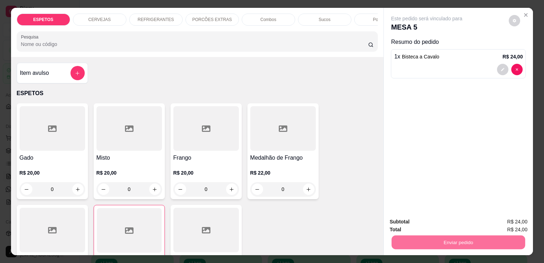
click at [508, 221] on button "Enviar pedido" at bounding box center [508, 221] width 39 height 13
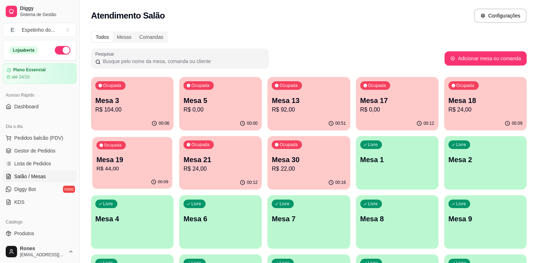
click at [128, 159] on p "Mesa 19" at bounding box center [132, 160] width 72 height 10
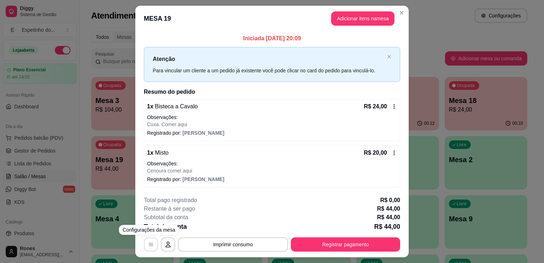
click at [148, 242] on icon "button" at bounding box center [151, 244] width 6 height 6
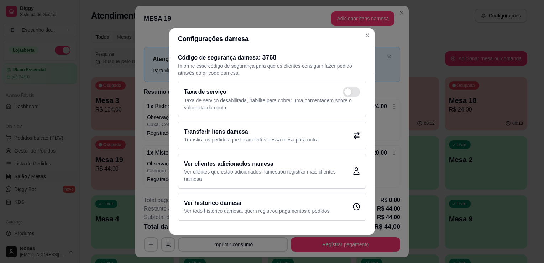
click at [304, 137] on p "Transfira os pedidos que foram feitos nessa mesa para outra" at bounding box center [251, 139] width 135 height 7
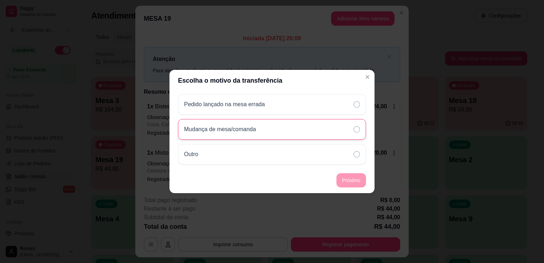
click at [357, 132] on icon at bounding box center [356, 129] width 6 height 6
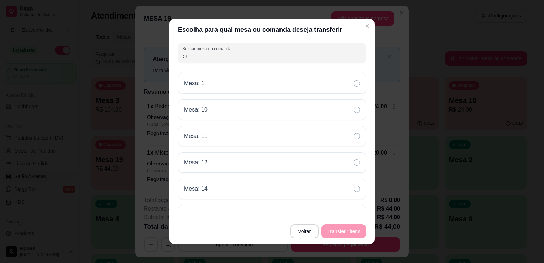
click at [272, 56] on input "Buscar mesa ou comanda" at bounding box center [275, 55] width 174 height 7
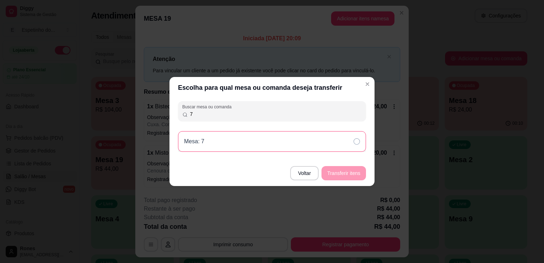
type input "7"
click at [359, 141] on icon at bounding box center [356, 141] width 6 height 6
click at [356, 169] on button "Transferir itens" at bounding box center [343, 173] width 43 height 14
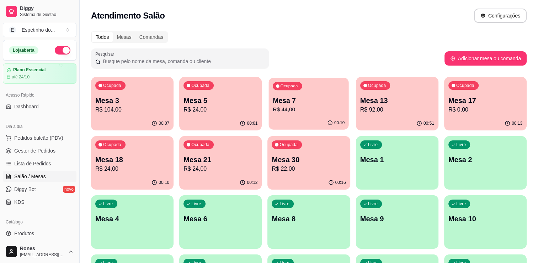
click at [292, 122] on div "00:10" at bounding box center [309, 123] width 80 height 14
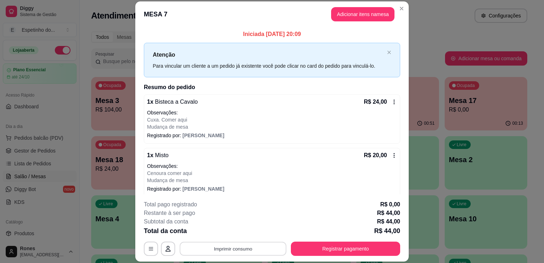
click at [236, 249] on button "Imprimir consumo" at bounding box center [233, 249] width 107 height 14
click at [241, 233] on button "Impressora" at bounding box center [232, 232] width 50 height 11
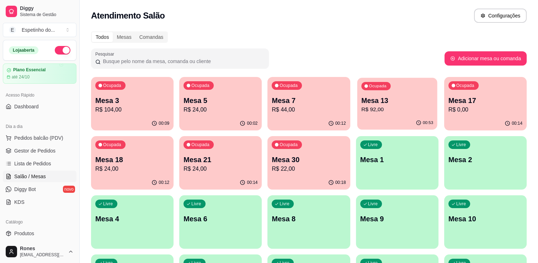
click at [418, 117] on div "00:53" at bounding box center [397, 123] width 80 height 14
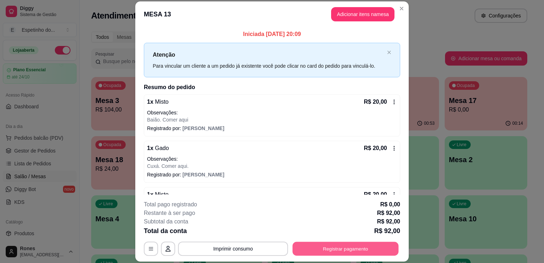
click at [343, 244] on button "Registrar pagamento" at bounding box center [345, 249] width 106 height 14
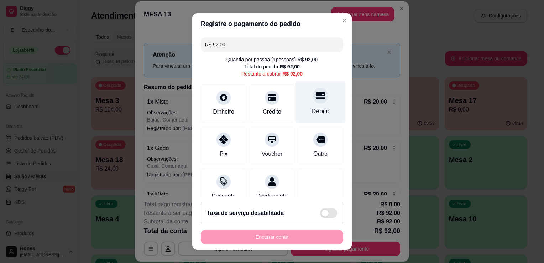
click at [325, 110] on div "Débito" at bounding box center [320, 102] width 50 height 42
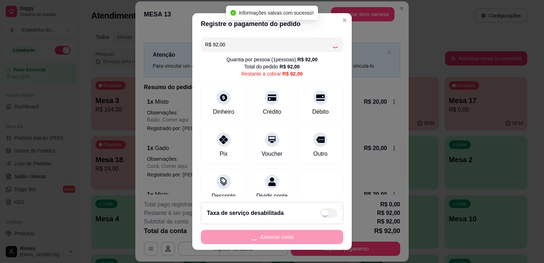
type input "R$ 0,00"
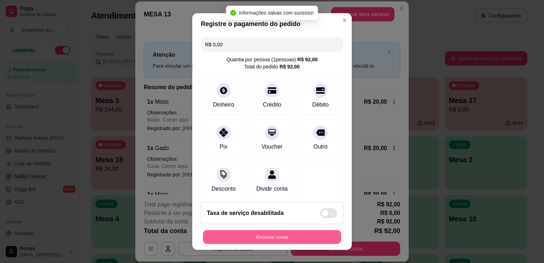
click at [307, 239] on button "Encerrar conta" at bounding box center [272, 237] width 138 height 14
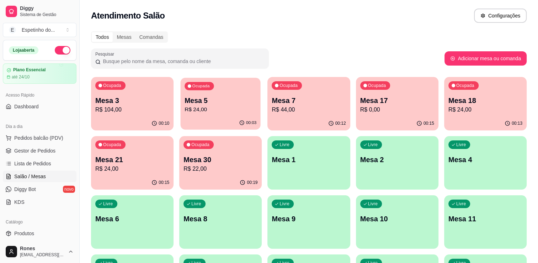
click at [209, 120] on div "00:03" at bounding box center [221, 123] width 80 height 14
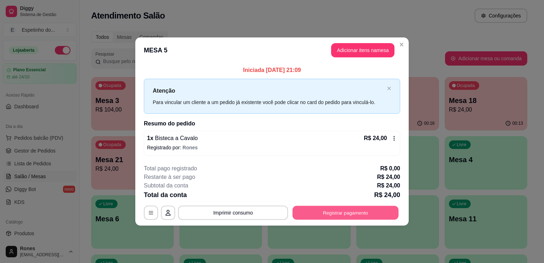
click at [367, 212] on button "Registrar pagamento" at bounding box center [345, 212] width 106 height 14
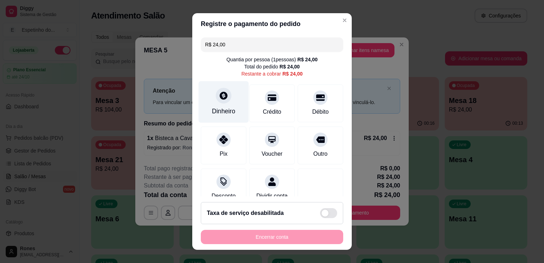
click at [219, 109] on div "Dinheiro" at bounding box center [223, 110] width 23 height 9
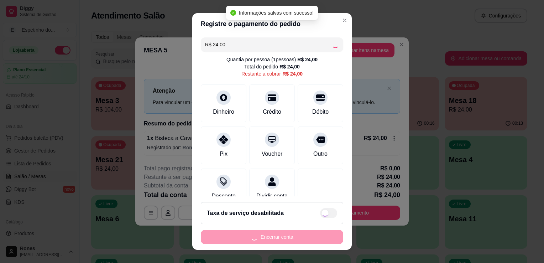
type input "R$ 0,00"
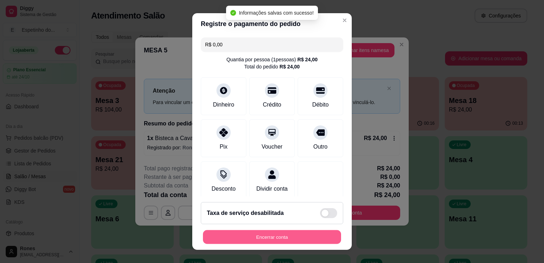
click at [317, 236] on button "Encerrar conta" at bounding box center [272, 237] width 138 height 14
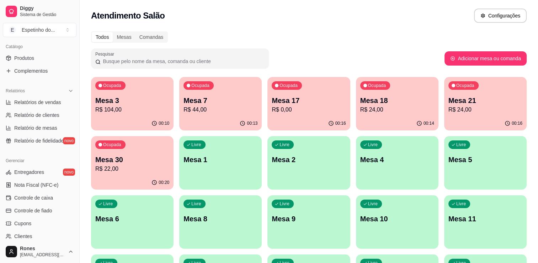
scroll to position [249, 0]
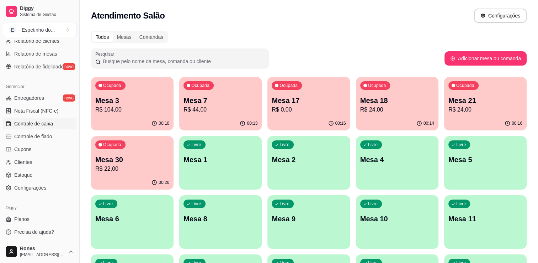
click at [35, 122] on span "Controle de caixa" at bounding box center [33, 123] width 39 height 7
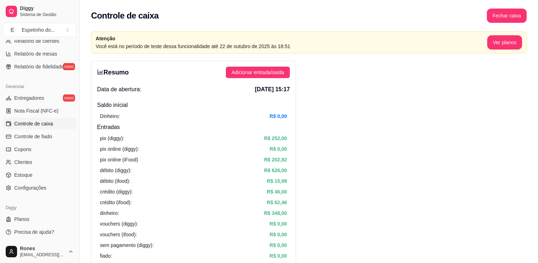
scroll to position [74, 0]
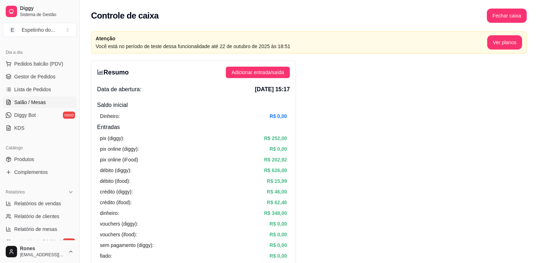
click at [36, 99] on span "Salão / Mesas" at bounding box center [30, 102] width 32 height 7
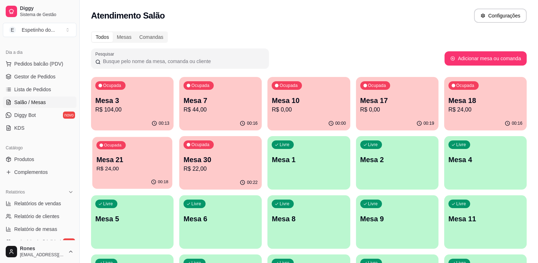
click at [114, 173] on div "Ocupada Mesa 21 R$ 24,00" at bounding box center [132, 156] width 80 height 38
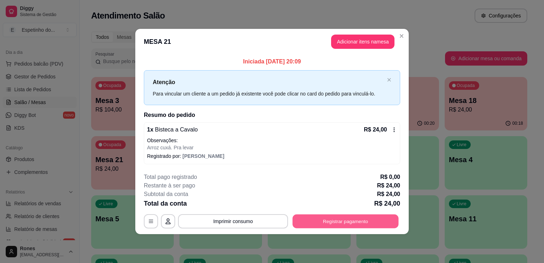
click at [333, 225] on button "Registrar pagamento" at bounding box center [345, 221] width 106 height 14
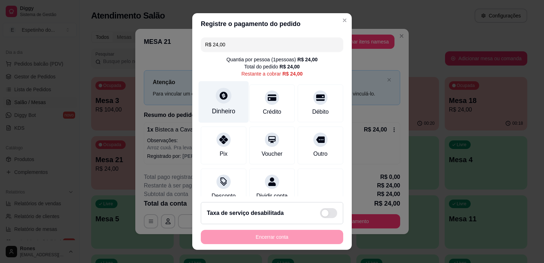
click at [229, 116] on div "Dinheiro" at bounding box center [224, 102] width 50 height 42
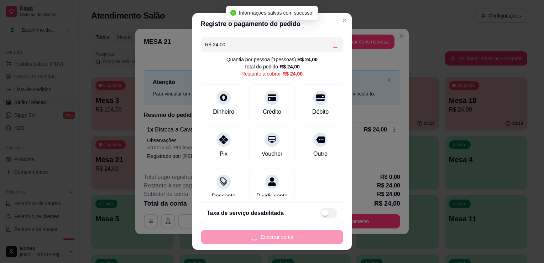
type input "R$ 0,00"
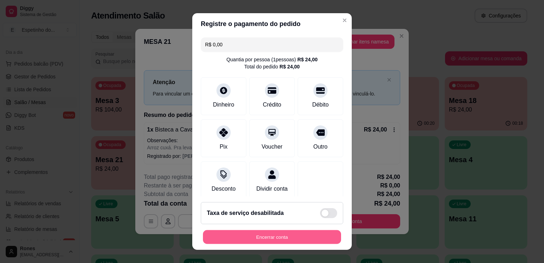
click at [269, 234] on button "Encerrar conta" at bounding box center [272, 237] width 138 height 14
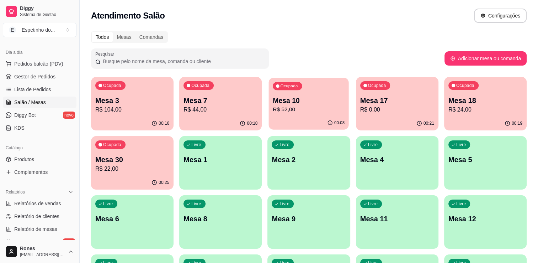
click at [310, 94] on div "Ocupada Mesa 10 R$ 52,00" at bounding box center [309, 97] width 80 height 38
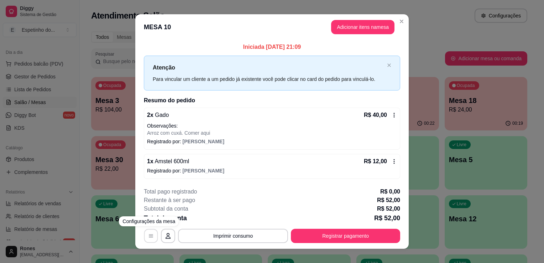
click at [148, 238] on button "button" at bounding box center [151, 235] width 14 height 14
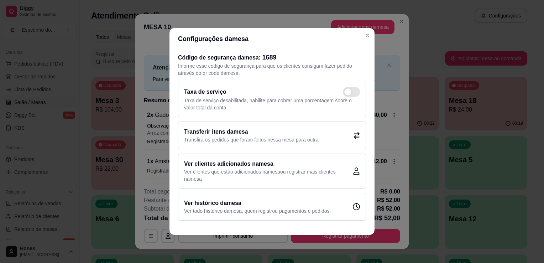
click at [286, 139] on p "Transfira os pedidos que foram feitos nessa mesa para outra" at bounding box center [251, 139] width 135 height 7
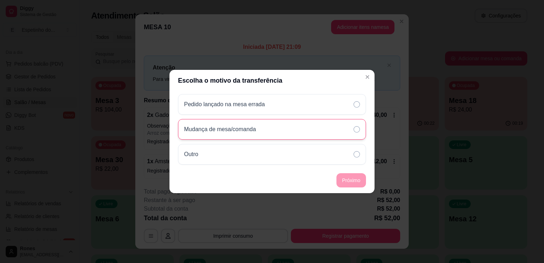
click at [351, 130] on div "Mudança de mesa/comanda" at bounding box center [272, 129] width 188 height 21
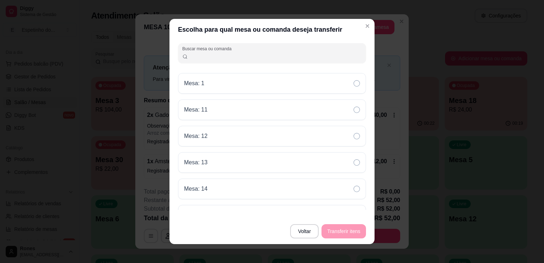
click at [278, 58] on input "Buscar mesa ou comanda" at bounding box center [275, 55] width 174 height 7
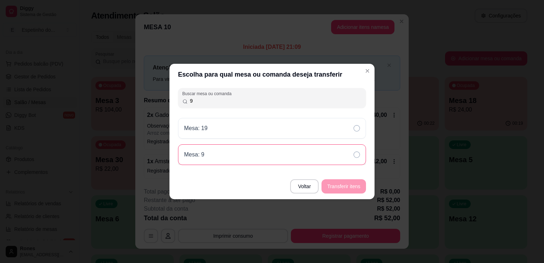
type input "9"
click at [359, 155] on icon at bounding box center [356, 154] width 6 height 6
click at [354, 184] on button "Transferir itens" at bounding box center [343, 186] width 43 height 14
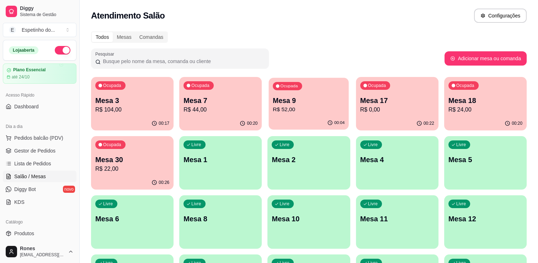
click at [318, 93] on div "Ocupada Mesa 9 R$ 52,00" at bounding box center [309, 97] width 80 height 38
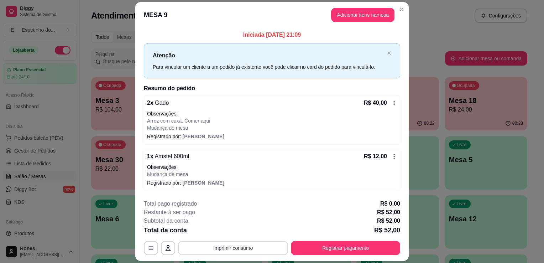
click at [250, 250] on button "Imprimir consumo" at bounding box center [233, 248] width 110 height 14
click at [243, 233] on button "Impressora" at bounding box center [232, 230] width 50 height 11
click at [243, 247] on button "Imprimir consumo" at bounding box center [233, 248] width 107 height 14
click at [399, 9] on icon "Close" at bounding box center [402, 9] width 6 height 6
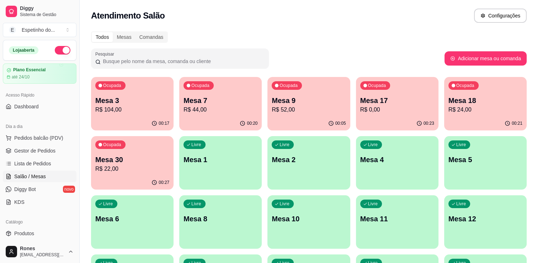
scroll to position [132, 0]
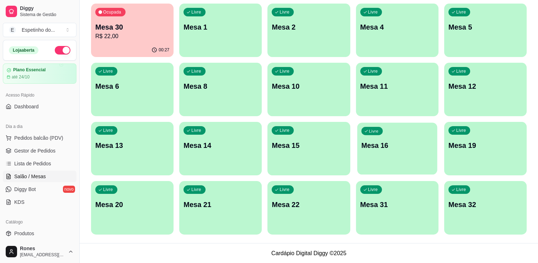
click at [413, 144] on p "Mesa 16" at bounding box center [398, 146] width 72 height 10
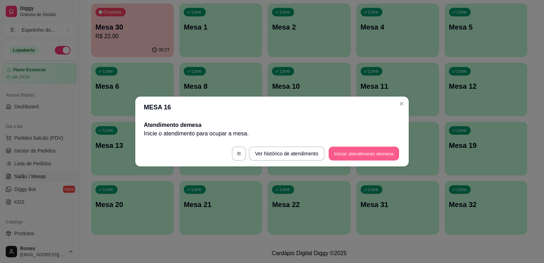
click at [368, 154] on button "Iniciar atendimento de mesa" at bounding box center [363, 154] width 70 height 14
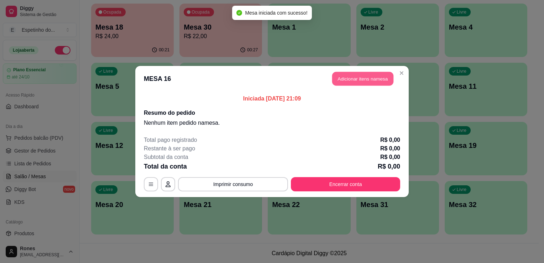
click at [375, 85] on button "Adicionar itens na mesa" at bounding box center [362, 79] width 61 height 14
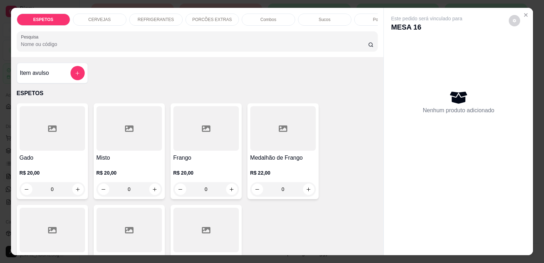
click at [130, 154] on div "Misto R$ 20,00 0" at bounding box center [129, 151] width 71 height 96
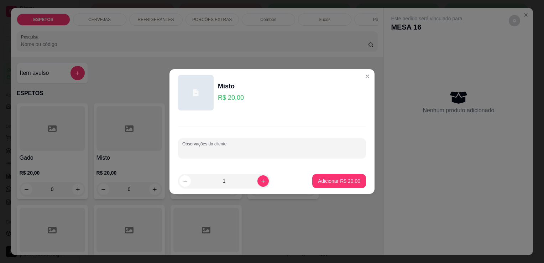
click at [201, 154] on input "Observações do cliente" at bounding box center [271, 150] width 179 height 7
type input "baiao sem pure para viagem"
click at [343, 180] on p "Adicionar R$ 20,00" at bounding box center [338, 180] width 41 height 7
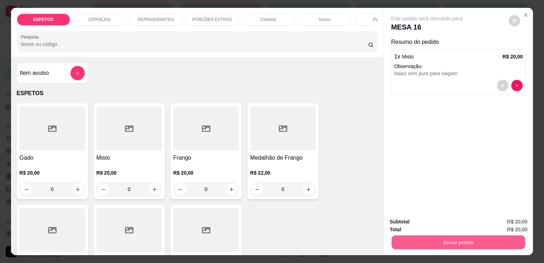
click at [443, 239] on button "Enviar pedido" at bounding box center [457, 242] width 133 height 14
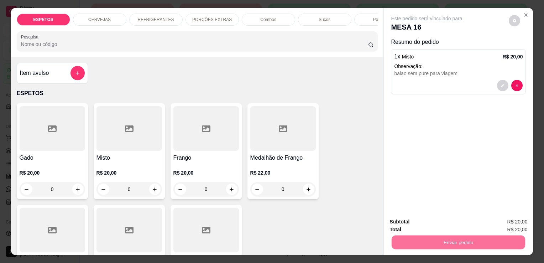
click at [508, 224] on button "Enviar pedido" at bounding box center [508, 222] width 39 height 13
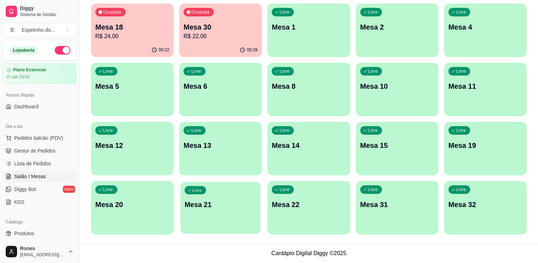
click at [220, 213] on div "Livre Mesa 21" at bounding box center [221, 202] width 80 height 43
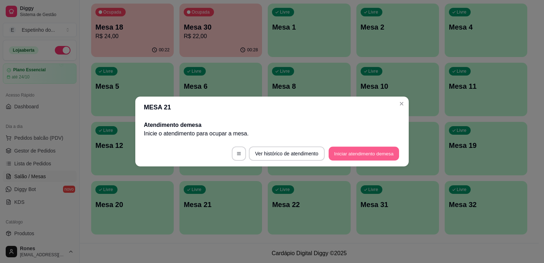
click at [362, 156] on button "Iniciar atendimento de mesa" at bounding box center [363, 154] width 70 height 14
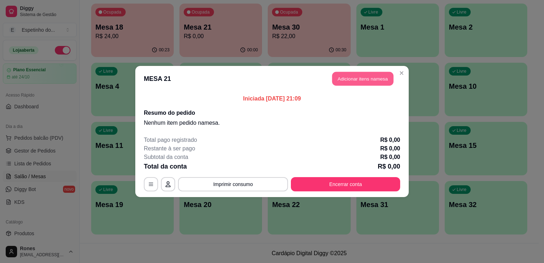
click at [348, 76] on button "Adicionar itens na mesa" at bounding box center [362, 79] width 61 height 14
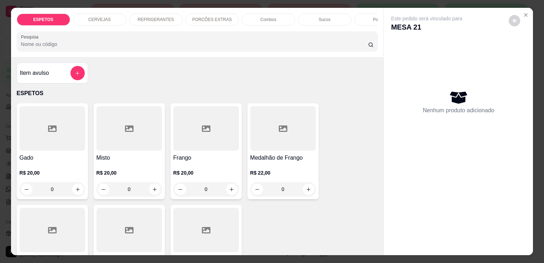
click at [53, 161] on h4 "Gado" at bounding box center [52, 157] width 65 height 9
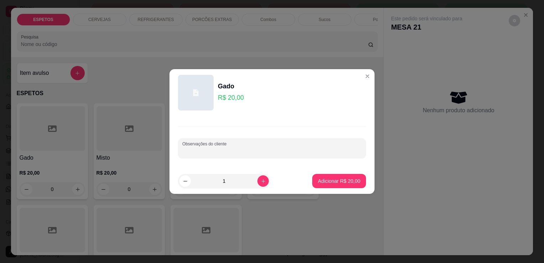
click at [191, 153] on input "Observações do cliente" at bounding box center [271, 150] width 179 height 7
type input "cuxa para viagem"
click at [339, 181] on p "Adicionar R$ 20,00" at bounding box center [338, 180] width 41 height 7
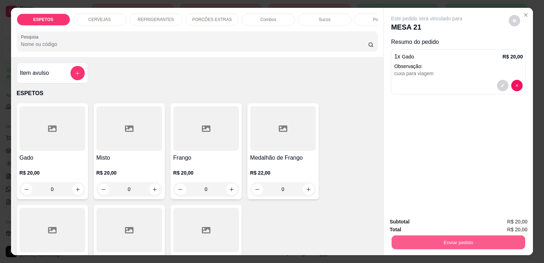
click at [433, 240] on button "Enviar pedido" at bounding box center [457, 242] width 133 height 14
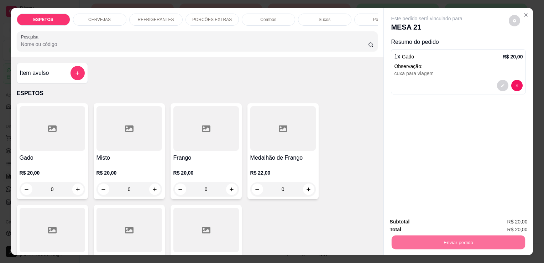
click at [513, 218] on button "Enviar pedido" at bounding box center [509, 223] width 40 height 14
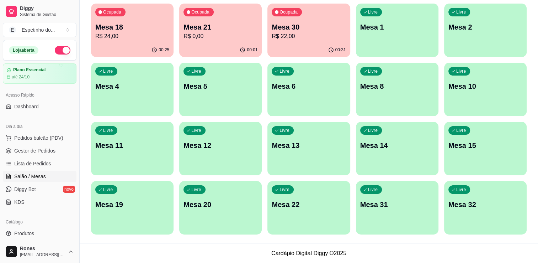
scroll to position [0, 0]
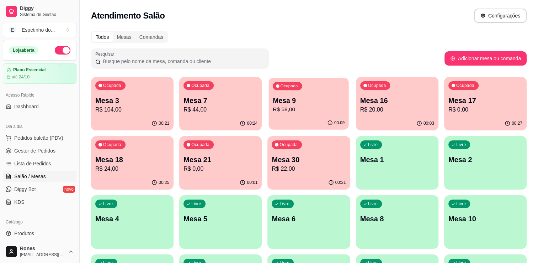
click at [303, 106] on p "R$ 58,00" at bounding box center [309, 109] width 72 height 8
click at [374, 46] on div "Todos Mesas Comandas Pesquisar Adicionar mesa ou comanda Ocupada Mesa 3 R$ 104,…" at bounding box center [309, 201] width 459 height 348
click at [470, 108] on p "R$ 0,00" at bounding box center [486, 109] width 72 height 8
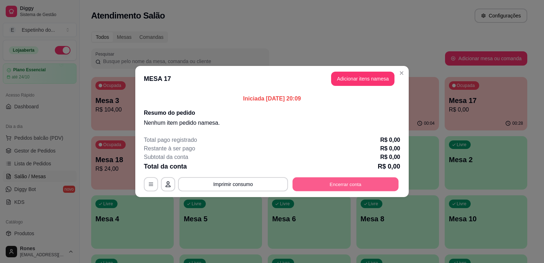
click at [339, 183] on button "Encerrar conta" at bounding box center [345, 184] width 106 height 14
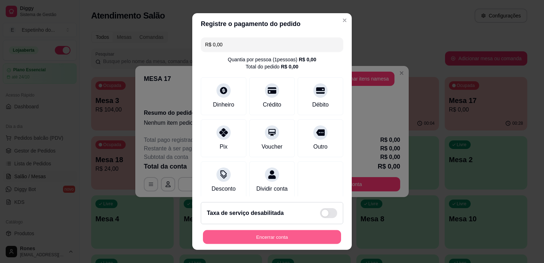
click at [263, 236] on button "Encerrar conta" at bounding box center [272, 237] width 138 height 14
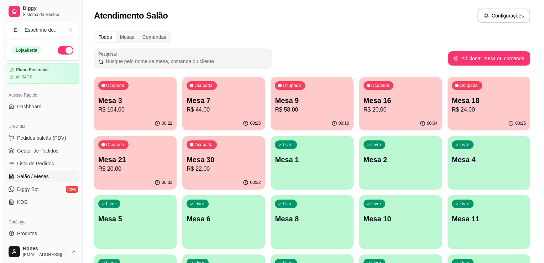
scroll to position [132, 0]
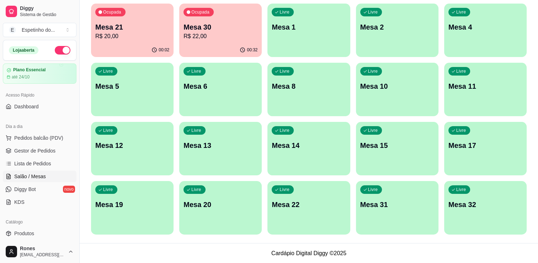
click at [492, 210] on div "Livre Mesa 32" at bounding box center [485, 203] width 83 height 45
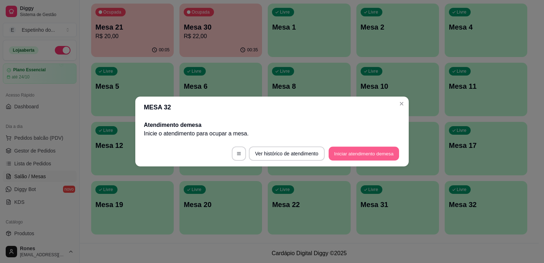
click at [369, 154] on button "Iniciar atendimento de mesa" at bounding box center [363, 154] width 70 height 14
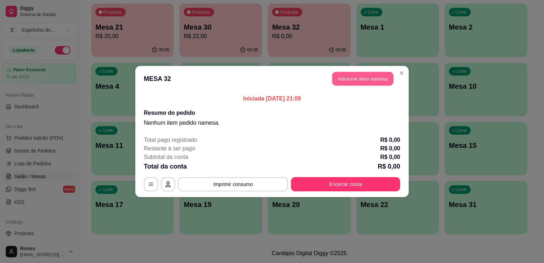
click at [379, 81] on button "Adicionar itens na mesa" at bounding box center [362, 79] width 61 height 14
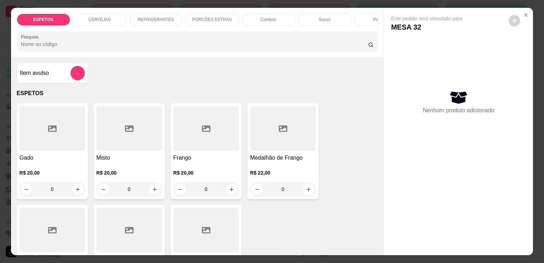
click at [158, 17] on p "REFRIGERANTES" at bounding box center [156, 20] width 36 height 6
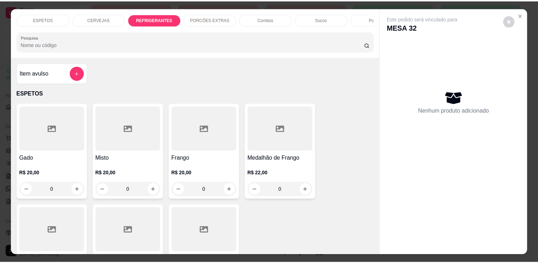
scroll to position [17, 0]
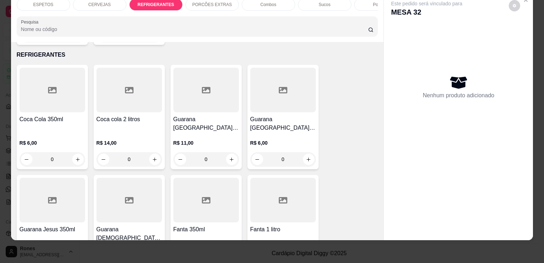
click at [134, 115] on h4 "Coca cola 2 litros" at bounding box center [128, 119] width 65 height 9
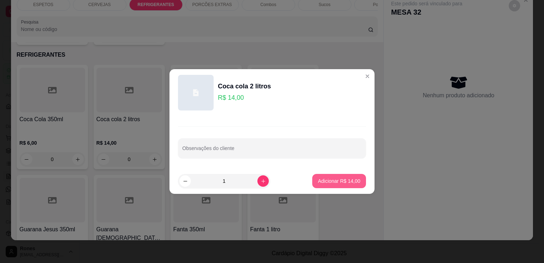
click at [340, 178] on p "Adicionar R$ 14,00" at bounding box center [339, 180] width 42 height 7
type input "1"
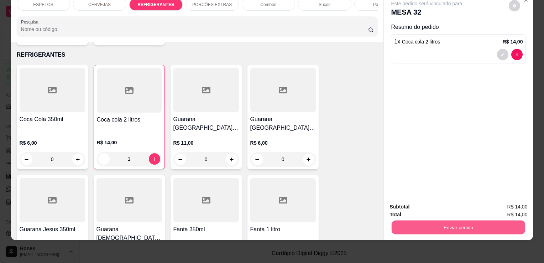
click at [456, 224] on button "Enviar pedido" at bounding box center [457, 227] width 133 height 14
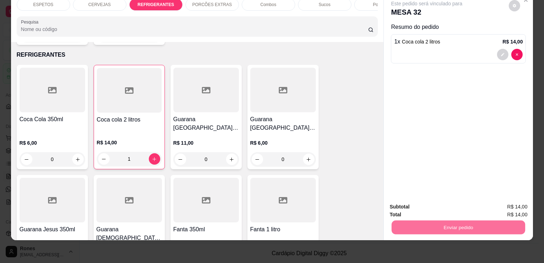
click at [509, 207] on button "Enviar pedido" at bounding box center [508, 204] width 39 height 13
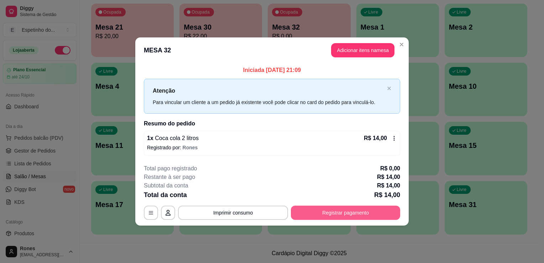
click at [369, 214] on button "Registrar pagamento" at bounding box center [345, 212] width 109 height 14
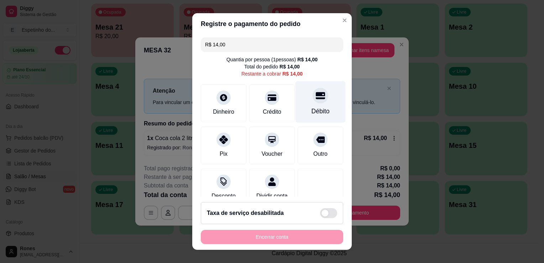
click at [311, 109] on div "Débito" at bounding box center [320, 110] width 18 height 9
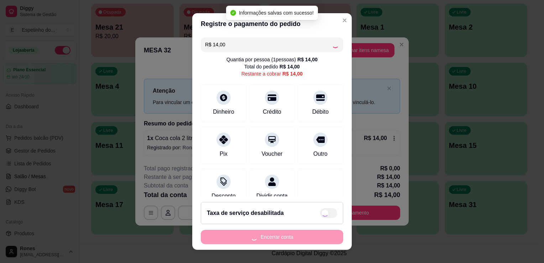
type input "R$ 0,00"
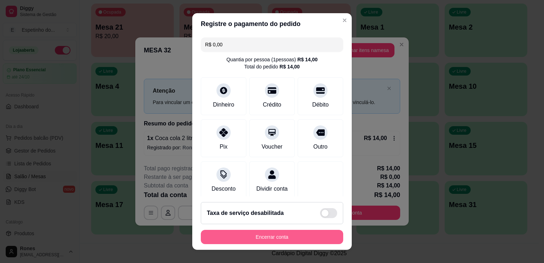
click at [293, 240] on button "Encerrar conta" at bounding box center [272, 237] width 142 height 14
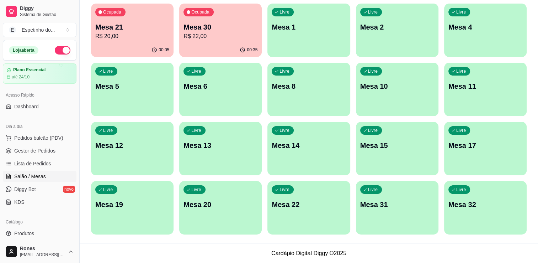
scroll to position [0, 0]
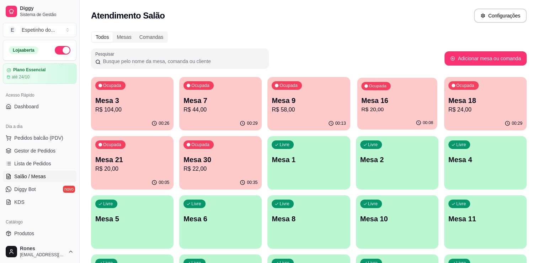
click at [398, 110] on p "R$ 20,00" at bounding box center [398, 109] width 72 height 8
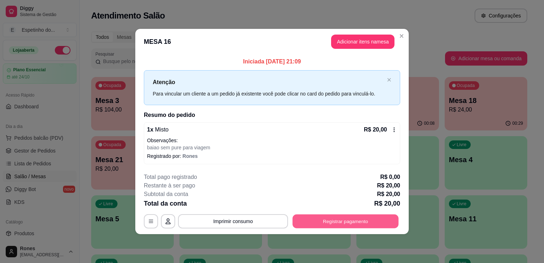
click at [325, 220] on button "Registrar pagamento" at bounding box center [345, 221] width 106 height 14
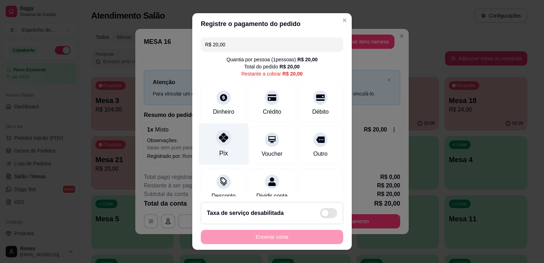
click at [230, 152] on div "Pix" at bounding box center [224, 144] width 50 height 42
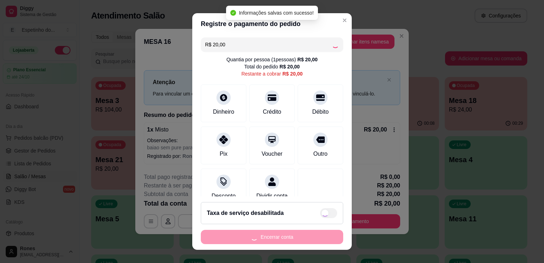
type input "R$ 0,00"
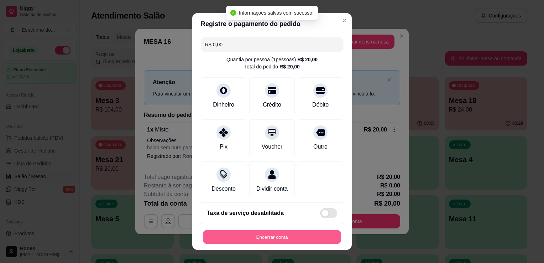
click at [305, 232] on button "Encerrar conta" at bounding box center [272, 237] width 138 height 14
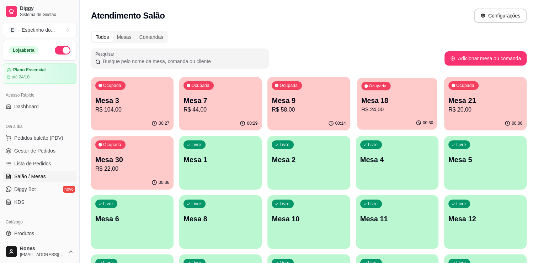
click at [402, 112] on p "R$ 24,00" at bounding box center [398, 109] width 72 height 8
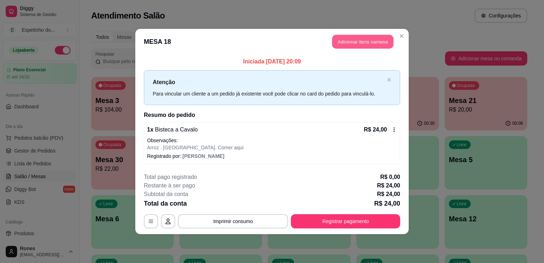
click at [374, 41] on button "Adicionar itens na mesa" at bounding box center [362, 42] width 61 height 14
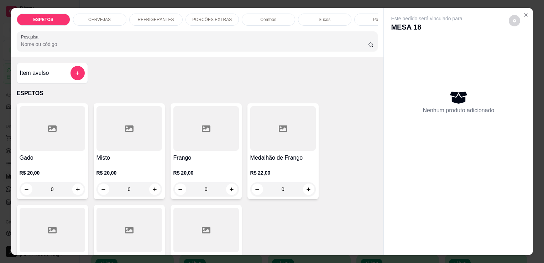
click at [140, 17] on p "REFRIGERANTES" at bounding box center [156, 20] width 36 height 6
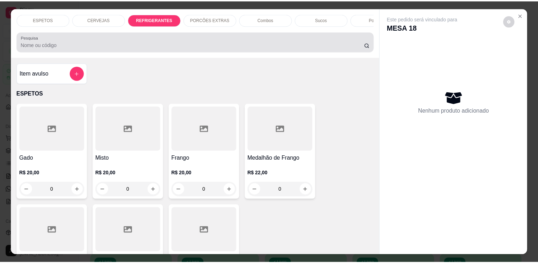
scroll to position [17, 0]
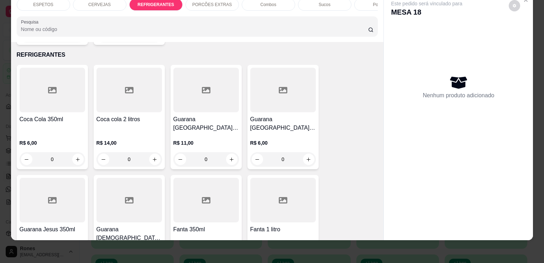
click at [213, 139] on p "R$ 11,00" at bounding box center [205, 142] width 65 height 7
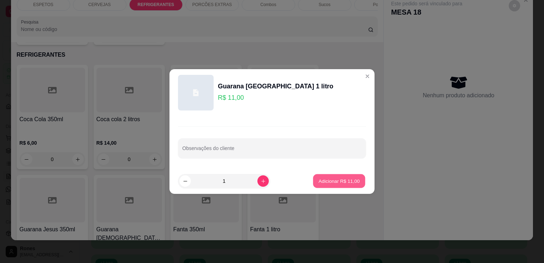
click at [348, 184] on p "Adicionar R$ 11,00" at bounding box center [338, 180] width 41 height 7
type input "1"
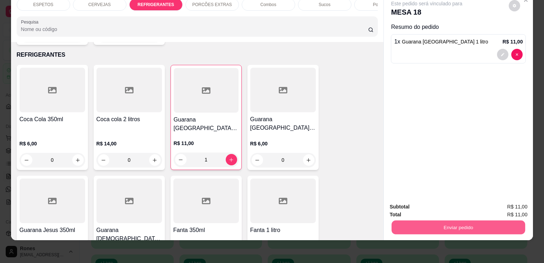
click at [475, 222] on button "Enviar pedido" at bounding box center [457, 227] width 133 height 14
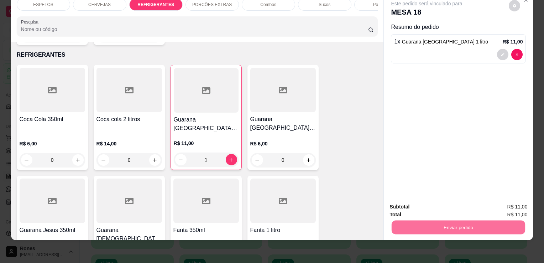
click at [506, 201] on button "Enviar pedido" at bounding box center [508, 203] width 39 height 13
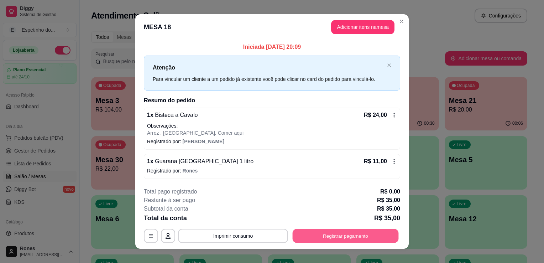
click at [342, 237] on button "Registrar pagamento" at bounding box center [345, 235] width 106 height 14
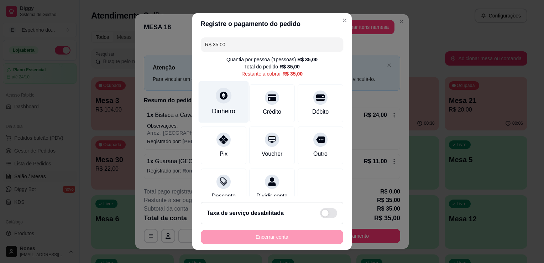
click at [212, 106] on div "Dinheiro" at bounding box center [223, 110] width 23 height 9
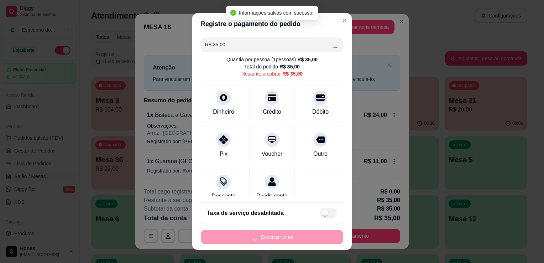
type input "R$ 0,00"
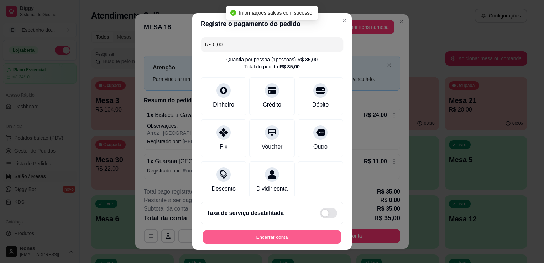
click at [285, 238] on button "Encerrar conta" at bounding box center [272, 237] width 138 height 14
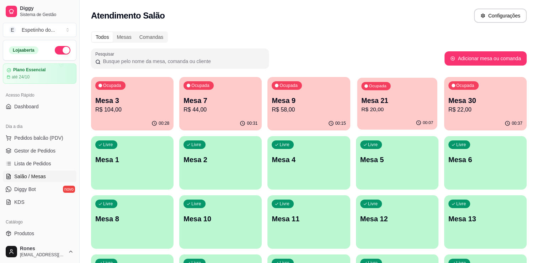
click at [384, 122] on div "00:07" at bounding box center [397, 123] width 80 height 14
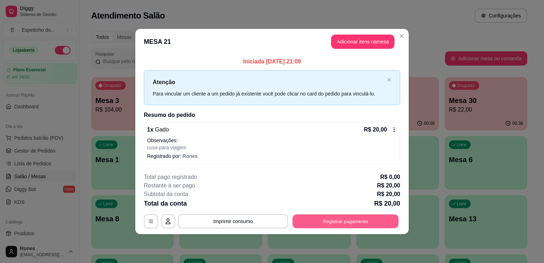
click at [363, 218] on button "Registrar pagamento" at bounding box center [345, 221] width 106 height 14
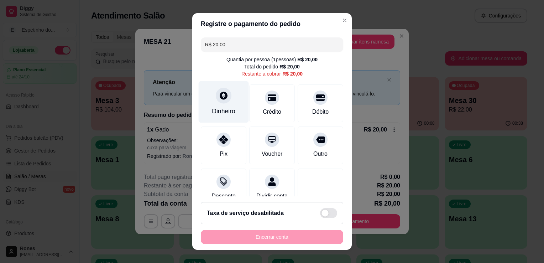
click at [233, 102] on div "Dinheiro" at bounding box center [224, 102] width 50 height 42
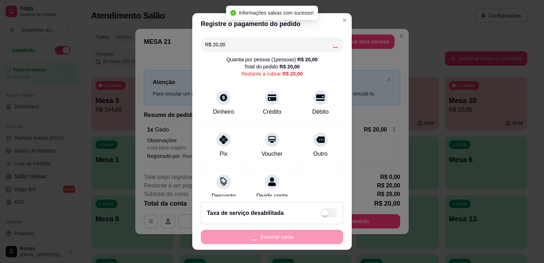
type input "R$ 0,00"
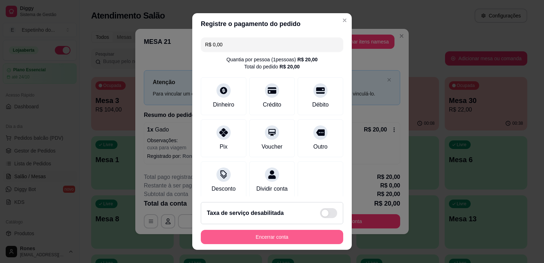
click at [251, 235] on button "Encerrar conta" at bounding box center [272, 237] width 142 height 14
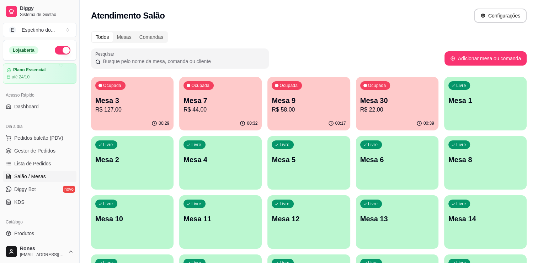
click at [538, 206] on div "Todos Mesas Comandas Pesquisar Adicionar mesa ou comanda Ocupada Mesa 3 R$ 127,…" at bounding box center [309, 201] width 459 height 348
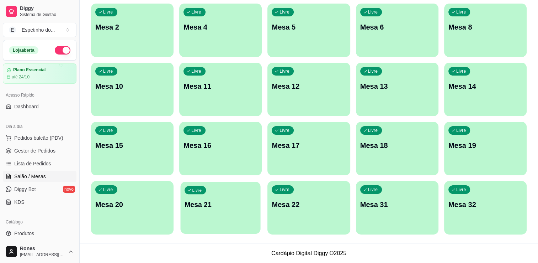
click at [231, 217] on div "Livre Mesa 21" at bounding box center [221, 202] width 80 height 43
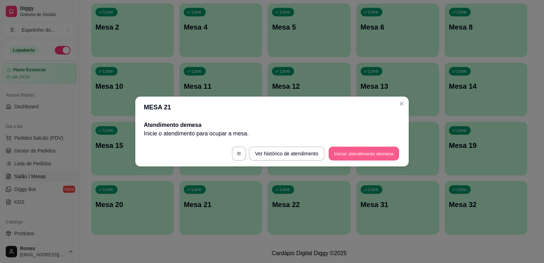
click at [343, 154] on button "Iniciar atendimento de mesa" at bounding box center [363, 154] width 70 height 14
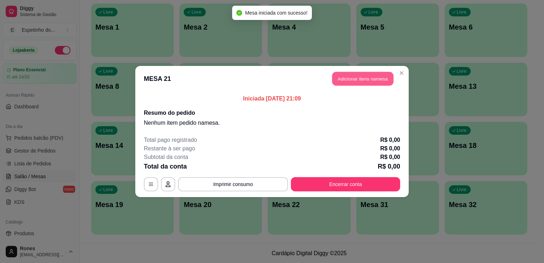
click at [367, 82] on button "Adicionar itens na mesa" at bounding box center [362, 79] width 61 height 14
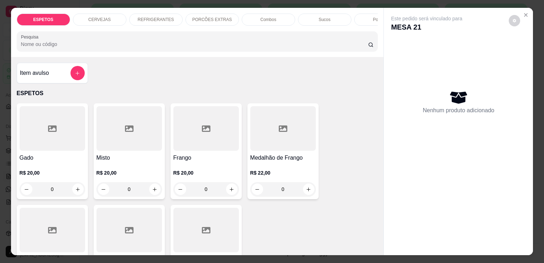
click at [70, 160] on h4 "Gado" at bounding box center [52, 157] width 65 height 9
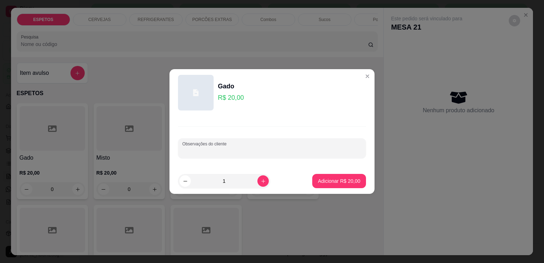
click at [215, 151] on input "Observações do cliente" at bounding box center [271, 150] width 179 height 7
type input "cuxa para viagem"
click at [326, 179] on p "Adicionar R$ 20,00" at bounding box center [338, 180] width 41 height 7
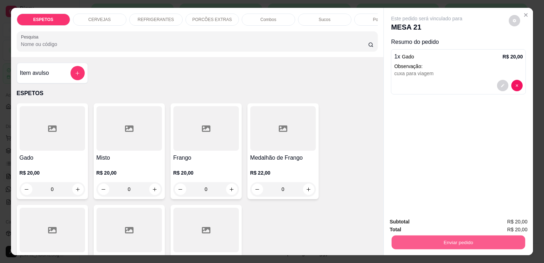
click at [450, 237] on button "Enviar pedido" at bounding box center [457, 242] width 133 height 14
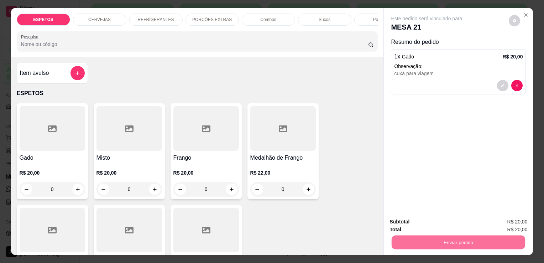
click at [525, 219] on button "Enviar pedido" at bounding box center [509, 223] width 40 height 14
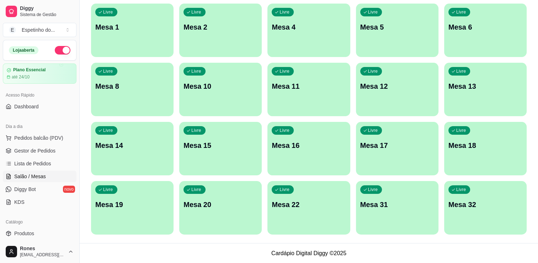
scroll to position [0, 0]
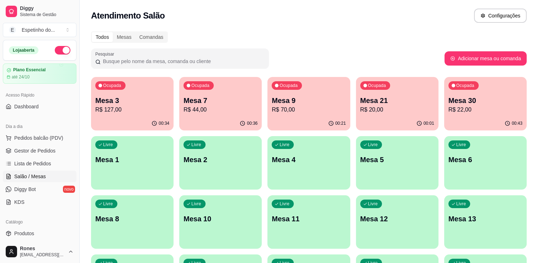
click at [231, 119] on div "00:36" at bounding box center [220, 123] width 83 height 14
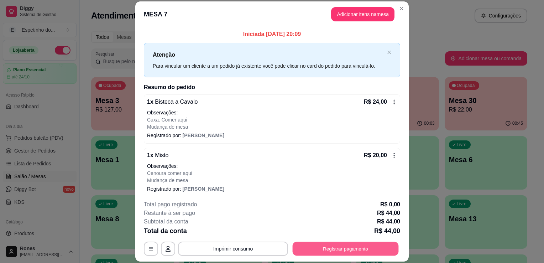
click at [317, 247] on button "Registrar pagamento" at bounding box center [345, 249] width 106 height 14
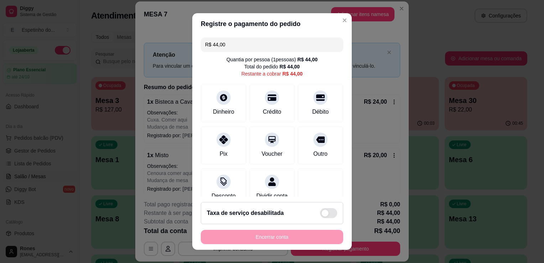
click at [228, 44] on input "R$ 44,00" at bounding box center [272, 44] width 134 height 14
click at [219, 107] on div "Dinheiro" at bounding box center [223, 110] width 23 height 9
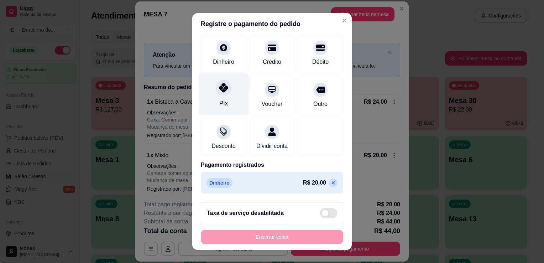
click at [228, 93] on div "Pix" at bounding box center [224, 94] width 50 height 42
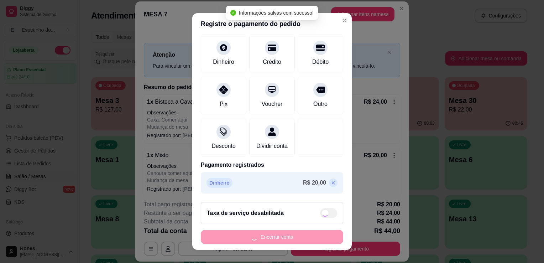
type input "R$ 0,00"
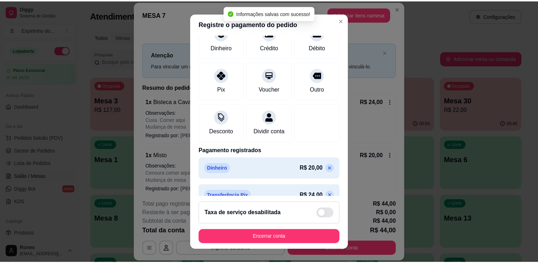
scroll to position [50, 0]
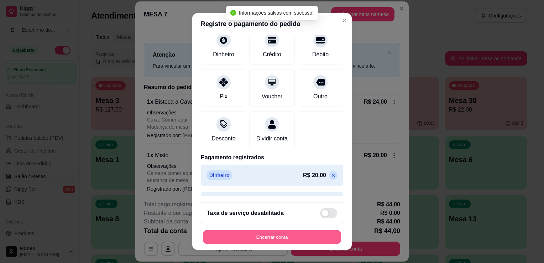
click at [276, 237] on button "Encerrar conta" at bounding box center [272, 237] width 138 height 14
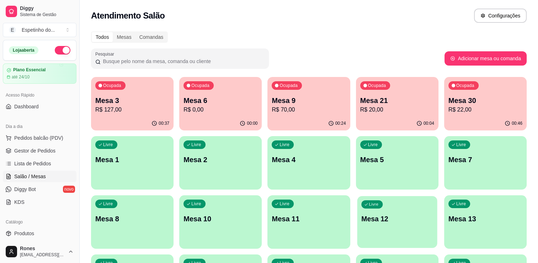
click at [386, 218] on p "Mesa 12" at bounding box center [398, 219] width 72 height 10
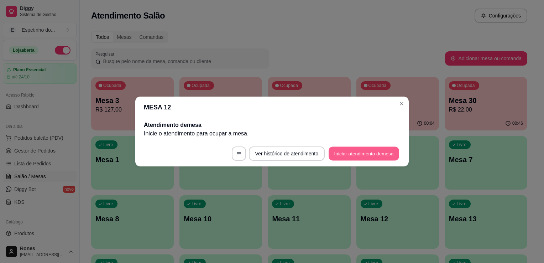
click at [359, 156] on button "Iniciar atendimento de mesa" at bounding box center [363, 154] width 70 height 14
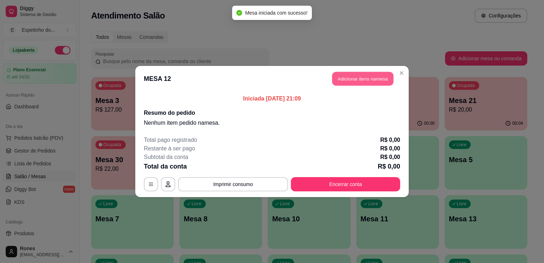
click at [384, 80] on button "Adicionar itens na mesa" at bounding box center [362, 79] width 61 height 14
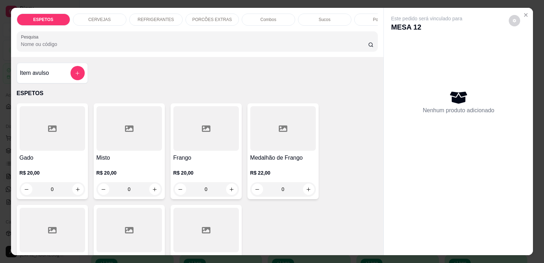
click at [63, 223] on div at bounding box center [52, 229] width 65 height 44
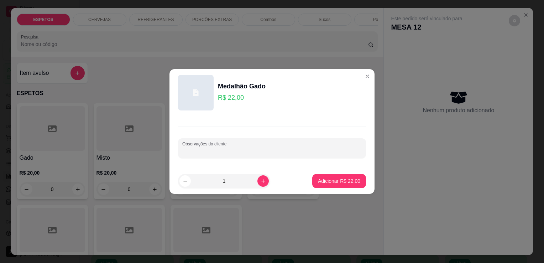
click at [206, 152] on input "Observações do cliente" at bounding box center [271, 150] width 179 height 7
type input "cuxa para viagem"
click at [329, 178] on p "Adicionar R$ 22,00" at bounding box center [338, 180] width 41 height 7
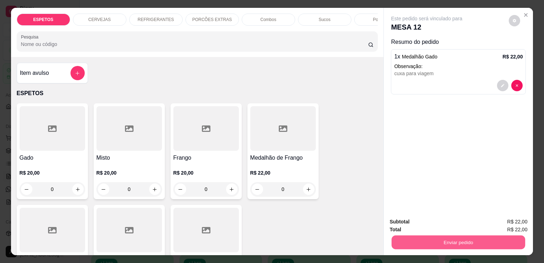
click at [447, 237] on button "Enviar pedido" at bounding box center [457, 242] width 133 height 14
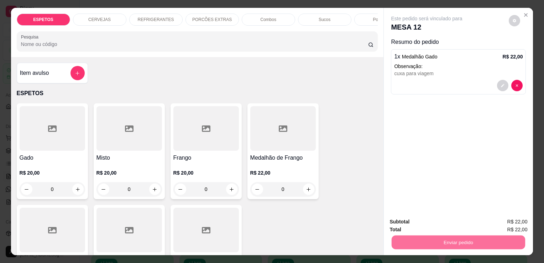
click at [509, 224] on button "Enviar pedido" at bounding box center [508, 221] width 39 height 13
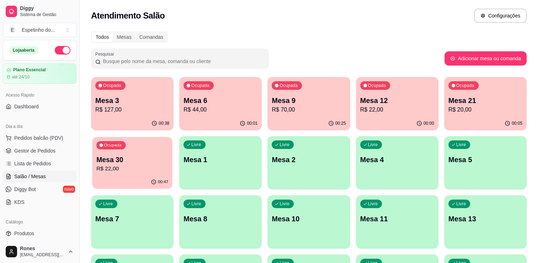
click at [148, 159] on p "Mesa 30" at bounding box center [132, 160] width 72 height 10
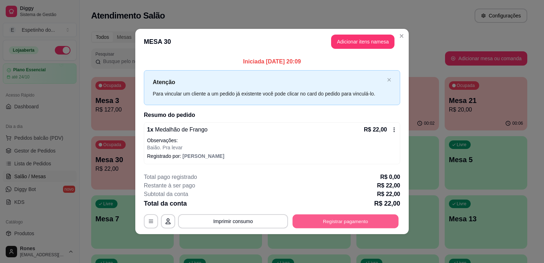
click at [370, 217] on button "Registrar pagamento" at bounding box center [345, 221] width 106 height 14
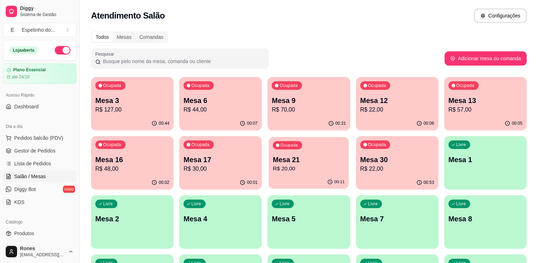
click at [294, 170] on p "R$ 20,00" at bounding box center [309, 168] width 72 height 8
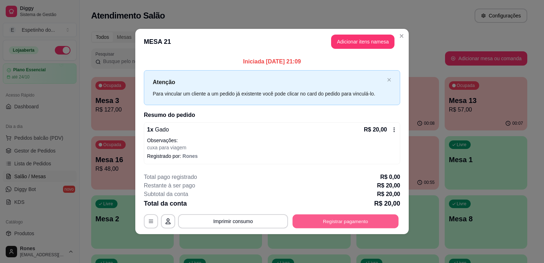
click at [354, 222] on button "Registrar pagamento" at bounding box center [345, 221] width 106 height 14
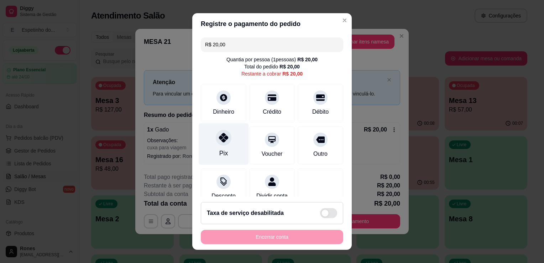
click at [210, 158] on div "Pix" at bounding box center [224, 144] width 50 height 42
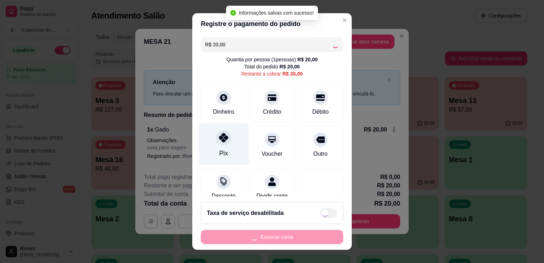
type input "R$ 0,00"
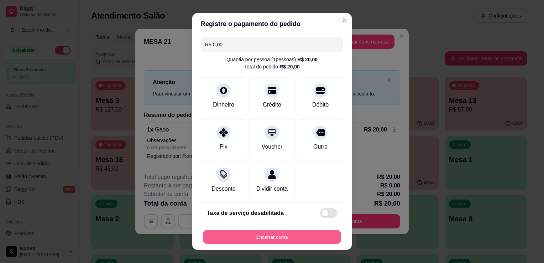
click at [288, 233] on button "Encerrar conta" at bounding box center [272, 237] width 138 height 14
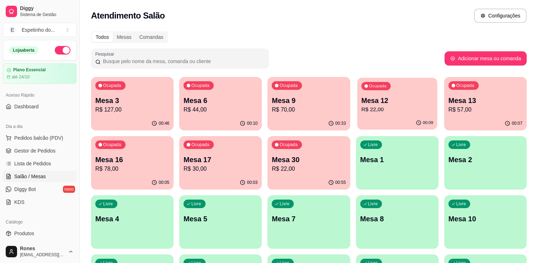
click at [380, 115] on div "Ocupada Mesa 12 R$ 22,00" at bounding box center [397, 97] width 80 height 38
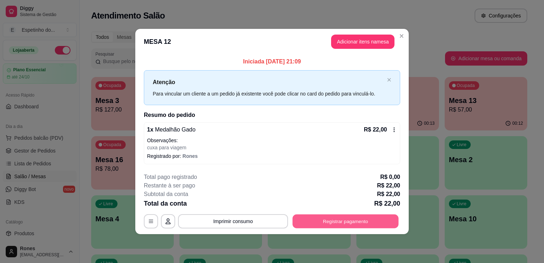
click at [362, 226] on button "Registrar pagamento" at bounding box center [345, 221] width 106 height 14
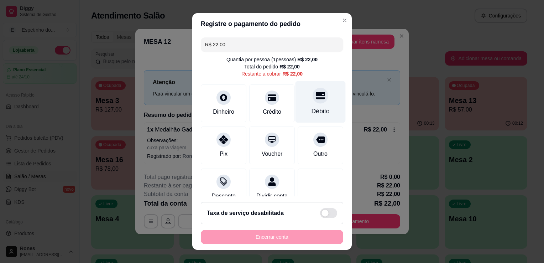
click at [314, 113] on div "Débito" at bounding box center [320, 110] width 18 height 9
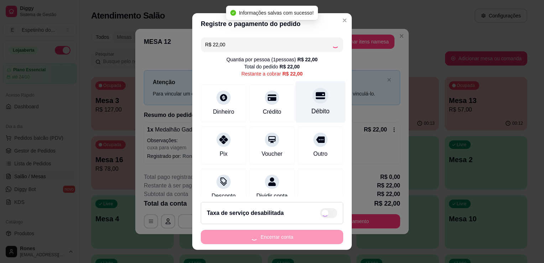
type input "R$ 0,00"
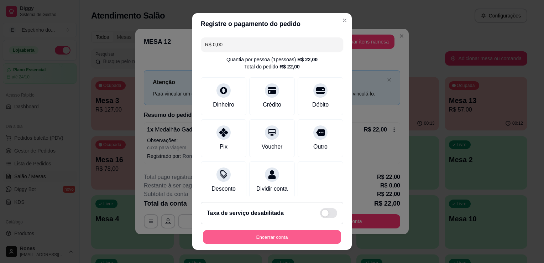
click at [278, 239] on button "Encerrar conta" at bounding box center [272, 237] width 138 height 14
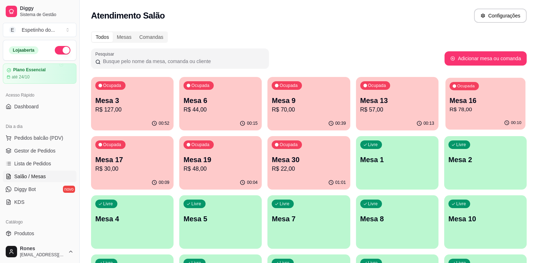
click at [485, 101] on p "Mesa 16" at bounding box center [486, 101] width 72 height 10
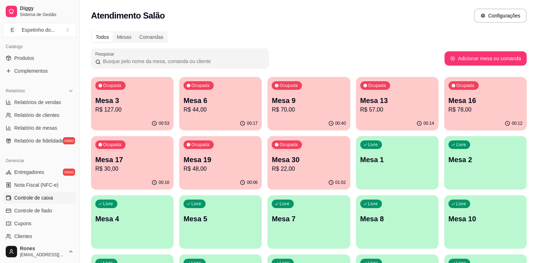
click at [33, 201] on link "Controle de caixa" at bounding box center [40, 197] width 74 height 11
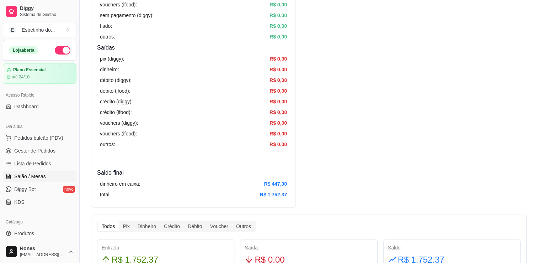
click at [35, 173] on span "Salão / Mesas" at bounding box center [30, 176] width 32 height 7
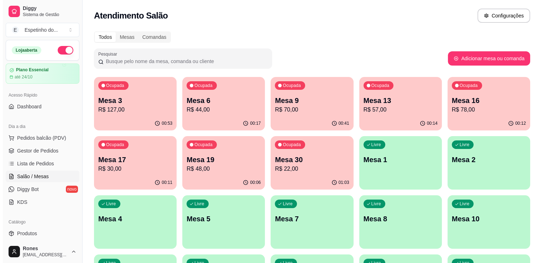
scroll to position [132, 0]
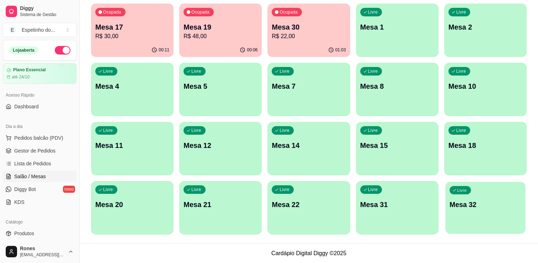
click at [484, 208] on p "Mesa 32" at bounding box center [486, 205] width 72 height 10
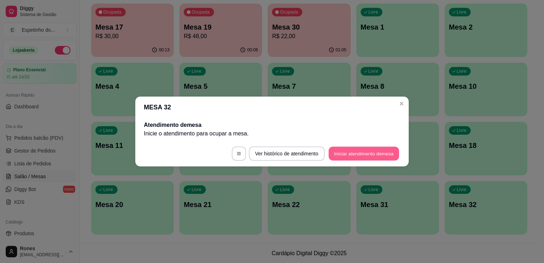
click at [391, 152] on button "Iniciar atendimento de mesa" at bounding box center [363, 154] width 70 height 14
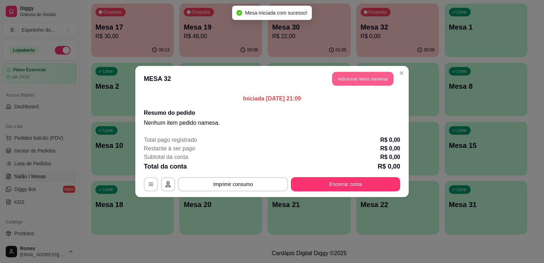
click at [369, 80] on button "Adicionar itens na mesa" at bounding box center [362, 79] width 61 height 14
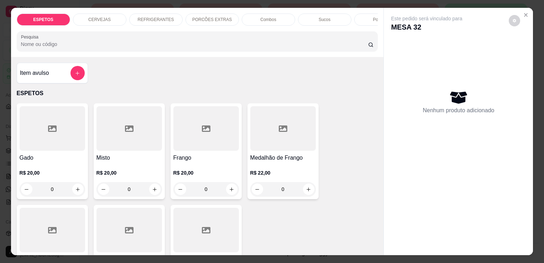
click at [163, 17] on p "REFRIGERANTES" at bounding box center [156, 20] width 36 height 6
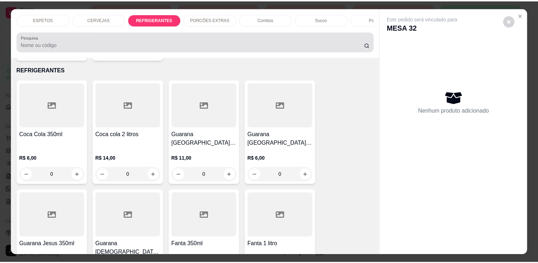
scroll to position [17, 0]
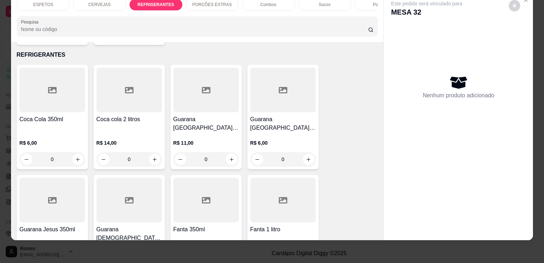
click at [216, 115] on h4 "Guarana [GEOGRAPHIC_DATA] 1 litro" at bounding box center [205, 123] width 65 height 17
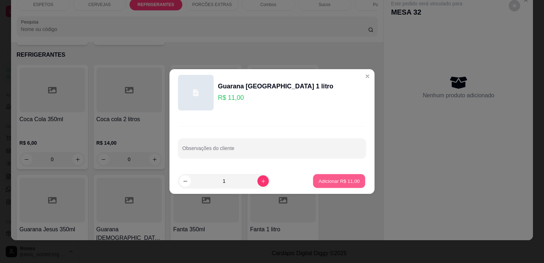
click at [348, 181] on p "Adicionar R$ 11,00" at bounding box center [338, 180] width 41 height 7
type input "1"
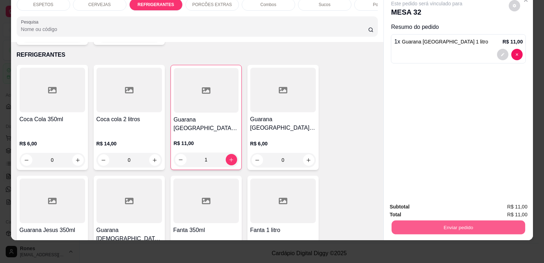
click at [448, 220] on button "Enviar pedido" at bounding box center [457, 227] width 133 height 14
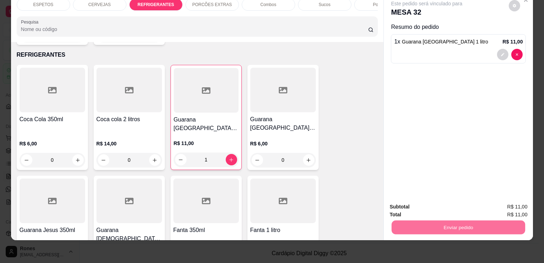
click at [523, 208] on button "Enviar pedido" at bounding box center [508, 204] width 39 height 13
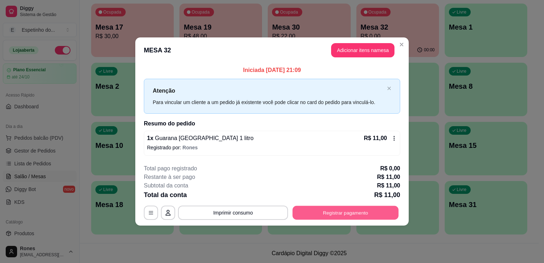
click at [378, 215] on button "Registrar pagamento" at bounding box center [345, 212] width 106 height 14
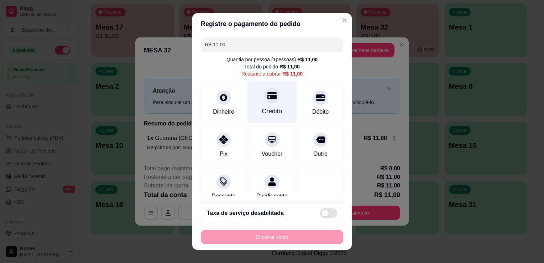
click at [265, 118] on div "Crédito" at bounding box center [272, 102] width 50 height 42
type input "R$ 0,00"
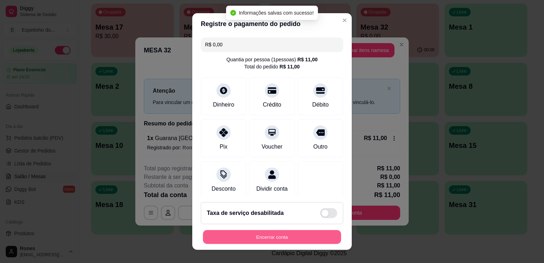
click at [290, 236] on button "Encerrar conta" at bounding box center [272, 237] width 138 height 14
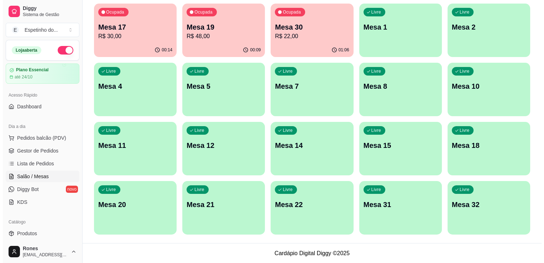
scroll to position [0, 0]
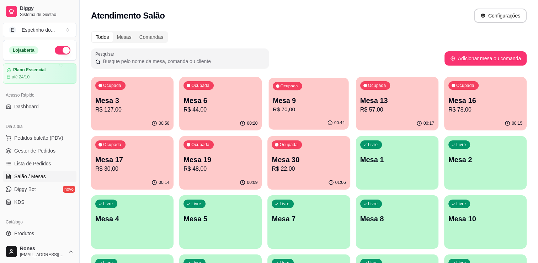
click at [316, 103] on p "Mesa 9" at bounding box center [309, 101] width 72 height 10
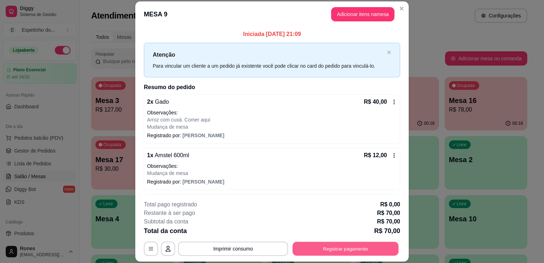
click at [329, 244] on button "Registrar pagamento" at bounding box center [345, 249] width 106 height 14
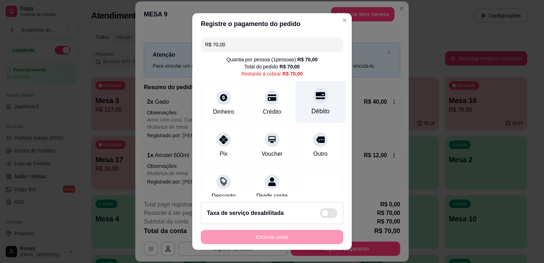
click at [311, 112] on div "Débito" at bounding box center [320, 110] width 18 height 9
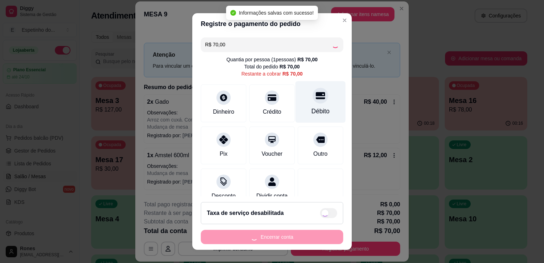
type input "R$ 0,00"
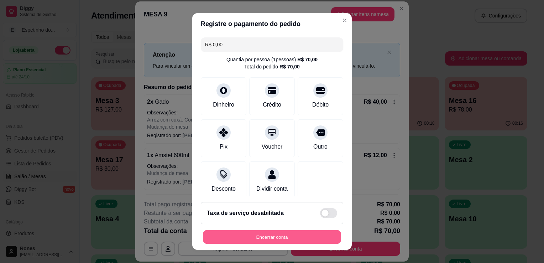
click at [306, 237] on button "Encerrar conta" at bounding box center [272, 237] width 138 height 14
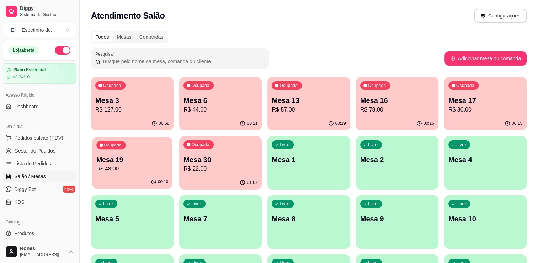
click at [115, 170] on p "R$ 48,00" at bounding box center [132, 168] width 72 height 8
click at [407, 110] on p "R$ 78,00" at bounding box center [398, 109] width 72 height 8
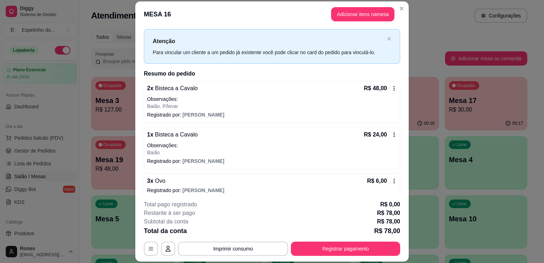
scroll to position [19, 0]
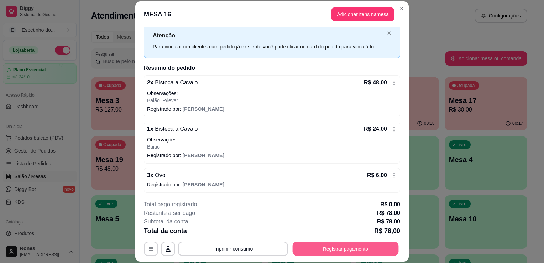
click at [360, 247] on button "Registrar pagamento" at bounding box center [345, 249] width 106 height 14
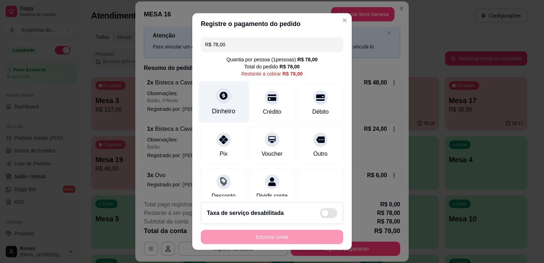
click at [227, 114] on div "Dinheiro" at bounding box center [223, 110] width 23 height 9
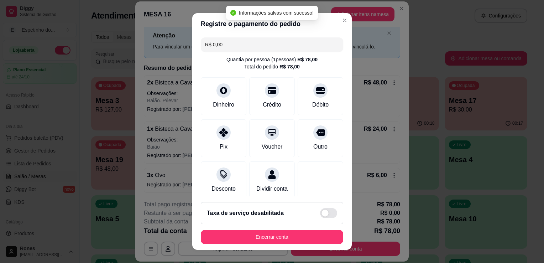
type input "R$ 0,00"
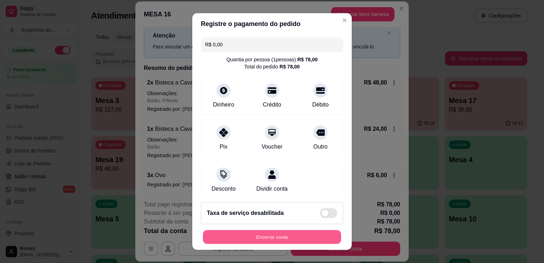
click at [281, 234] on button "Encerrar conta" at bounding box center [272, 237] width 138 height 14
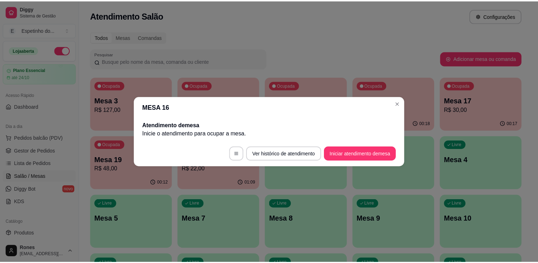
scroll to position [0, 0]
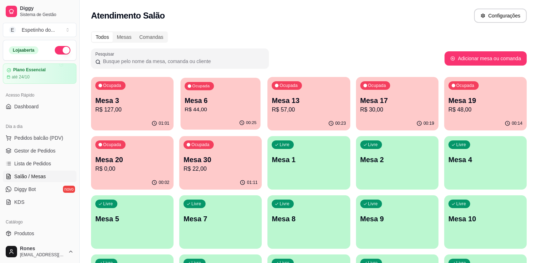
click at [212, 95] on div "Ocupada Mesa 6 R$ 44,00" at bounding box center [221, 97] width 80 height 38
click at [228, 111] on p "R$ 44,00" at bounding box center [221, 109] width 72 height 8
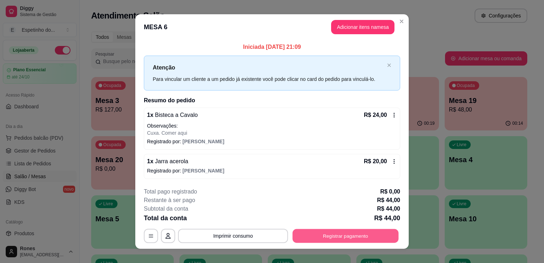
click at [344, 238] on button "Registrar pagamento" at bounding box center [345, 235] width 106 height 14
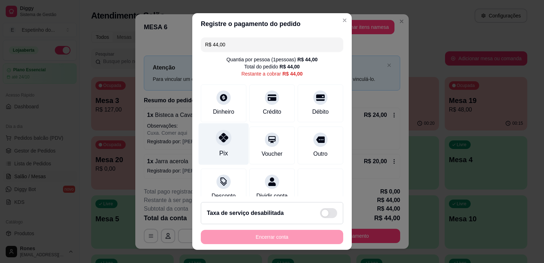
click at [222, 132] on div at bounding box center [224, 138] width 16 height 16
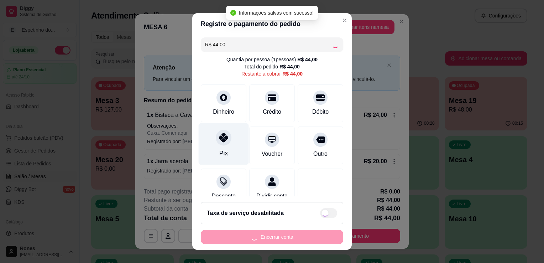
type input "R$ 0,00"
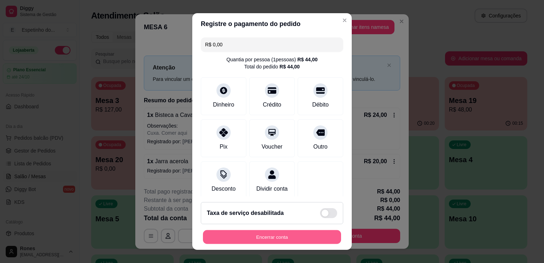
click at [262, 239] on button "Encerrar conta" at bounding box center [272, 237] width 138 height 14
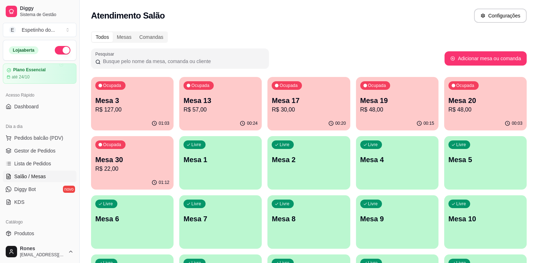
scroll to position [175, 0]
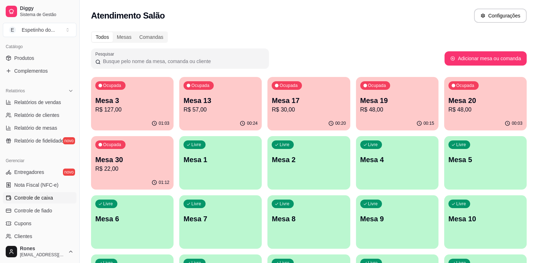
click at [47, 196] on span "Controle de caixa" at bounding box center [33, 197] width 39 height 7
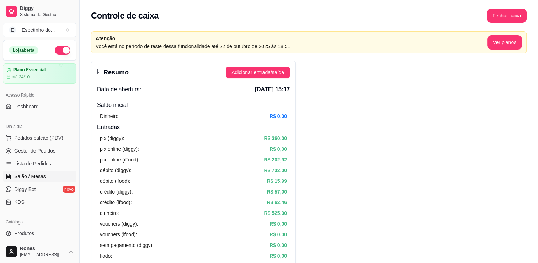
click at [22, 174] on span "Salão / Mesas" at bounding box center [30, 176] width 32 height 7
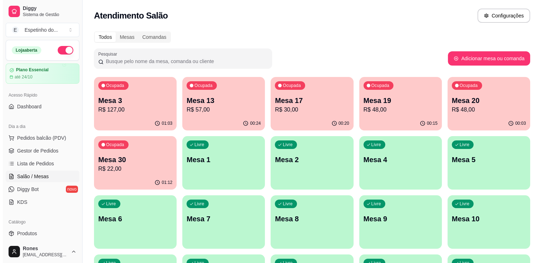
scroll to position [132, 0]
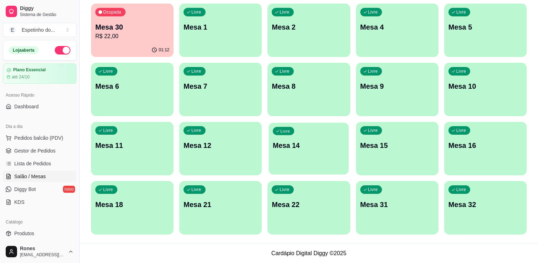
click at [291, 138] on div "Livre Mesa 14" at bounding box center [309, 143] width 80 height 43
click at [289, 161] on div "Livre Mesa 14" at bounding box center [309, 143] width 80 height 43
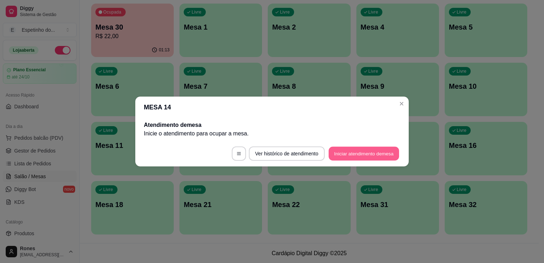
click at [347, 153] on button "Iniciar atendimento de mesa" at bounding box center [363, 154] width 70 height 14
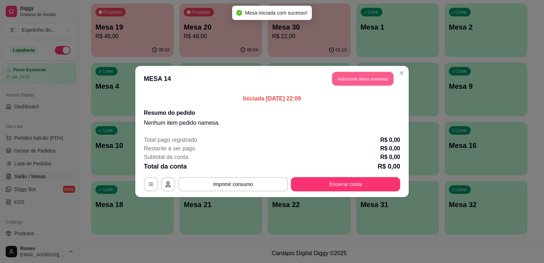
click at [365, 78] on button "Adicionar itens na mesa" at bounding box center [362, 79] width 61 height 14
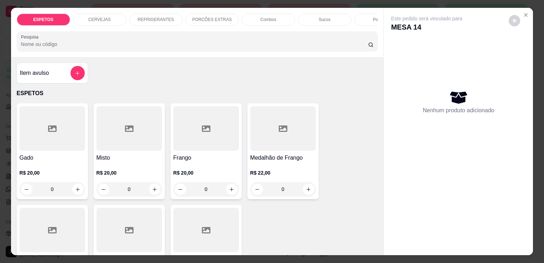
click at [142, 216] on div at bounding box center [128, 229] width 65 height 44
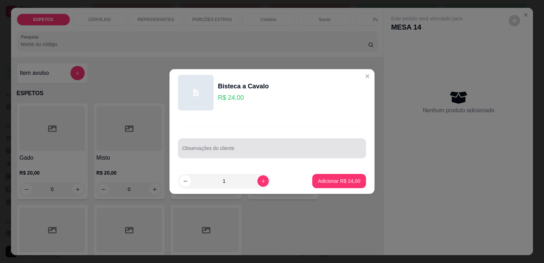
click at [290, 144] on div at bounding box center [271, 148] width 179 height 14
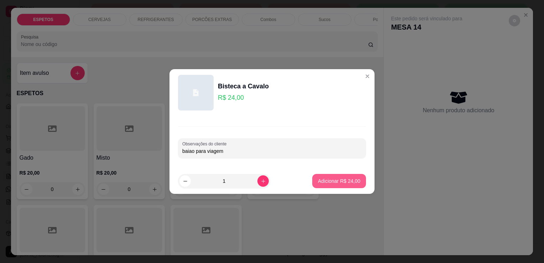
type input "baiao para viagem"
click at [321, 182] on p "Adicionar R$ 24,00" at bounding box center [338, 180] width 41 height 7
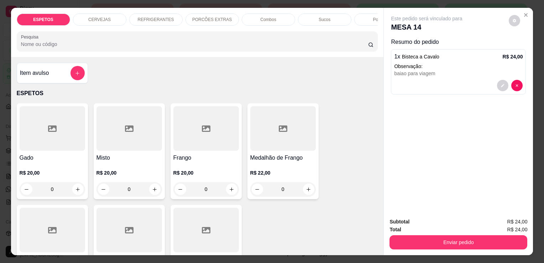
click at [144, 17] on p "REFRIGERANTES" at bounding box center [156, 20] width 36 height 6
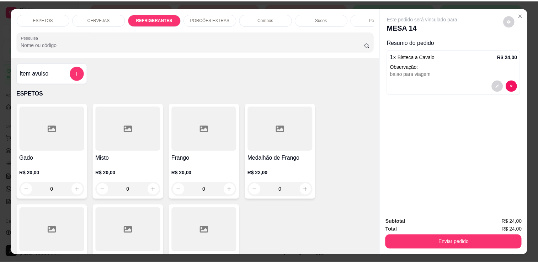
scroll to position [17, 0]
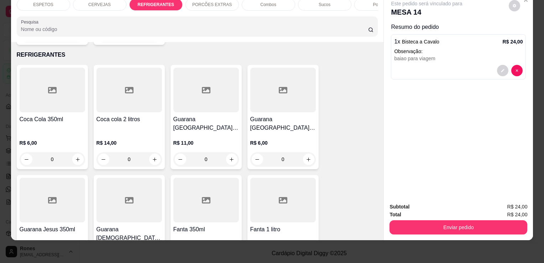
click at [21, 105] on div "Coca Cola 350ml R$ 6,00 0" at bounding box center [52, 117] width 71 height 104
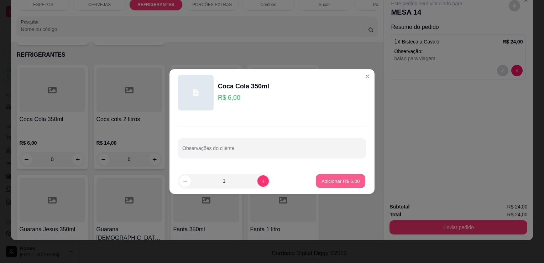
click at [343, 180] on p "Adicionar R$ 6,00" at bounding box center [340, 180] width 38 height 7
type input "1"
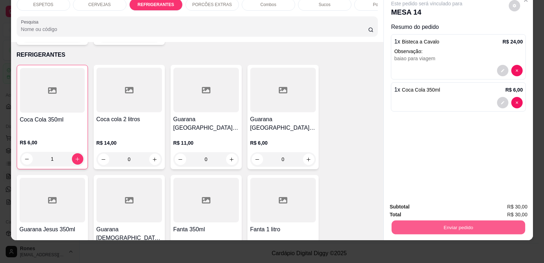
click at [467, 220] on button "Enviar pedido" at bounding box center [457, 227] width 133 height 14
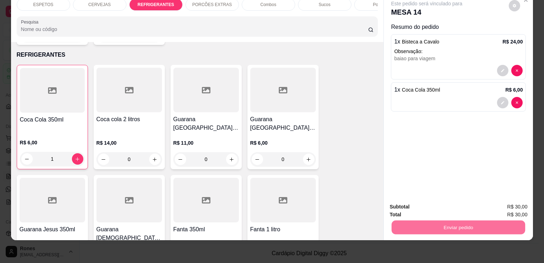
click at [524, 203] on button "Enviar pedido" at bounding box center [508, 204] width 39 height 13
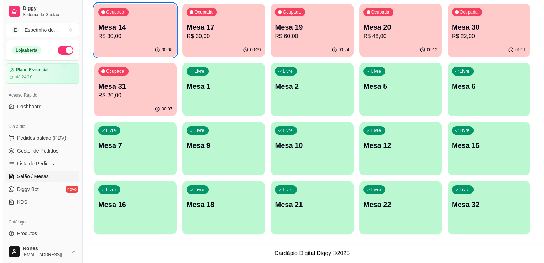
scroll to position [0, 0]
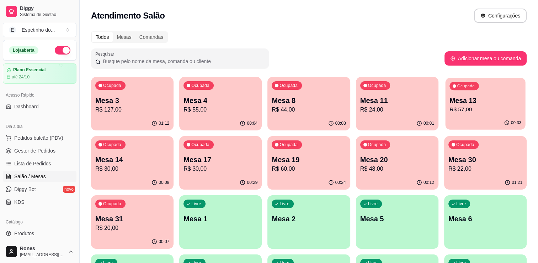
click at [475, 108] on p "R$ 57,00" at bounding box center [486, 109] width 72 height 8
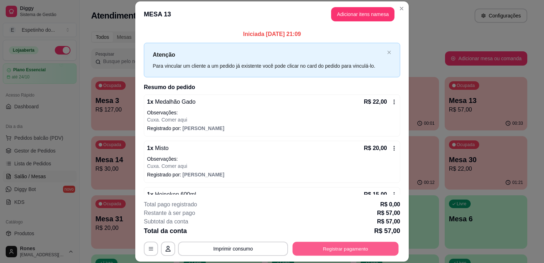
click at [358, 245] on button "Registrar pagamento" at bounding box center [345, 249] width 106 height 14
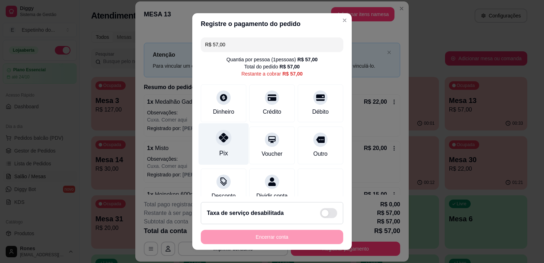
click at [217, 144] on div at bounding box center [224, 138] width 16 height 16
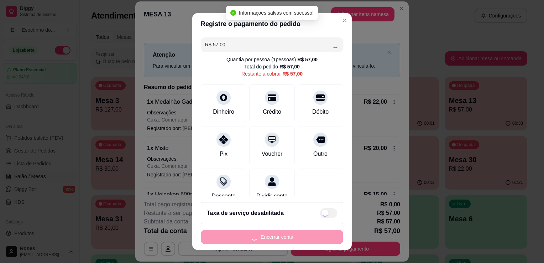
type input "R$ 0,00"
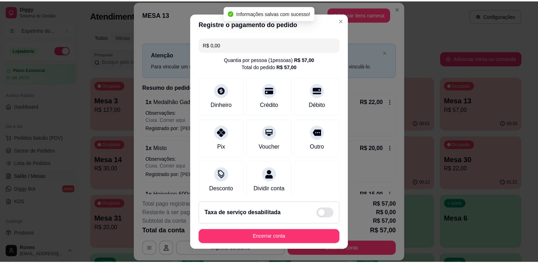
scroll to position [50, 0]
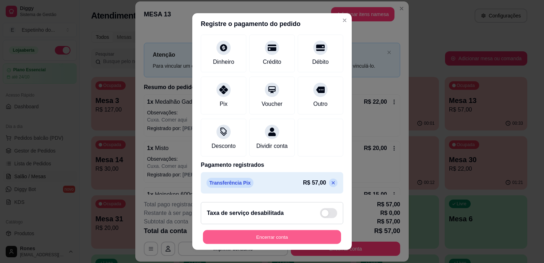
click at [301, 236] on button "Encerrar conta" at bounding box center [272, 237] width 138 height 14
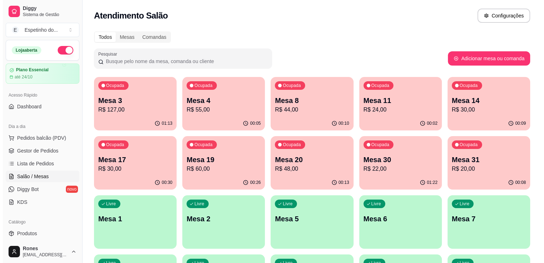
scroll to position [132, 0]
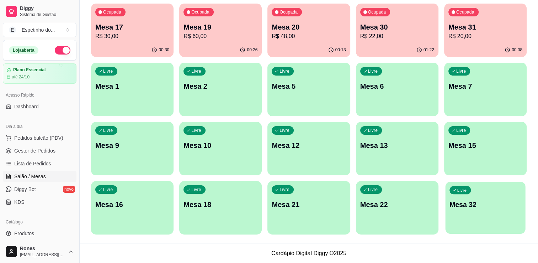
click at [479, 212] on div "Livre Mesa 32" at bounding box center [485, 202] width 80 height 43
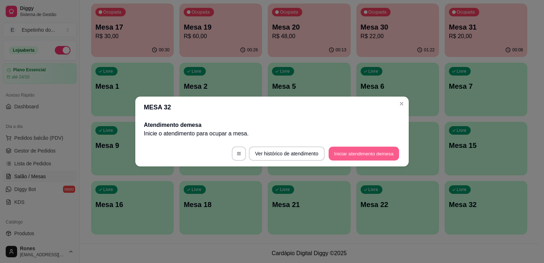
click at [372, 156] on button "Iniciar atendimento de mesa" at bounding box center [363, 154] width 70 height 14
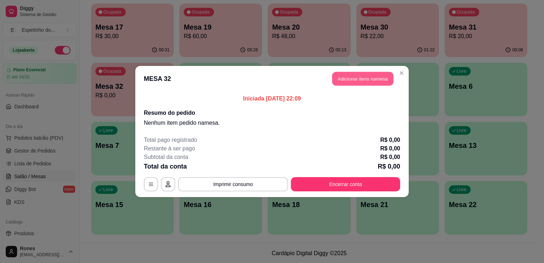
click at [364, 79] on button "Adicionar itens na mesa" at bounding box center [362, 79] width 61 height 14
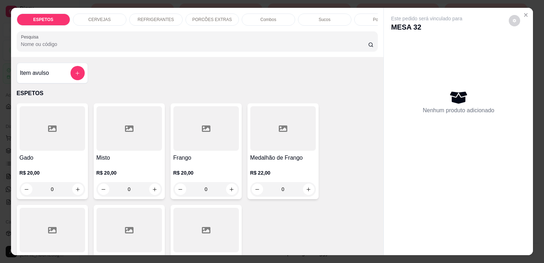
click at [145, 159] on h4 "Misto" at bounding box center [128, 157] width 65 height 9
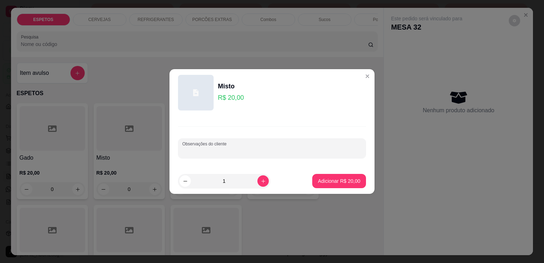
click at [206, 147] on input "Observações do cliente" at bounding box center [271, 150] width 179 height 7
type input "cenoura para viagem"
click at [332, 184] on p "Adicionar R$ 20,00" at bounding box center [338, 180] width 41 height 7
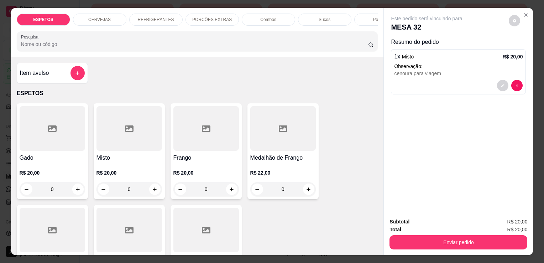
click at [336, 18] on div "Sucos" at bounding box center [324, 20] width 53 height 12
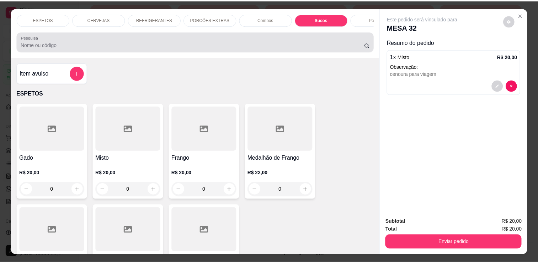
scroll to position [17, 0]
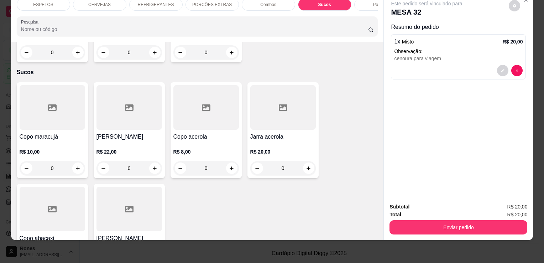
click at [211, 141] on div "R$ 8,00 0" at bounding box center [205, 158] width 65 height 34
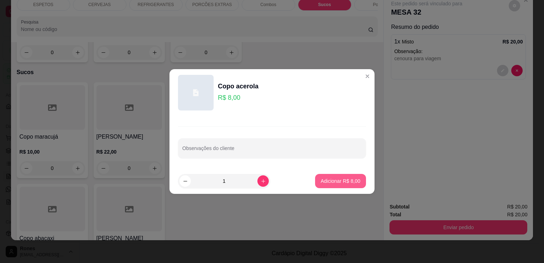
click at [341, 179] on p "Adicionar R$ 8,00" at bounding box center [340, 180] width 39 height 7
type input "1"
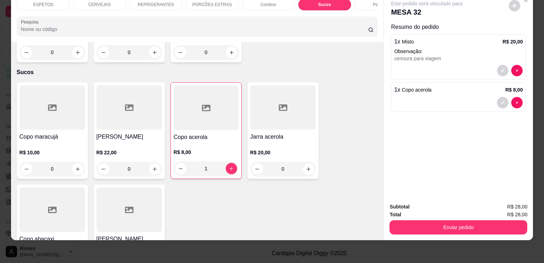
click at [39, 142] on div "R$ 10,00 0" at bounding box center [52, 159] width 65 height 34
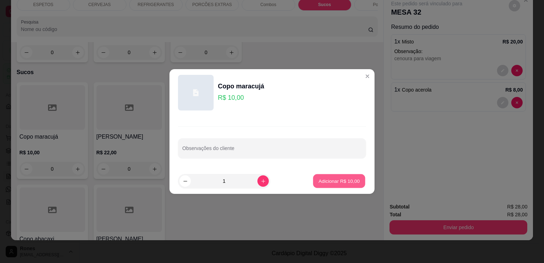
click at [329, 181] on p "Adicionar R$ 10,00" at bounding box center [338, 180] width 41 height 7
type input "1"
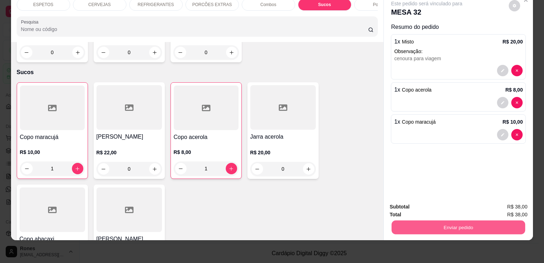
click at [465, 225] on button "Enviar pedido" at bounding box center [457, 227] width 133 height 14
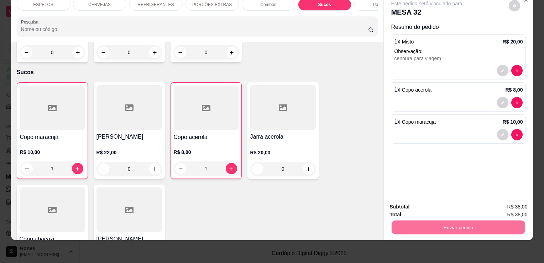
click at [512, 204] on button "Enviar pedido" at bounding box center [508, 204] width 39 height 13
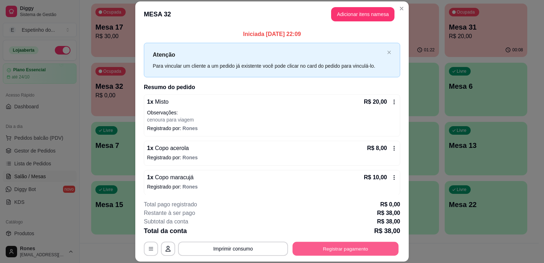
click at [337, 245] on button "Registrar pagamento" at bounding box center [345, 249] width 106 height 14
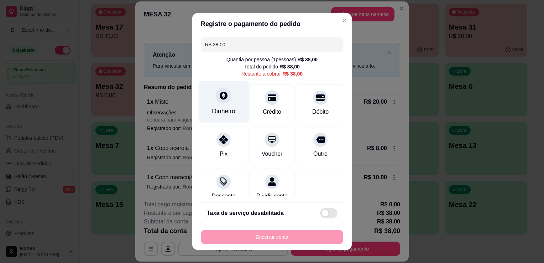
click at [231, 111] on div "Dinheiro" at bounding box center [223, 110] width 23 height 9
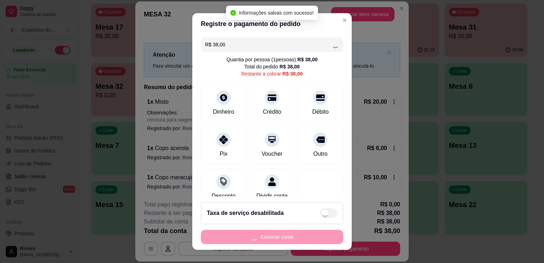
type input "R$ 0,00"
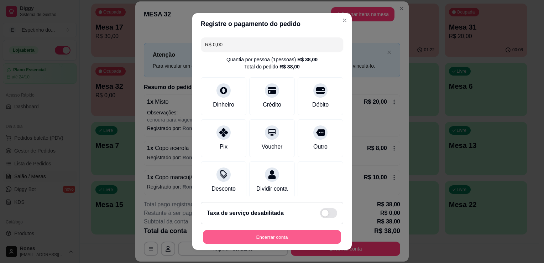
click at [243, 238] on button "Encerrar conta" at bounding box center [272, 237] width 138 height 14
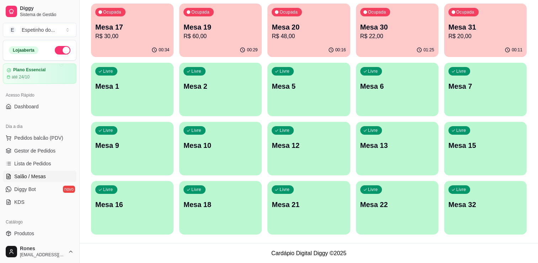
scroll to position [0, 0]
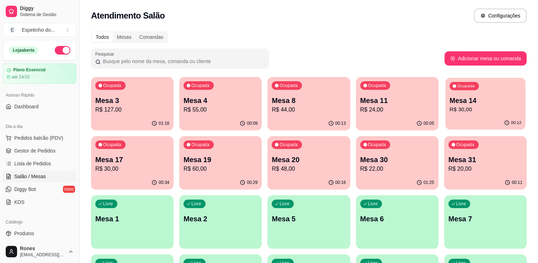
click at [495, 116] on button "Ocupada Mesa 14 R$ 30,00 00:12" at bounding box center [485, 104] width 80 height 52
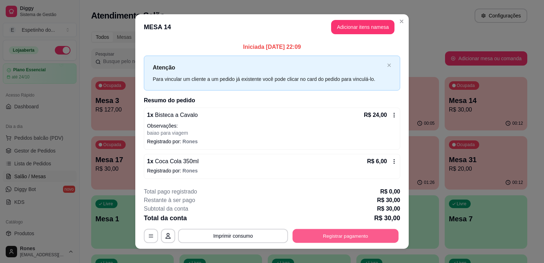
click at [349, 232] on button "Registrar pagamento" at bounding box center [345, 235] width 106 height 14
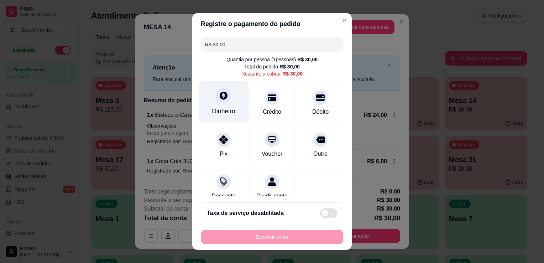
click at [226, 110] on div "Dinheiro" at bounding box center [223, 110] width 23 height 9
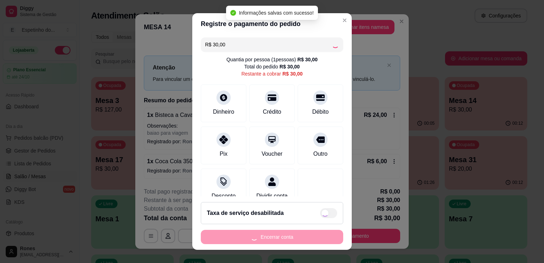
type input "R$ 0,00"
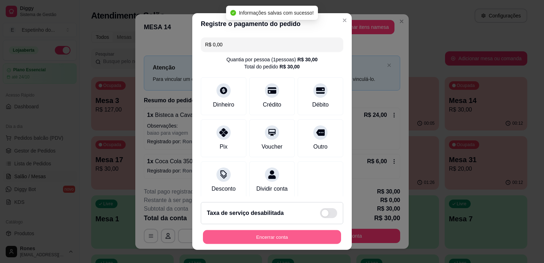
click at [307, 236] on button "Encerrar conta" at bounding box center [272, 237] width 138 height 14
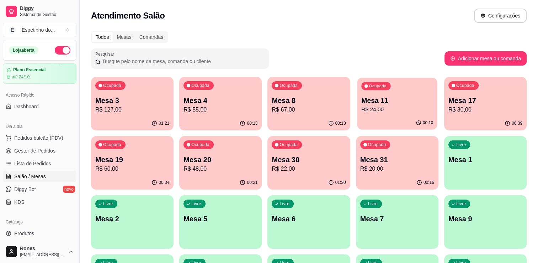
click at [389, 106] on p "R$ 24,00" at bounding box center [398, 109] width 72 height 8
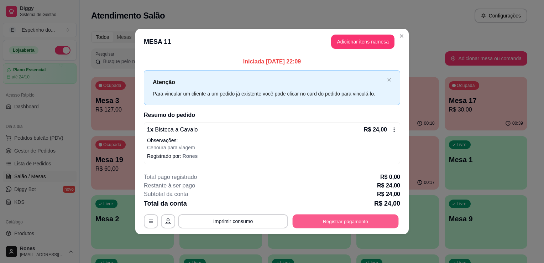
click at [353, 226] on button "Registrar pagamento" at bounding box center [345, 221] width 106 height 14
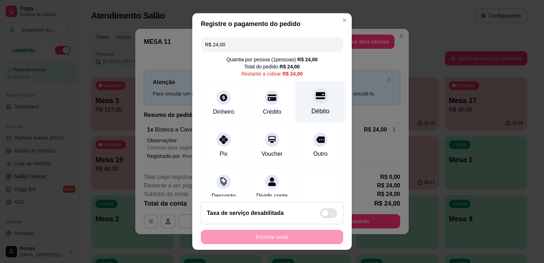
click at [315, 111] on div "Débito" at bounding box center [320, 110] width 18 height 9
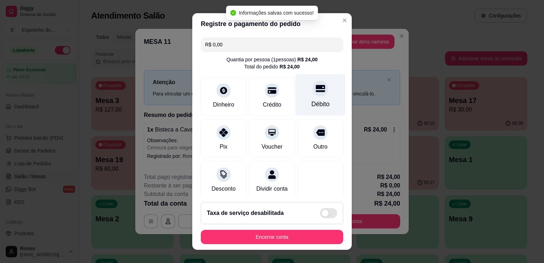
type input "R$ 0,00"
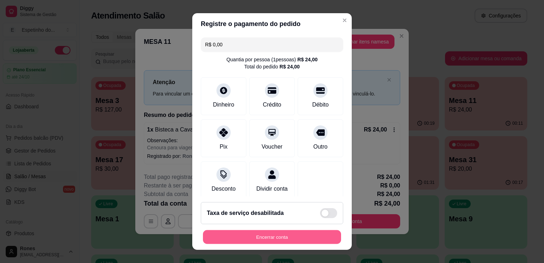
click at [310, 236] on button "Encerrar conta" at bounding box center [272, 237] width 138 height 14
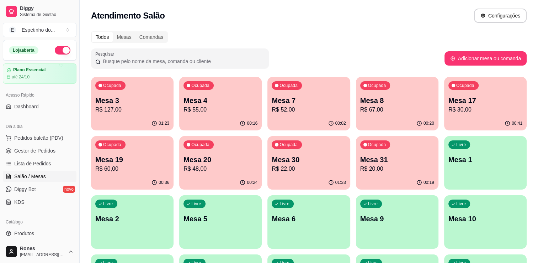
click at [141, 159] on p "Mesa 19" at bounding box center [132, 159] width 74 height 10
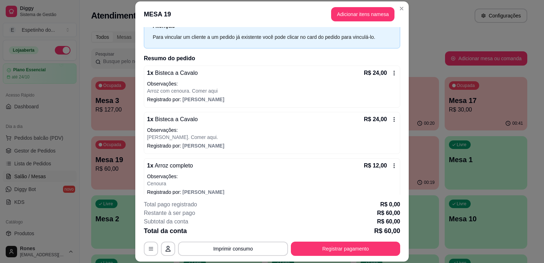
scroll to position [36, 0]
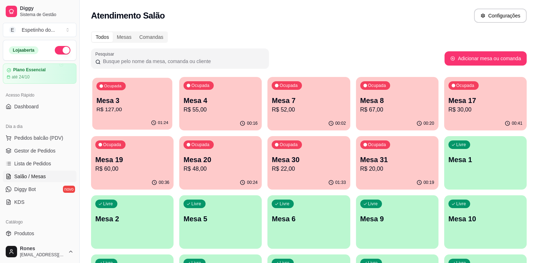
click at [150, 104] on p "Mesa 3" at bounding box center [132, 101] width 72 height 10
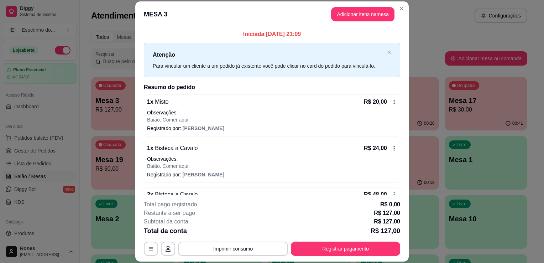
scroll to position [123, 0]
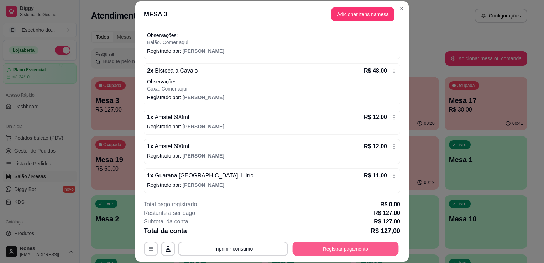
click at [344, 244] on button "Registrar pagamento" at bounding box center [345, 249] width 106 height 14
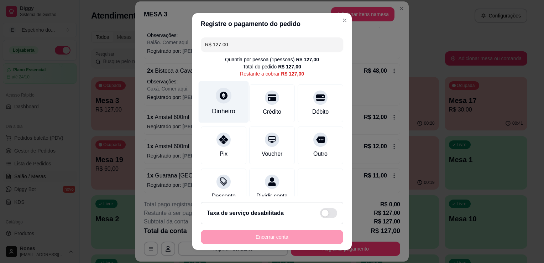
click at [222, 110] on div "Dinheiro" at bounding box center [223, 110] width 23 height 9
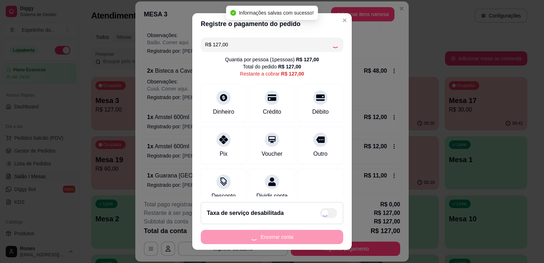
type input "R$ 0,00"
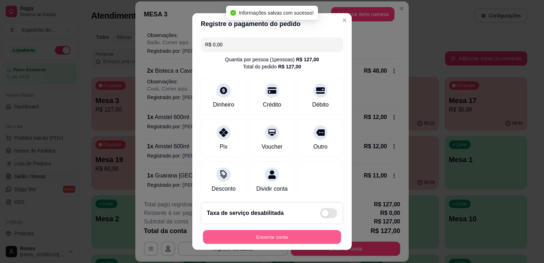
click at [300, 237] on button "Encerrar conta" at bounding box center [272, 237] width 138 height 14
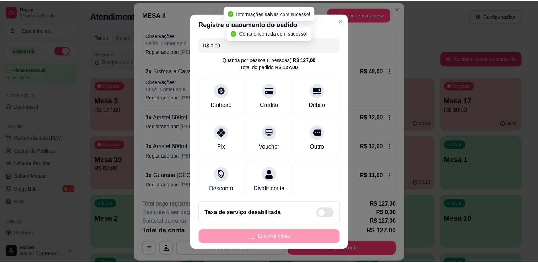
scroll to position [0, 0]
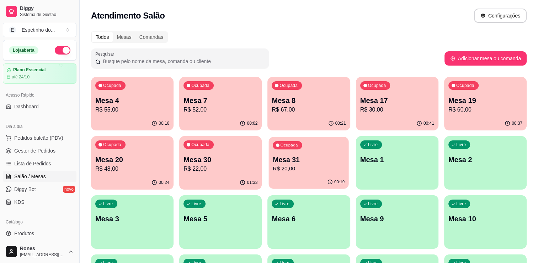
click at [328, 168] on p "R$ 20,00" at bounding box center [309, 168] width 72 height 8
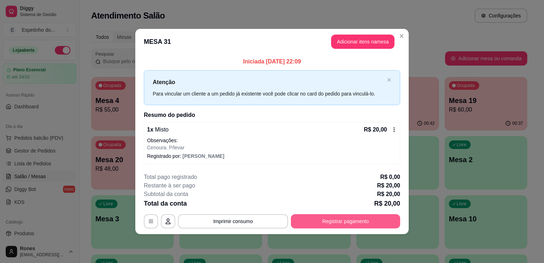
click at [348, 221] on button "Registrar pagamento" at bounding box center [345, 221] width 109 height 14
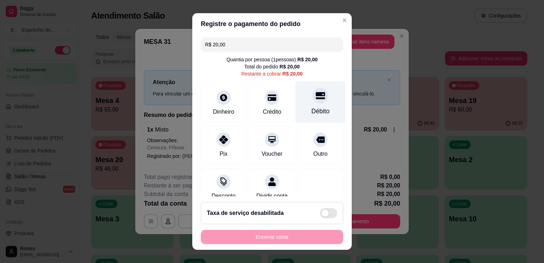
click at [311, 110] on div "Débito" at bounding box center [320, 110] width 18 height 9
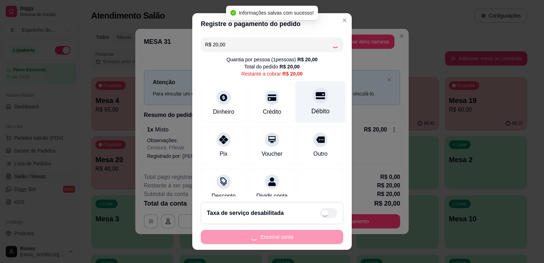
type input "R$ 0,00"
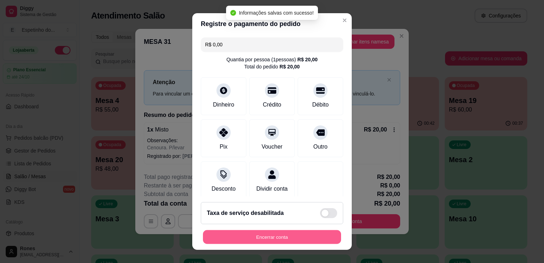
click at [267, 236] on button "Encerrar conta" at bounding box center [272, 237] width 138 height 14
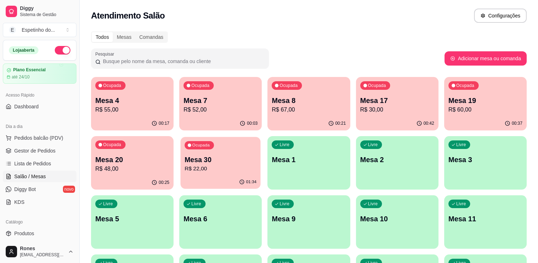
click at [241, 164] on p "R$ 22,00" at bounding box center [221, 168] width 72 height 8
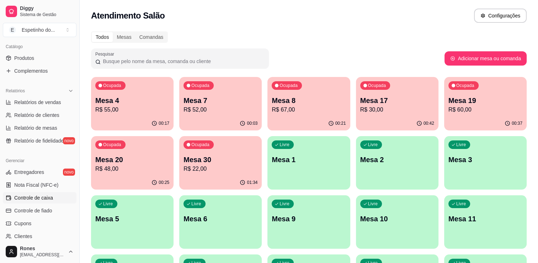
click at [41, 199] on span "Controle de caixa" at bounding box center [33, 197] width 39 height 7
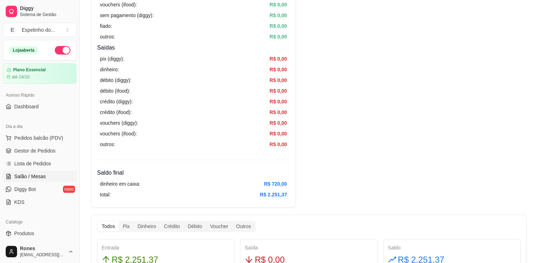
click at [39, 178] on span "Salão / Mesas" at bounding box center [30, 176] width 32 height 7
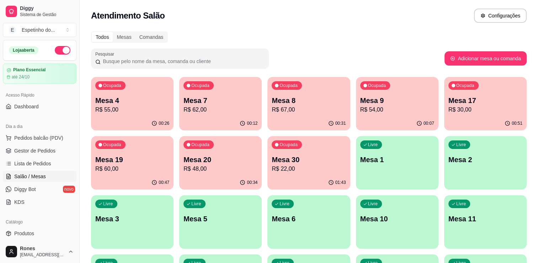
scroll to position [132, 0]
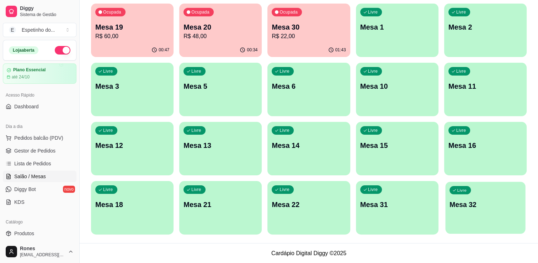
click at [489, 199] on div "Livre Mesa 32" at bounding box center [485, 202] width 80 height 43
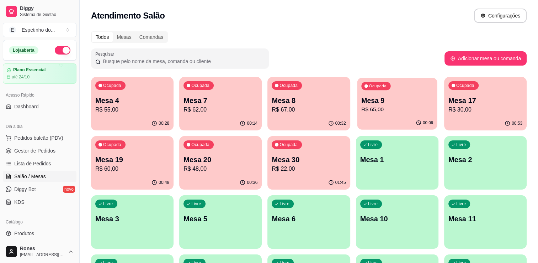
click at [414, 108] on p "R$ 65,00" at bounding box center [398, 109] width 72 height 8
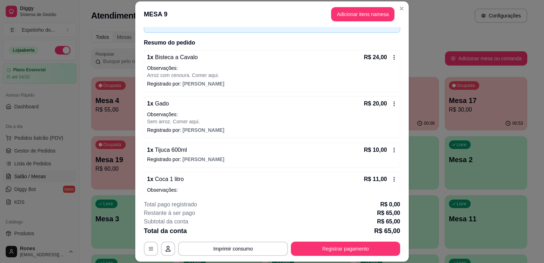
scroll to position [65, 0]
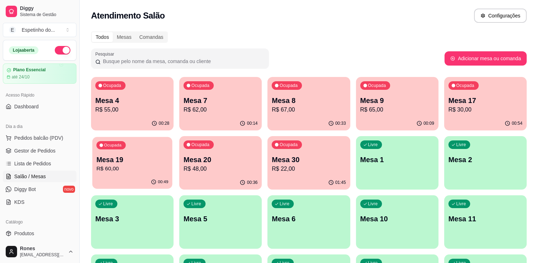
click at [144, 172] on p "R$ 60,00" at bounding box center [132, 168] width 72 height 8
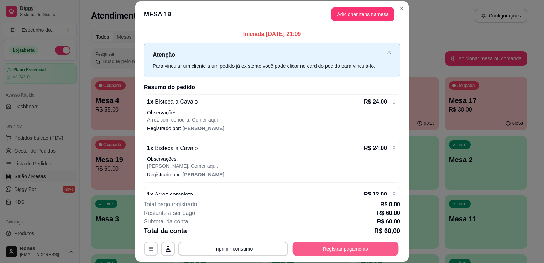
click at [374, 250] on button "Registrar pagamento" at bounding box center [345, 249] width 106 height 14
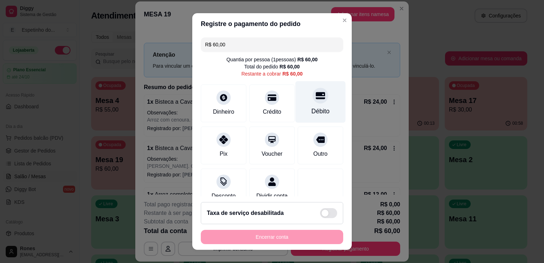
click at [311, 107] on div "Débito" at bounding box center [320, 110] width 18 height 9
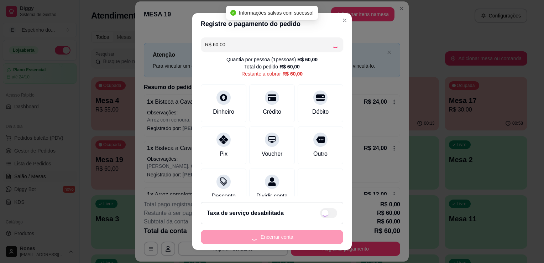
type input "R$ 0,00"
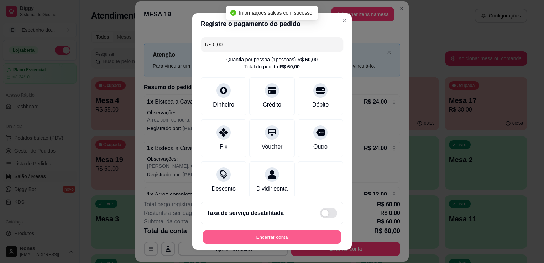
click at [299, 235] on button "Encerrar conta" at bounding box center [272, 237] width 138 height 14
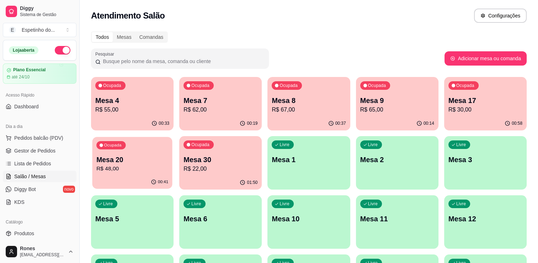
click at [131, 170] on p "R$ 48,00" at bounding box center [132, 168] width 72 height 8
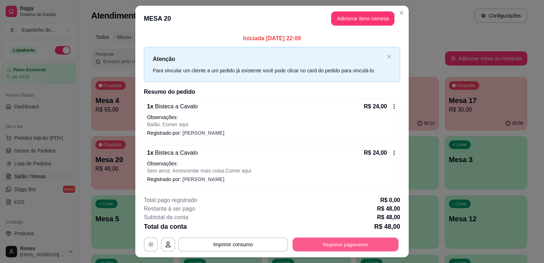
click at [337, 246] on button "Registrar pagamento" at bounding box center [345, 244] width 106 height 14
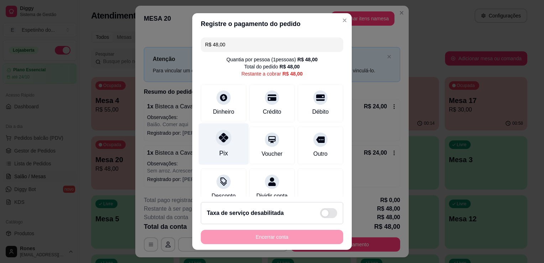
click at [230, 153] on div "Pix" at bounding box center [224, 144] width 50 height 42
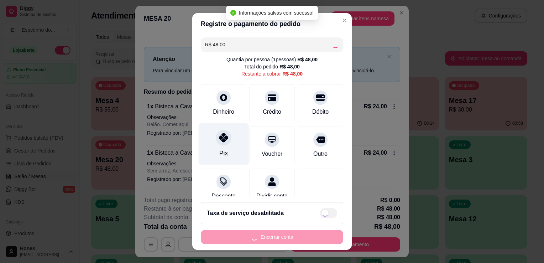
type input "R$ 0,00"
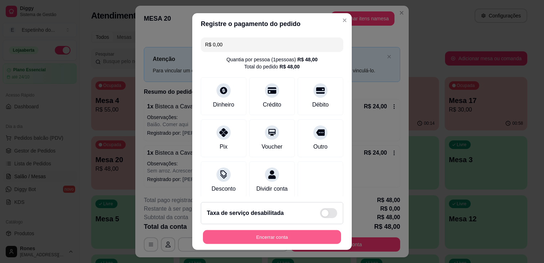
click at [276, 239] on button "Encerrar conta" at bounding box center [272, 237] width 138 height 14
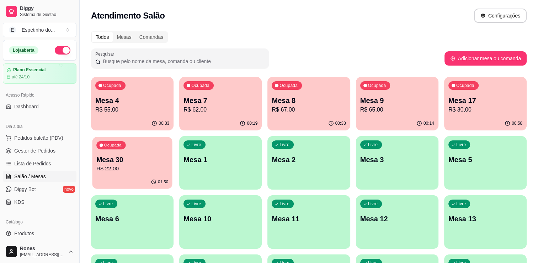
click at [147, 157] on p "Mesa 30" at bounding box center [132, 160] width 72 height 10
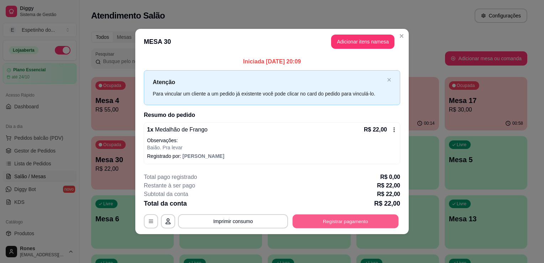
click at [349, 217] on button "Registrar pagamento" at bounding box center [345, 221] width 106 height 14
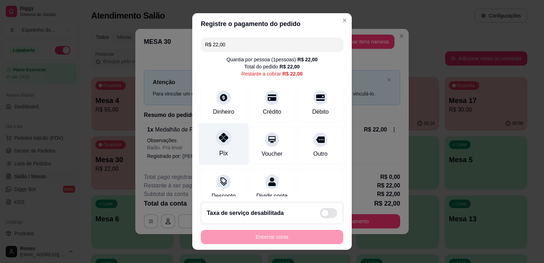
click at [232, 159] on div "Pix" at bounding box center [224, 144] width 50 height 42
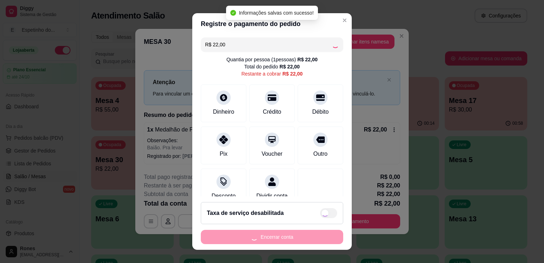
type input "R$ 0,00"
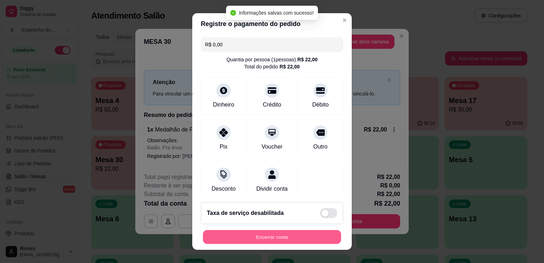
click at [276, 241] on button "Encerrar conta" at bounding box center [272, 237] width 138 height 14
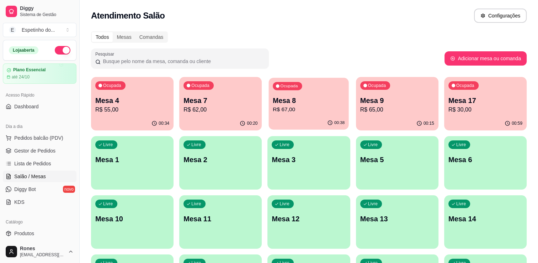
click at [298, 120] on div "00:38" at bounding box center [309, 123] width 80 height 14
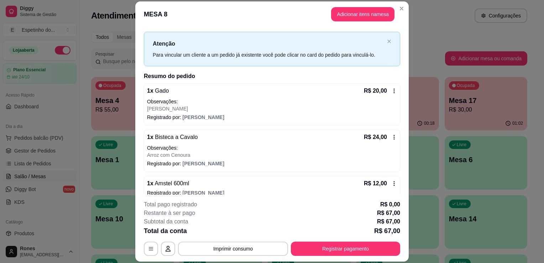
scroll to position [14, 0]
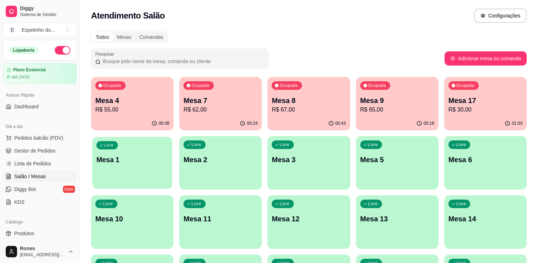
click at [146, 183] on div "button" at bounding box center [132, 184] width 80 height 8
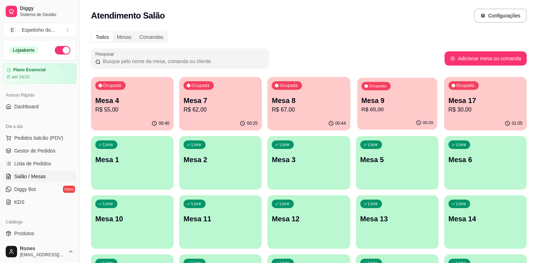
click at [403, 109] on p "R$ 65,00" at bounding box center [398, 109] width 72 height 8
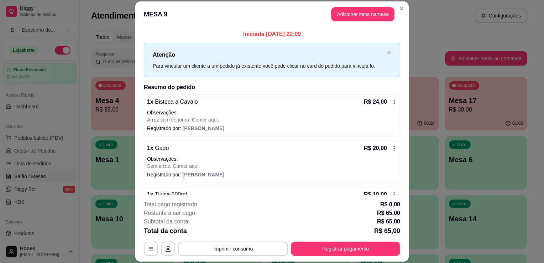
click at [400, 166] on div "Iniciada 28/09/2025 às 22:09 Atenção Para vincular um cliente a um pedido já ex…" at bounding box center [271, 111] width 273 height 168
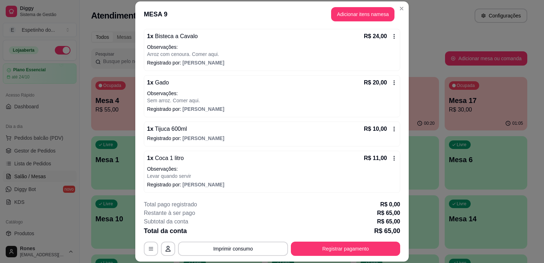
click at [391, 155] on icon at bounding box center [394, 158] width 6 height 6
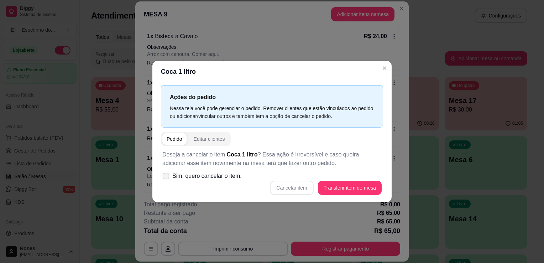
click at [179, 176] on span "Sim, quero cancelar o item." at bounding box center [206, 176] width 69 height 9
click at [167, 177] on input "Sim, quero cancelar o item." at bounding box center [164, 179] width 5 height 5
checkbox input "true"
click at [291, 184] on button "Cancelar item" at bounding box center [291, 188] width 42 height 14
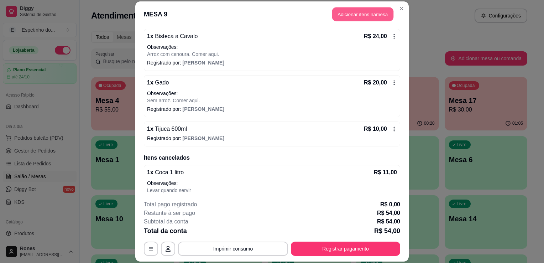
click at [366, 16] on button "Adicionar itens na mesa" at bounding box center [362, 14] width 61 height 14
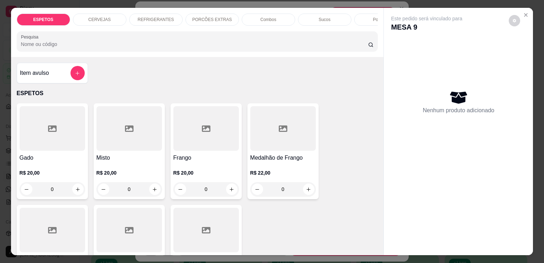
click at [153, 17] on p "REFRIGERANTES" at bounding box center [156, 20] width 36 height 6
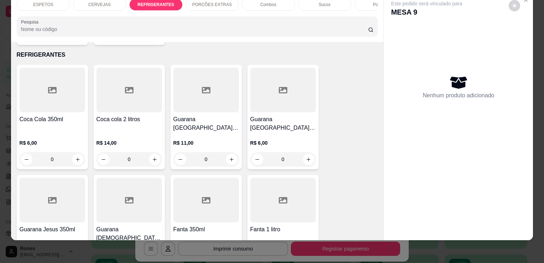
click at [53, 132] on div "R$ 6,00 0" at bounding box center [52, 149] width 65 height 34
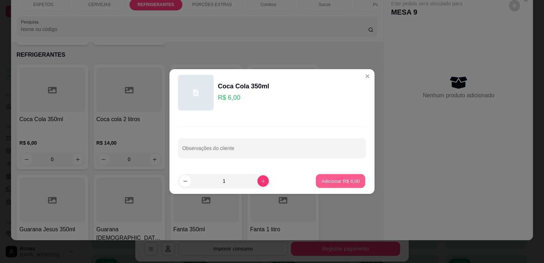
click at [334, 180] on p "Adicionar R$ 6,00" at bounding box center [340, 180] width 38 height 7
type input "1"
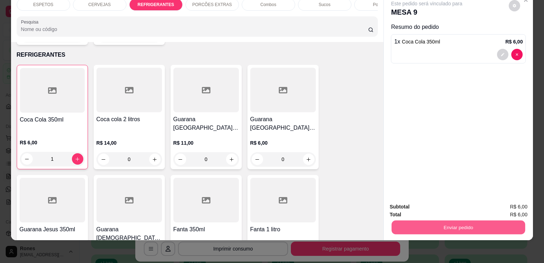
click at [433, 222] on button "Enviar pedido" at bounding box center [457, 227] width 133 height 14
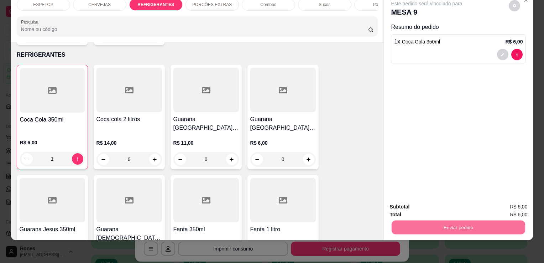
click at [516, 206] on button "Enviar pedido" at bounding box center [508, 203] width 39 height 13
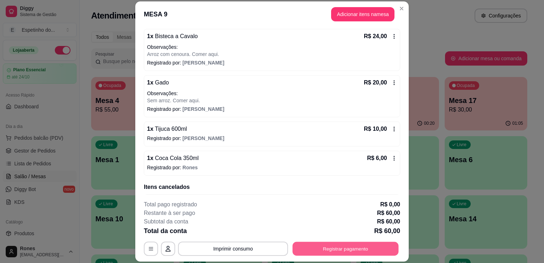
click at [349, 251] on button "Registrar pagamento" at bounding box center [345, 249] width 106 height 14
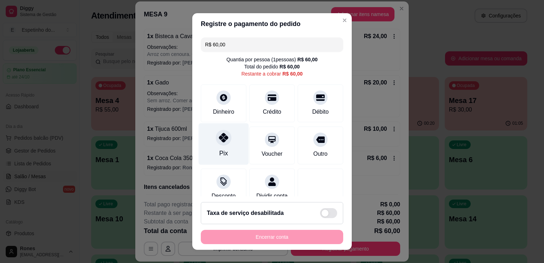
click at [211, 155] on div "Pix" at bounding box center [224, 144] width 50 height 42
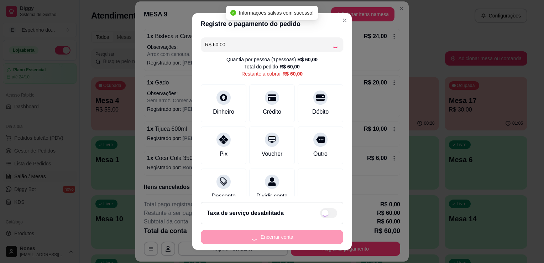
type input "R$ 0,00"
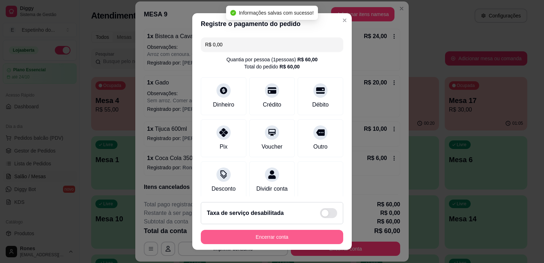
click at [306, 240] on button "Encerrar conta" at bounding box center [272, 237] width 142 height 14
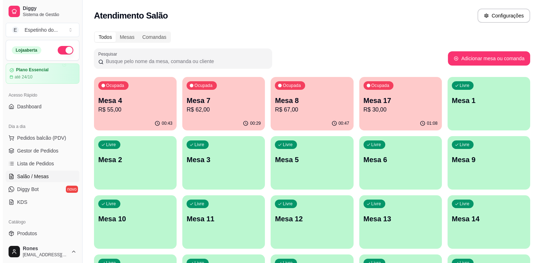
scroll to position [132, 0]
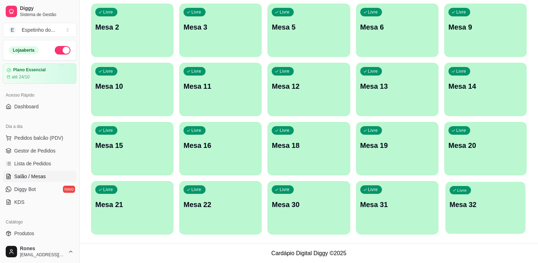
click at [497, 205] on p "Mesa 32" at bounding box center [486, 205] width 72 height 10
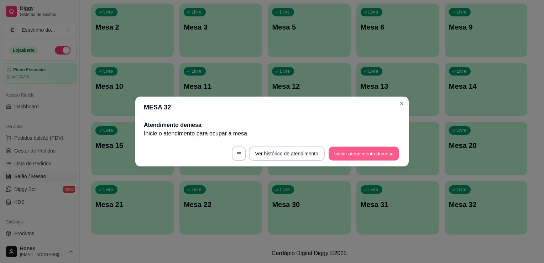
click at [379, 152] on button "Iniciar atendimento de mesa" at bounding box center [363, 154] width 70 height 14
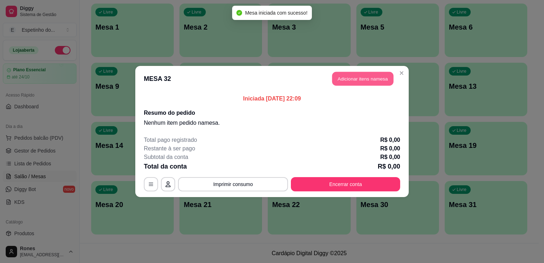
click at [366, 78] on button "Adicionar itens na mesa" at bounding box center [362, 79] width 61 height 14
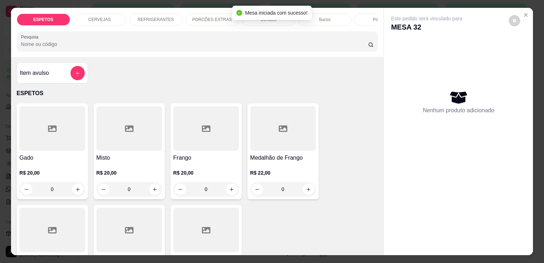
click at [204, 18] on p "PORCÕES EXTRAS" at bounding box center [211, 20] width 39 height 6
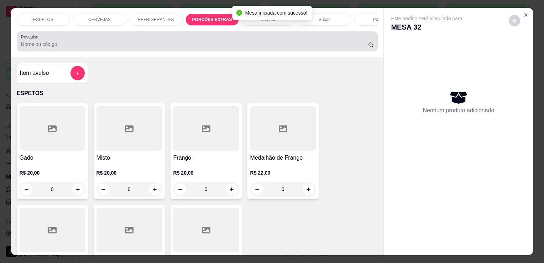
scroll to position [17, 0]
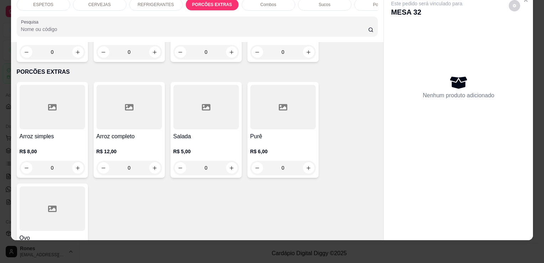
click at [146, 148] on div "R$ 12,00 0" at bounding box center [128, 161] width 65 height 27
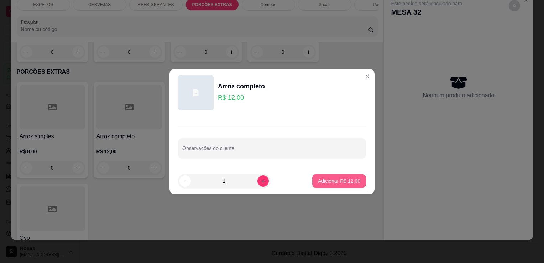
click at [355, 181] on button "Adicionar R$ 12,00" at bounding box center [339, 181] width 54 height 14
type input "1"
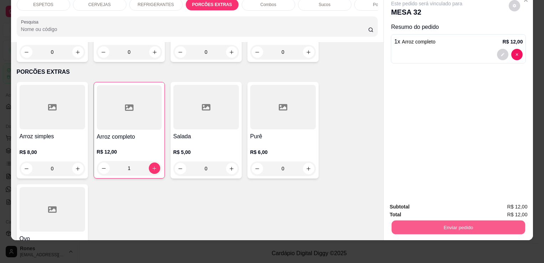
click at [436, 223] on button "Enviar pedido" at bounding box center [457, 227] width 133 height 14
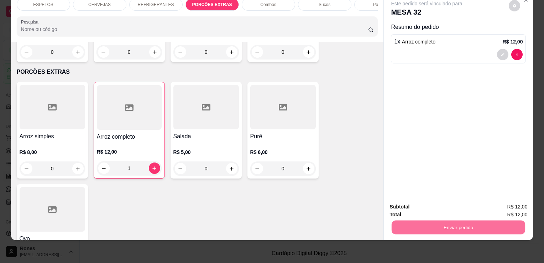
click at [512, 209] on button "Enviar pedido" at bounding box center [508, 204] width 39 height 13
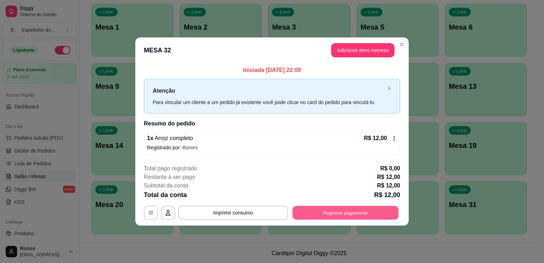
click at [309, 213] on button "Registrar pagamento" at bounding box center [345, 212] width 106 height 14
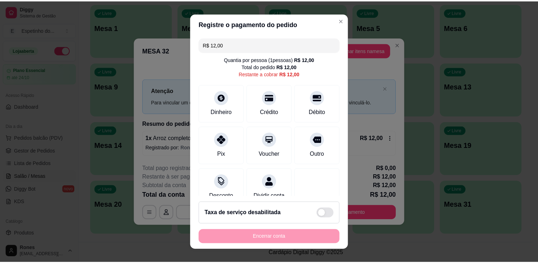
scroll to position [20, 0]
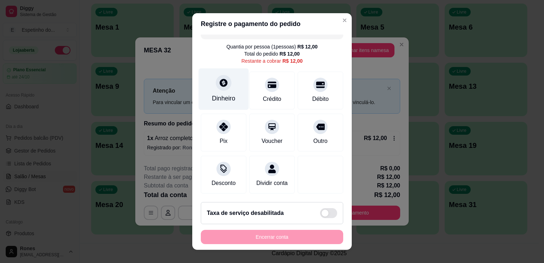
click at [228, 94] on div "Dinheiro" at bounding box center [223, 98] width 23 height 9
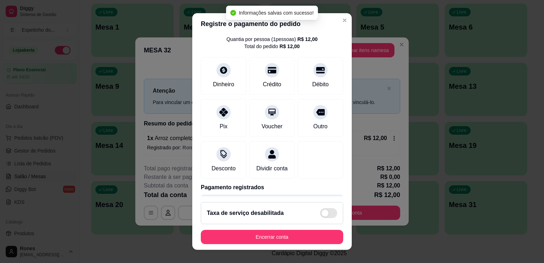
type input "R$ 0,00"
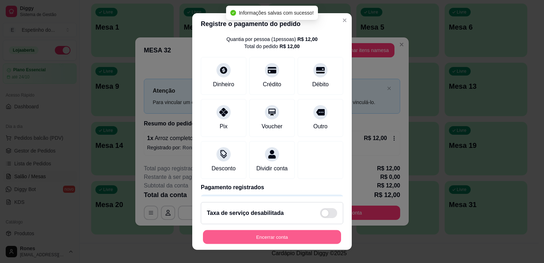
click at [280, 237] on button "Encerrar conta" at bounding box center [272, 237] width 138 height 14
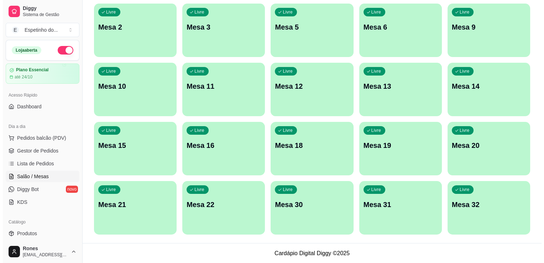
scroll to position [0, 0]
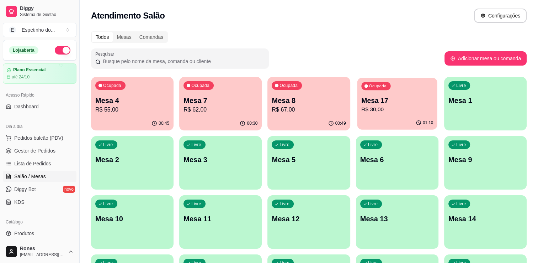
click at [395, 105] on p "R$ 30,00" at bounding box center [398, 109] width 72 height 8
click at [234, 109] on p "R$ 62,00" at bounding box center [221, 109] width 72 height 8
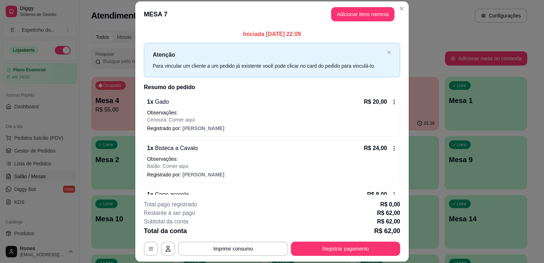
scroll to position [48, 0]
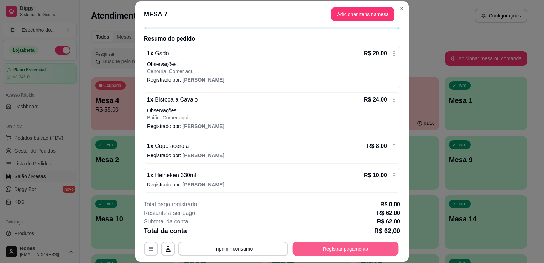
click at [332, 247] on button "Registrar pagamento" at bounding box center [345, 249] width 106 height 14
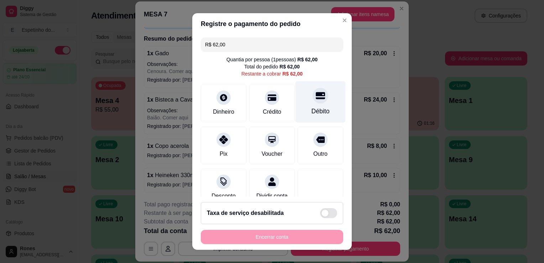
click at [317, 116] on div "Débito" at bounding box center [320, 102] width 50 height 42
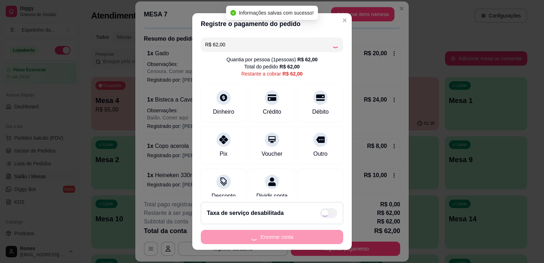
type input "R$ 0,00"
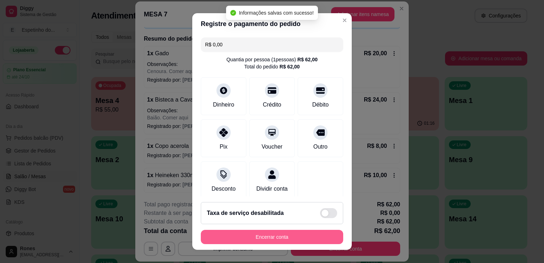
click at [302, 237] on button "Encerrar conta" at bounding box center [272, 237] width 142 height 14
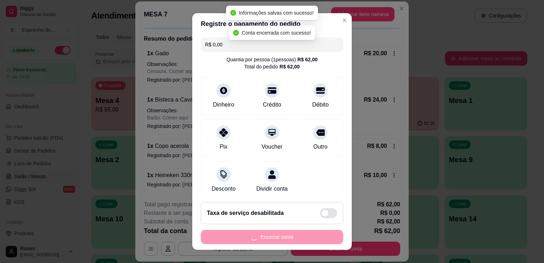
scroll to position [0, 0]
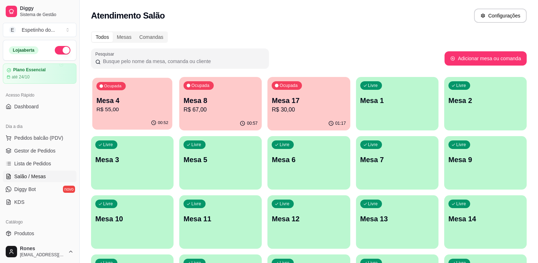
click at [142, 109] on p "R$ 55,00" at bounding box center [132, 109] width 72 height 8
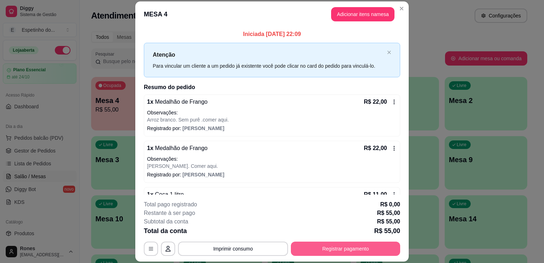
click at [339, 250] on button "Registrar pagamento" at bounding box center [345, 248] width 109 height 14
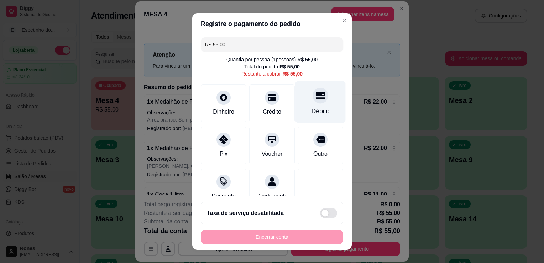
click at [323, 107] on div "Débito" at bounding box center [320, 102] width 50 height 42
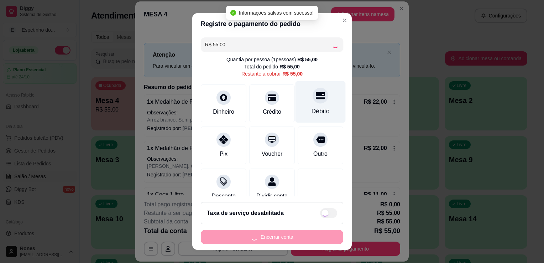
type input "R$ 0,00"
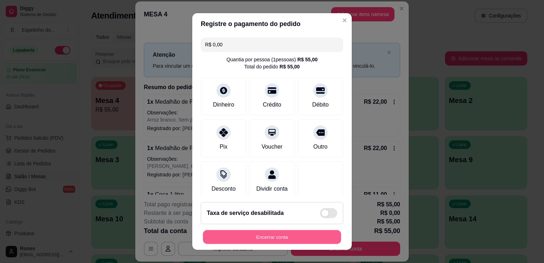
click at [253, 236] on button "Encerrar conta" at bounding box center [272, 237] width 138 height 14
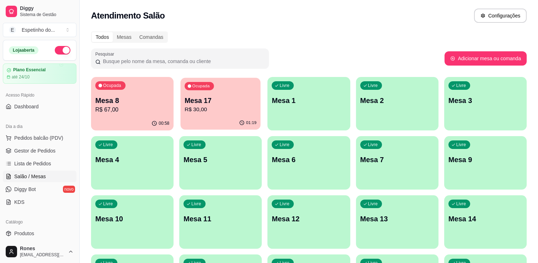
click at [241, 105] on p "R$ 30,00" at bounding box center [221, 109] width 72 height 8
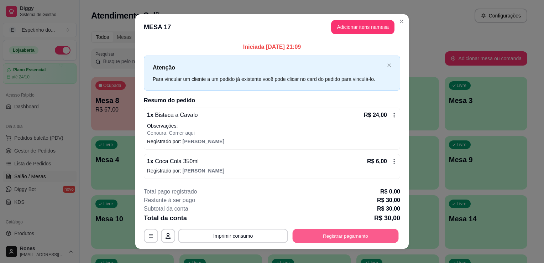
click at [347, 237] on button "Registrar pagamento" at bounding box center [345, 235] width 106 height 14
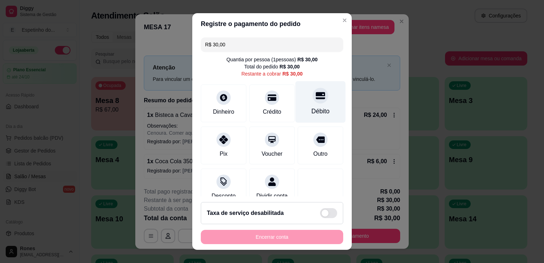
click at [319, 110] on div "Débito" at bounding box center [320, 102] width 50 height 42
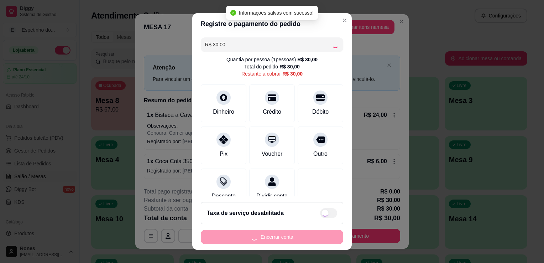
type input "R$ 0,00"
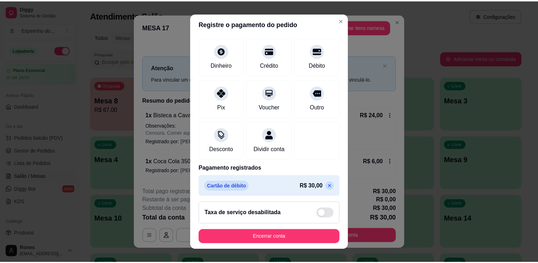
scroll to position [50, 0]
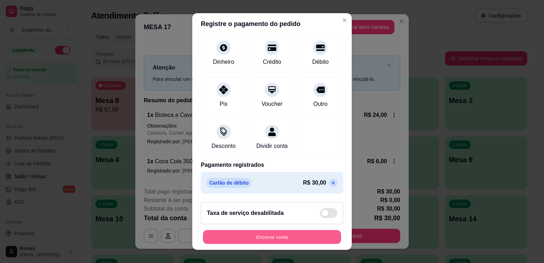
click at [280, 234] on button "Encerrar conta" at bounding box center [272, 237] width 138 height 14
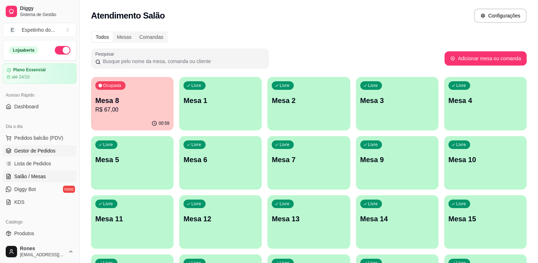
click at [42, 149] on span "Gestor de Pedidos" at bounding box center [34, 150] width 41 height 7
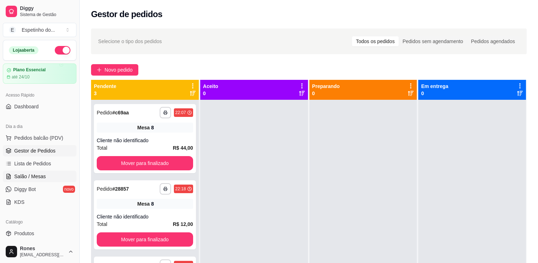
click at [34, 172] on link "Salão / Mesas" at bounding box center [40, 175] width 74 height 11
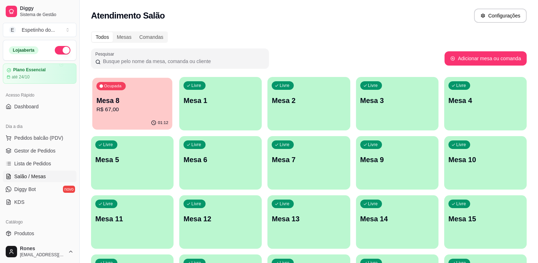
click at [166, 122] on p "01:12" at bounding box center [163, 123] width 10 height 6
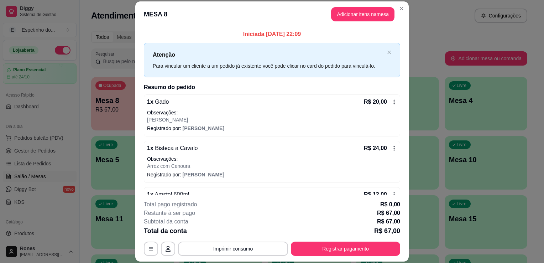
click at [382, 149] on div "R$ 24,00" at bounding box center [380, 148] width 33 height 9
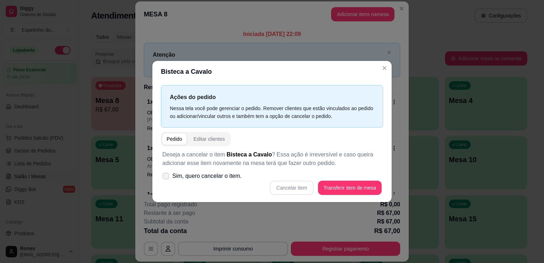
click at [200, 178] on span "Sim, quero cancelar o item." at bounding box center [206, 176] width 69 height 9
click at [167, 178] on input "Sim, quero cancelar o item." at bounding box center [164, 179] width 5 height 5
checkbox input "true"
click at [294, 188] on button "Cancelar item" at bounding box center [291, 188] width 42 height 14
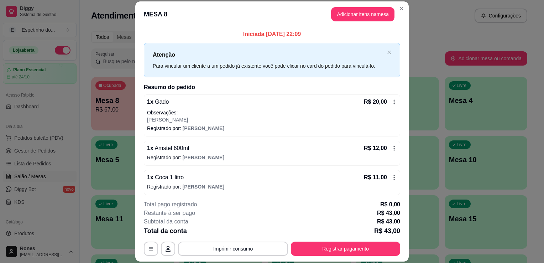
click at [394, 101] on icon at bounding box center [394, 101] width 1 height 5
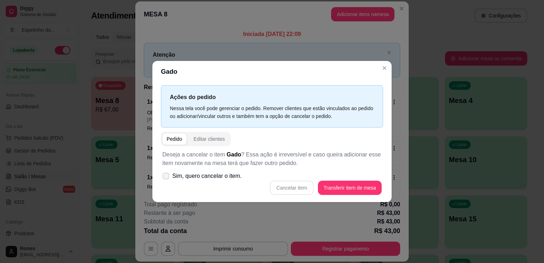
click at [180, 177] on span "Sim, quero cancelar o item." at bounding box center [206, 176] width 69 height 9
click at [167, 177] on input "Sim, quero cancelar o item." at bounding box center [164, 179] width 5 height 5
checkbox input "true"
click at [306, 189] on button "Cancelar item" at bounding box center [291, 188] width 42 height 14
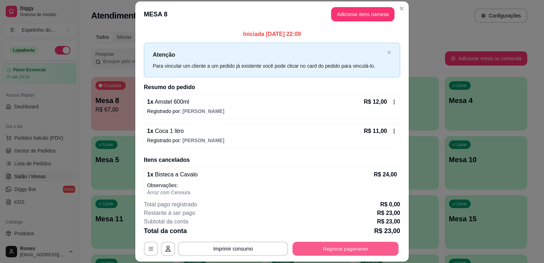
click at [351, 246] on button "Registrar pagamento" at bounding box center [345, 249] width 106 height 14
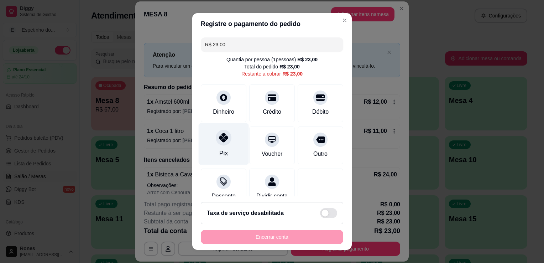
click at [241, 159] on div "Pix" at bounding box center [224, 144] width 50 height 42
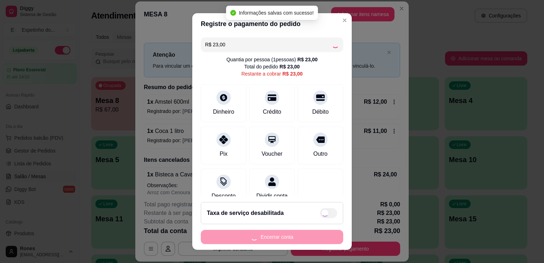
type input "R$ 0,00"
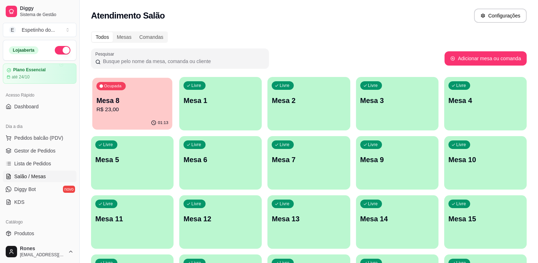
click at [117, 121] on div "01:13" at bounding box center [132, 123] width 80 height 14
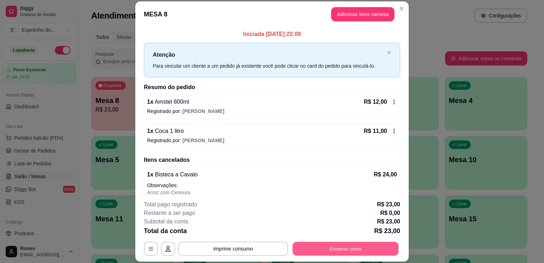
click at [362, 250] on button "Encerrar conta" at bounding box center [345, 249] width 106 height 14
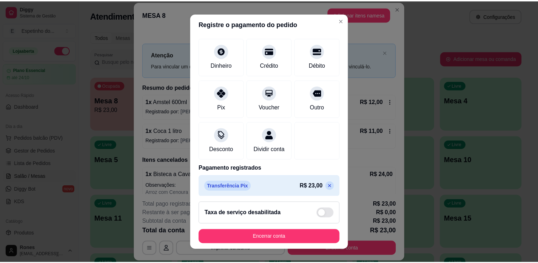
scroll to position [50, 0]
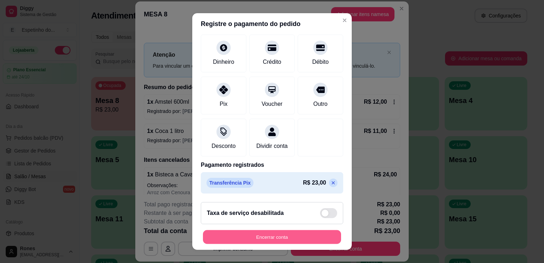
click at [292, 239] on button "Encerrar conta" at bounding box center [272, 237] width 138 height 14
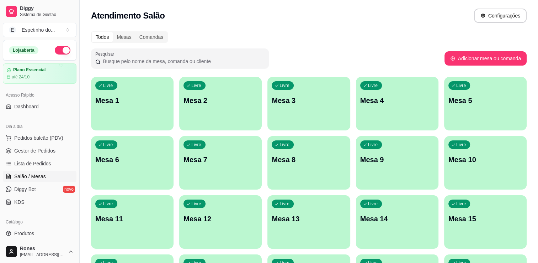
click at [77, 216] on button "Toggle Sidebar" at bounding box center [80, 131] width 6 height 263
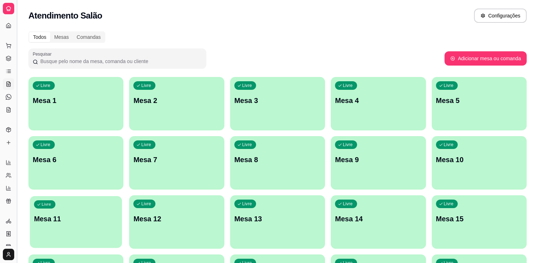
click at [77, 216] on p "Mesa 11" at bounding box center [76, 219] width 84 height 10
click at [13, 152] on span "Relatórios" at bounding box center [15, 151] width 19 height 6
drag, startPoint x: 13, startPoint y: 152, endPoint x: 23, endPoint y: 152, distance: 10.0
click at [23, 152] on div "Todos Mesas Comandas Pesquisar Adicionar mesa ou comanda Livre Mesa 1 Livre Mes…" at bounding box center [277, 201] width 521 height 348
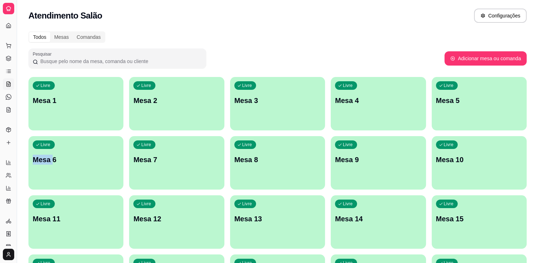
click at [23, 152] on div "Todos Mesas Comandas Pesquisar Adicionar mesa ou comanda Livre Mesa 1 Livre Mes…" at bounding box center [277, 201] width 521 height 348
drag, startPoint x: 23, startPoint y: 152, endPoint x: 13, endPoint y: 102, distance: 50.5
click at [13, 102] on li "Diggy Bot novo" at bounding box center [8, 96] width 11 height 11
drag, startPoint x: 13, startPoint y: 102, endPoint x: 10, endPoint y: 90, distance: 12.2
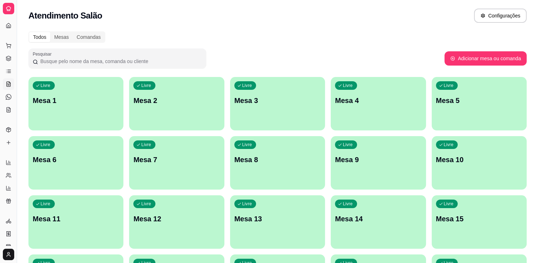
click at [10, 90] on ul "Pedidos balcão (PDV) Gestor de Pedidos Lista de Pedidos Salão / Mesas Diggy Bot…" at bounding box center [8, 77] width 11 height 75
drag, startPoint x: 10, startPoint y: 90, endPoint x: 11, endPoint y: 114, distance: 23.9
click at [11, 114] on div "Catálogo" at bounding box center [8, 117] width 11 height 11
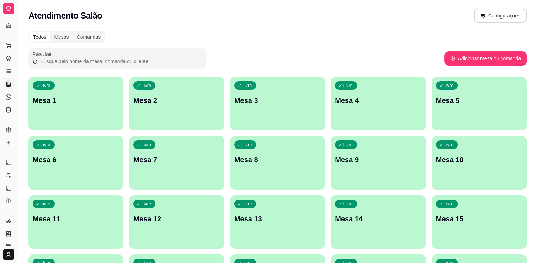
click at [11, 114] on div "Catálogo" at bounding box center [8, 117] width 11 height 11
drag, startPoint x: 11, startPoint y: 114, endPoint x: 108, endPoint y: -18, distance: 163.5
click at [108, 0] on html "Diggy Sistema de Gestão E Espetinho do ... Loja aberta Plano Essencial até 24/1…" at bounding box center [269, 131] width 538 height 263
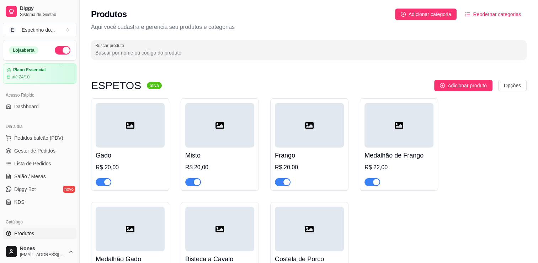
scroll to position [175, 0]
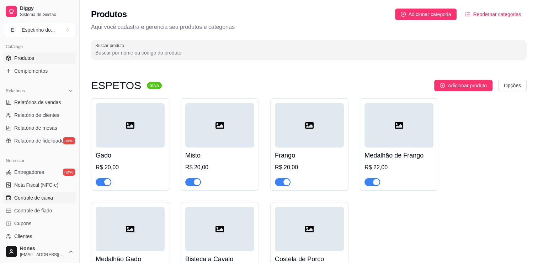
click at [38, 200] on span "Controle de caixa" at bounding box center [33, 197] width 39 height 7
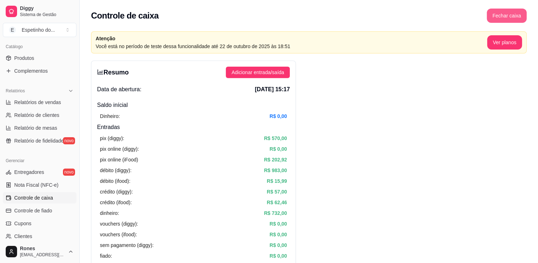
click at [524, 18] on button "Fechar caixa" at bounding box center [507, 16] width 40 height 14
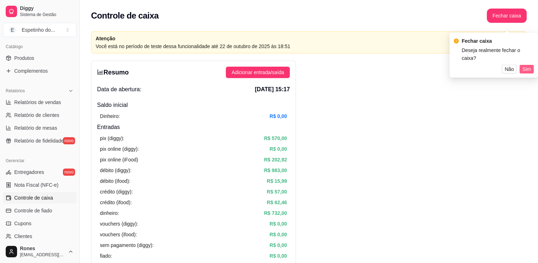
click at [532, 65] on button "Sim" at bounding box center [527, 69] width 14 height 9
